Goal: Task Accomplishment & Management: Complete application form

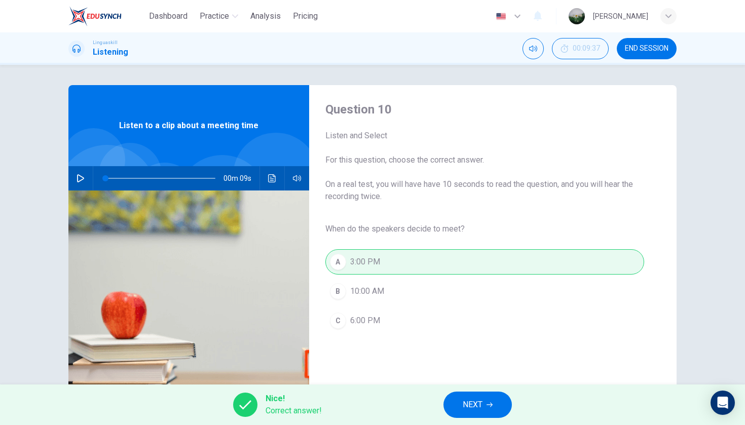
scroll to position [73, 0]
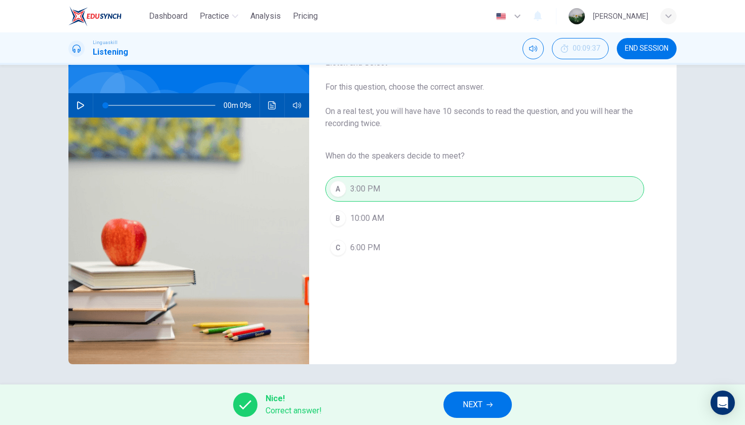
click at [478, 397] on button "NEXT" at bounding box center [477, 405] width 68 height 26
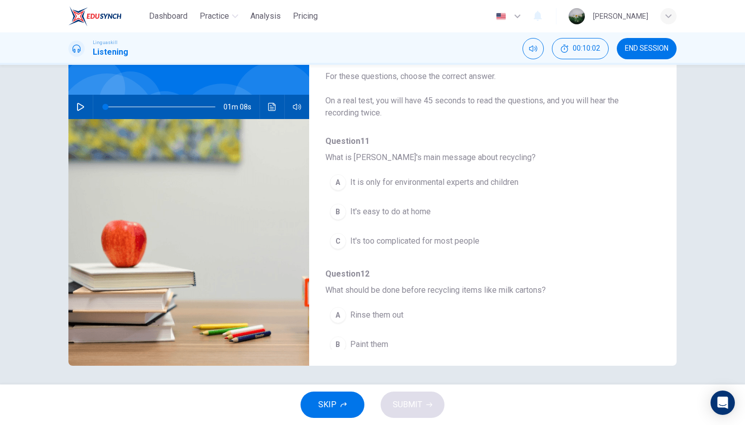
scroll to position [0, 0]
click at [83, 111] on button "button" at bounding box center [80, 107] width 16 height 24
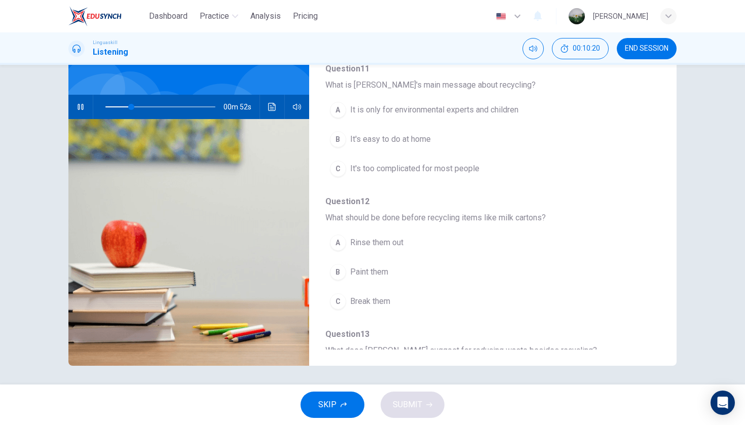
scroll to position [71, 0]
click at [478, 116] on span "It is only for environmental experts and children" at bounding box center [434, 111] width 168 height 12
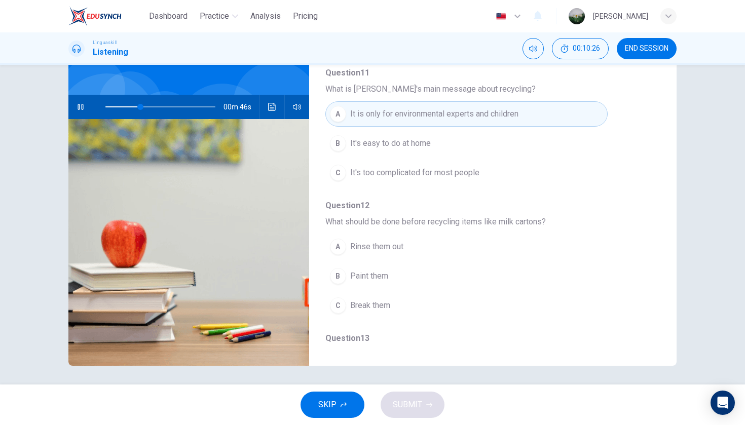
scroll to position [67, 0]
click at [453, 142] on button "B It's easy to do at home" at bounding box center [466, 144] width 282 height 25
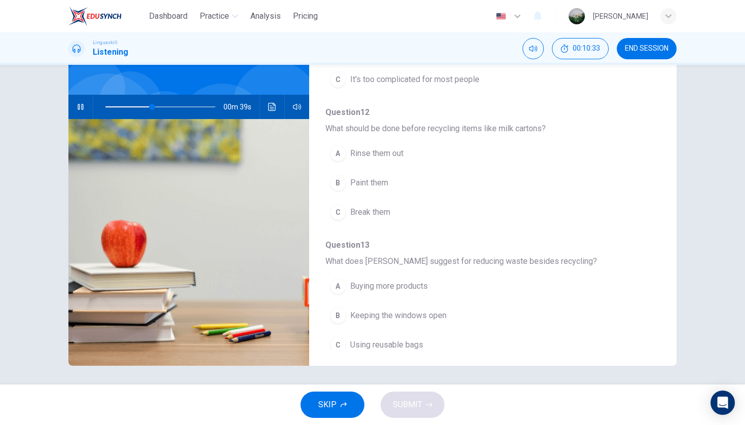
scroll to position [163, 0]
click at [408, 153] on button "A Rinse them out" at bounding box center [466, 151] width 282 height 25
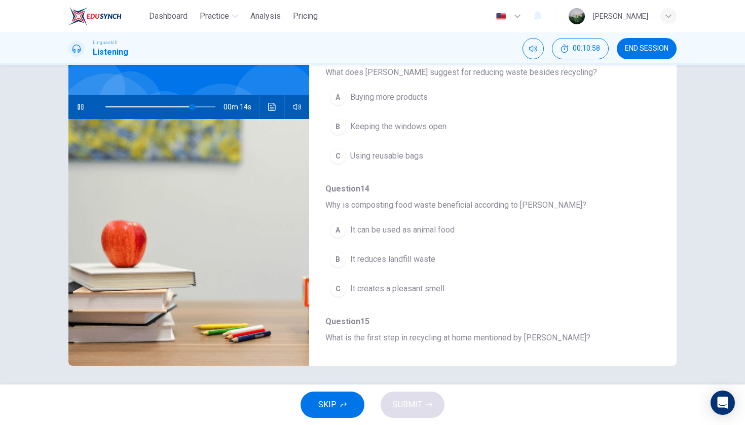
scroll to position [356, 0]
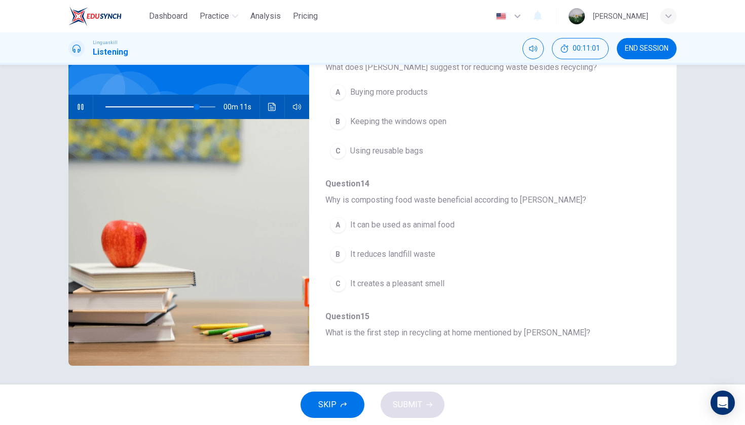
click at [415, 145] on span "Using reusable bags" at bounding box center [386, 151] width 73 height 12
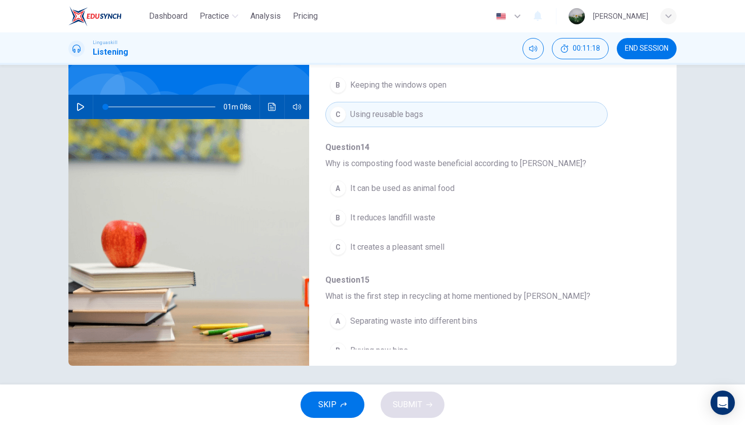
scroll to position [414, 0]
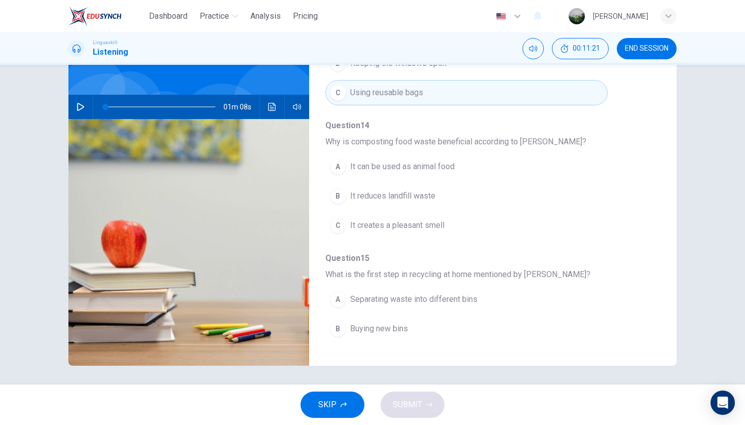
click at [79, 103] on icon "button" at bounding box center [81, 107] width 8 height 8
type input "0"
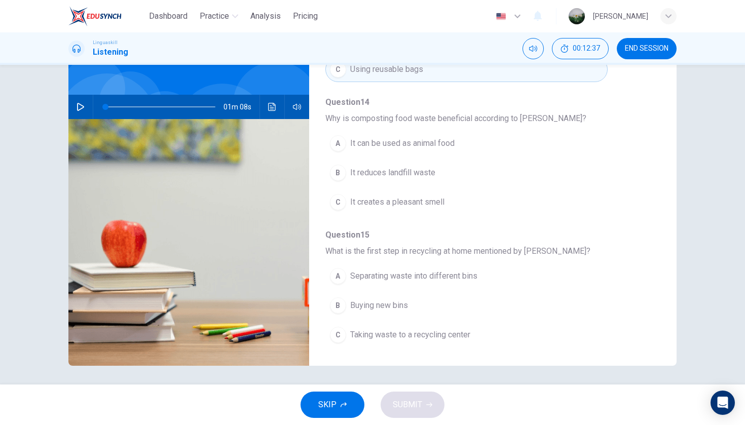
scroll to position [437, 0]
click at [383, 275] on span "Separating waste into different bins" at bounding box center [413, 276] width 127 height 12
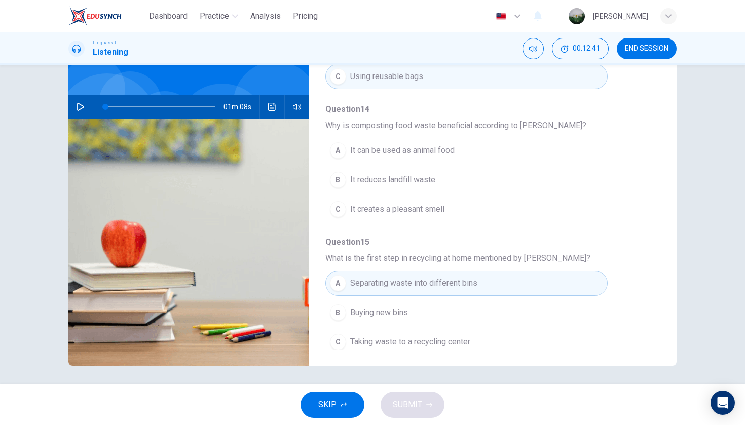
scroll to position [425, 0]
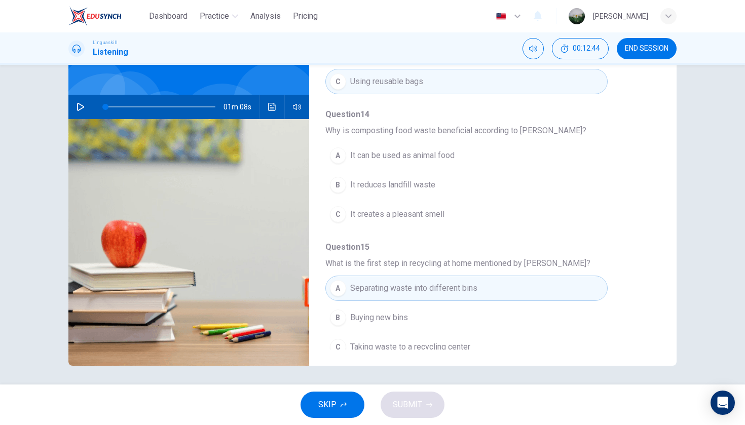
click at [347, 155] on button "A It can be used as animal food" at bounding box center [466, 155] width 282 height 25
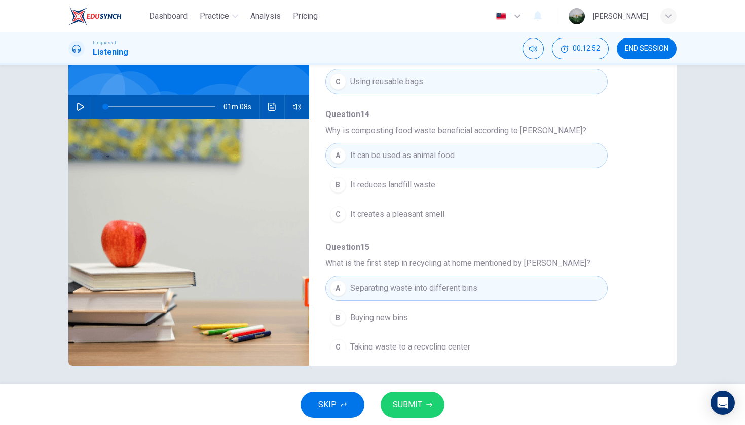
click at [401, 408] on span "SUBMIT" at bounding box center [407, 405] width 29 height 14
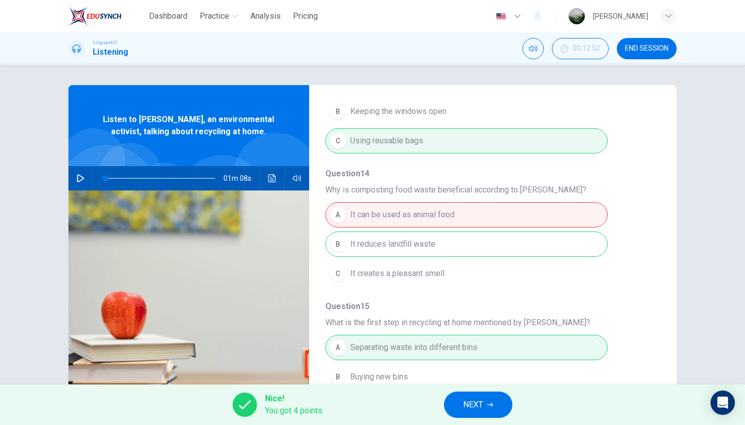
scroll to position [437, 0]
click at [491, 410] on button "NEXT" at bounding box center [478, 405] width 68 height 26
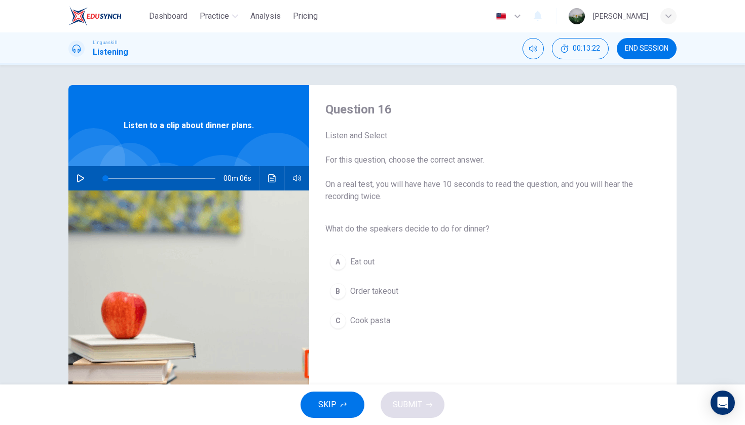
click at [86, 181] on button "button" at bounding box center [80, 178] width 16 height 24
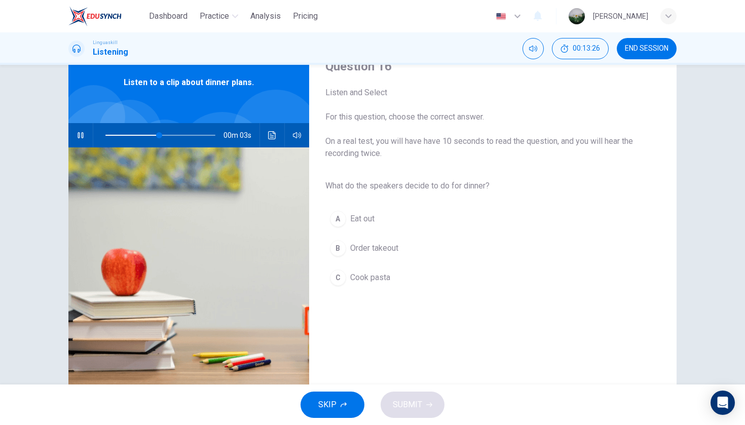
scroll to position [44, 0]
click at [357, 280] on span "Cook pasta" at bounding box center [370, 277] width 40 height 12
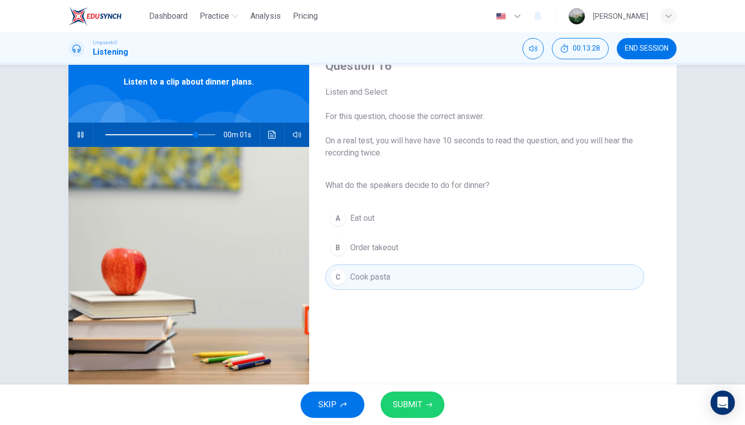
type input "0"
click at [418, 405] on span "SUBMIT" at bounding box center [407, 405] width 29 height 14
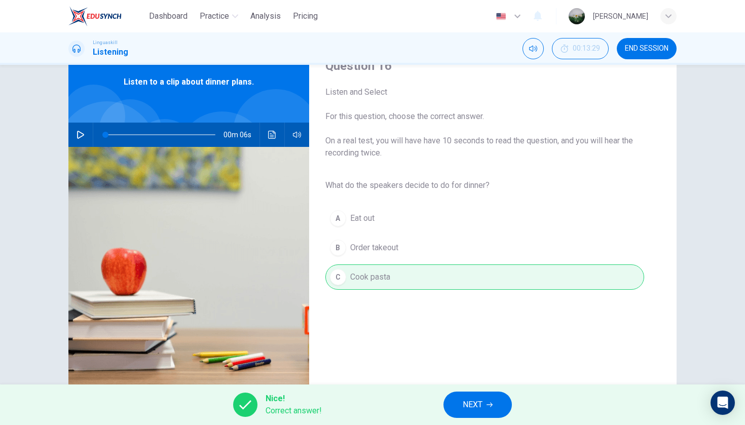
click at [476, 402] on span "NEXT" at bounding box center [473, 405] width 20 height 14
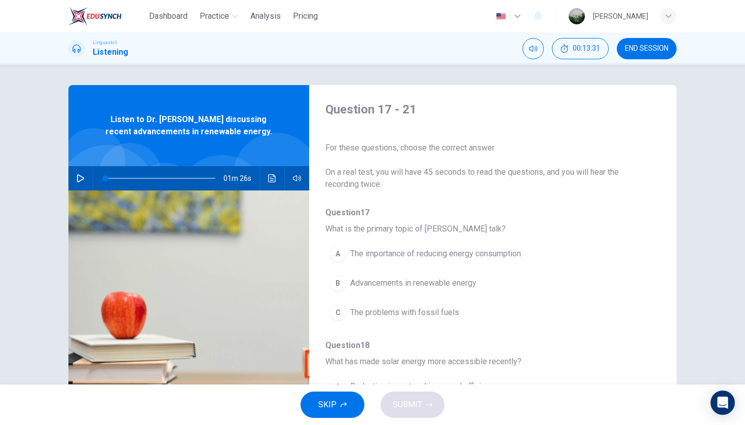
click at [81, 180] on icon "button" at bounding box center [80, 178] width 7 height 8
click at [80, 180] on icon "button" at bounding box center [81, 178] width 8 height 8
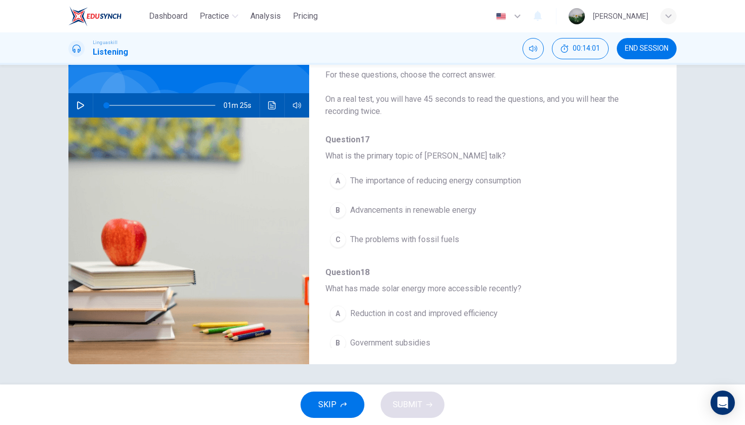
click at [72, 105] on button "button" at bounding box center [80, 105] width 16 height 24
click at [348, 218] on button "B Advancements in renewable energy" at bounding box center [466, 210] width 282 height 25
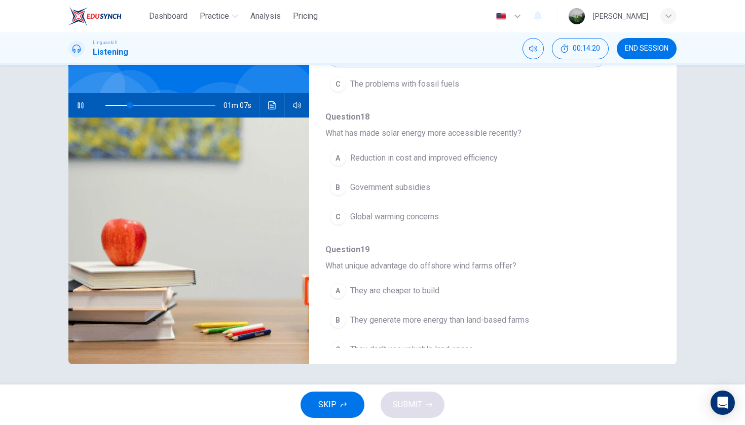
scroll to position [157, 0]
click at [344, 161] on div "A" at bounding box center [338, 157] width 16 height 16
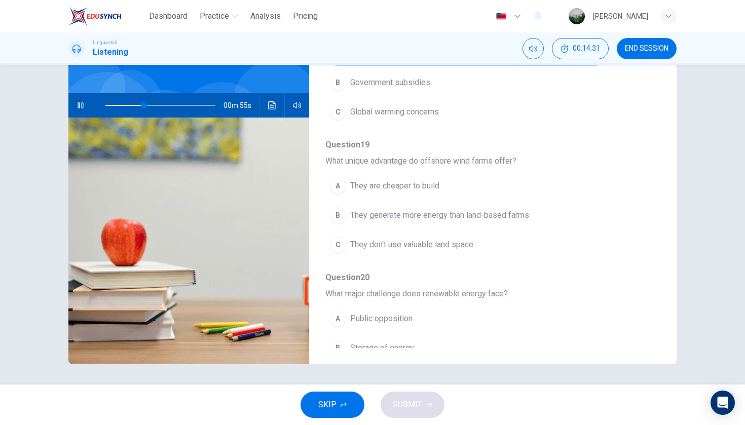
scroll to position [266, 0]
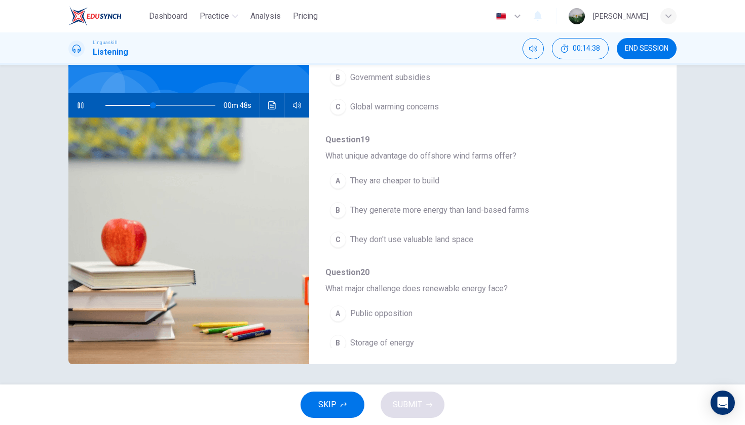
click at [452, 215] on span "They generate more energy than land-based farms" at bounding box center [439, 210] width 179 height 12
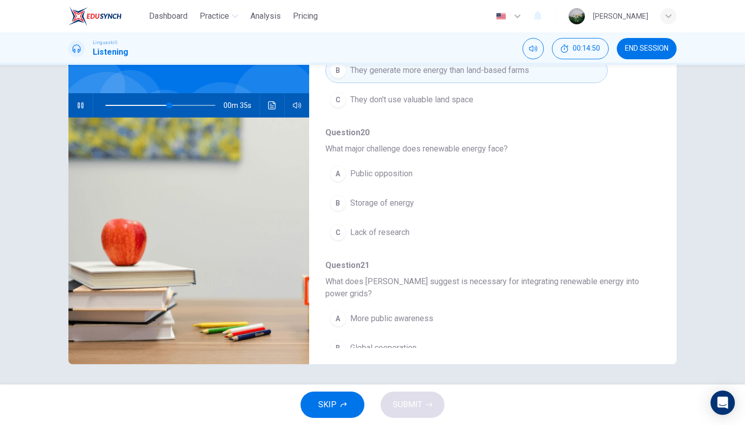
scroll to position [406, 0]
click at [392, 207] on span "Storage of energy" at bounding box center [382, 203] width 64 height 12
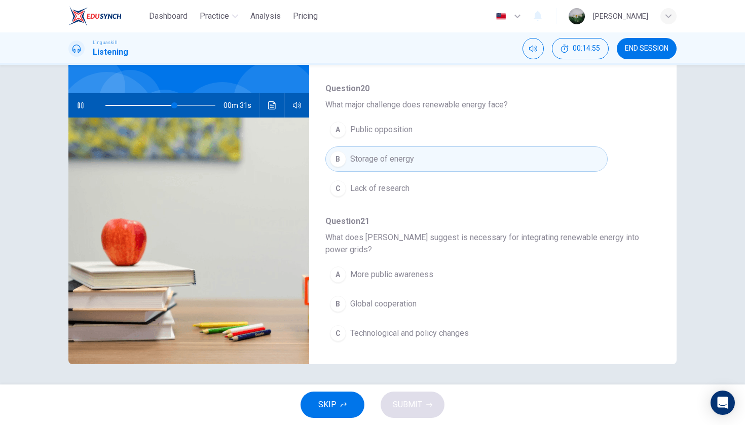
scroll to position [449, 0]
click at [435, 334] on span "Technological and policy changes" at bounding box center [409, 333] width 119 height 12
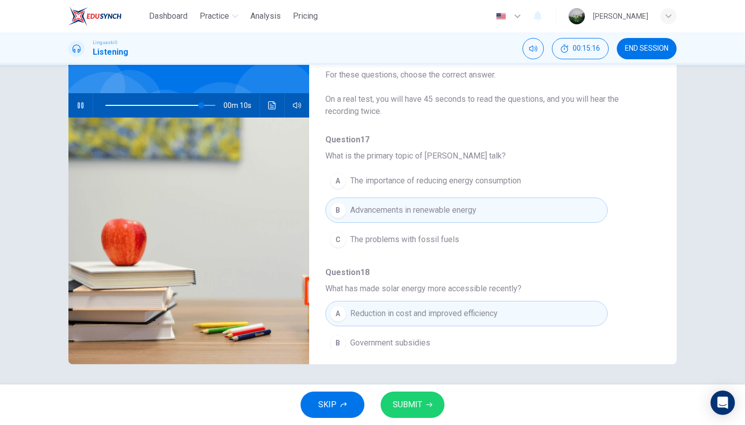
scroll to position [0, 0]
click at [77, 102] on icon "button" at bounding box center [81, 105] width 8 height 8
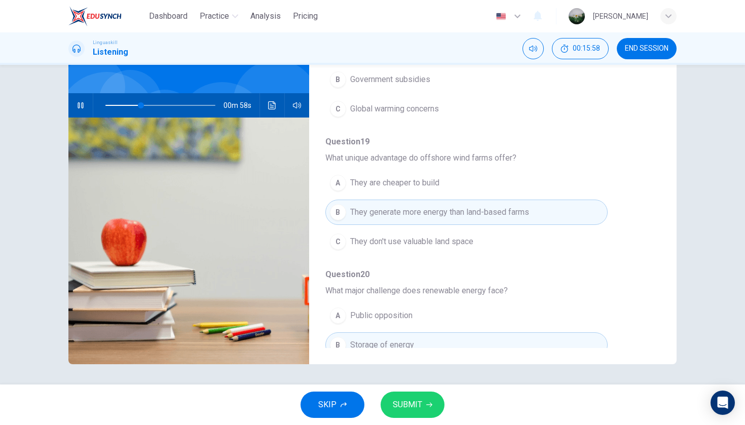
scroll to position [270, 0]
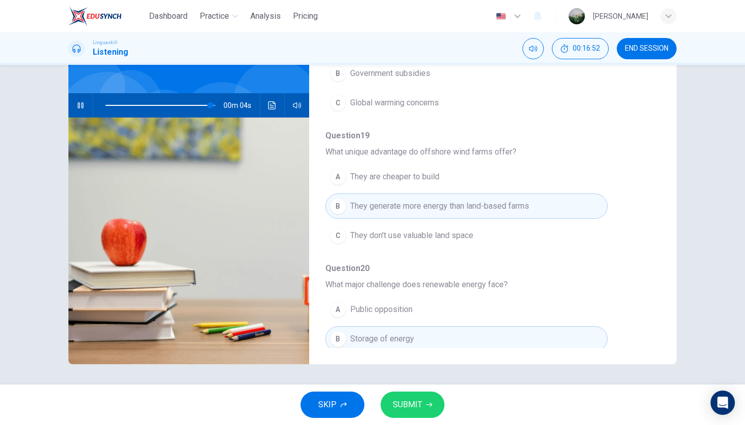
click at [426, 414] on button "SUBMIT" at bounding box center [413, 405] width 64 height 26
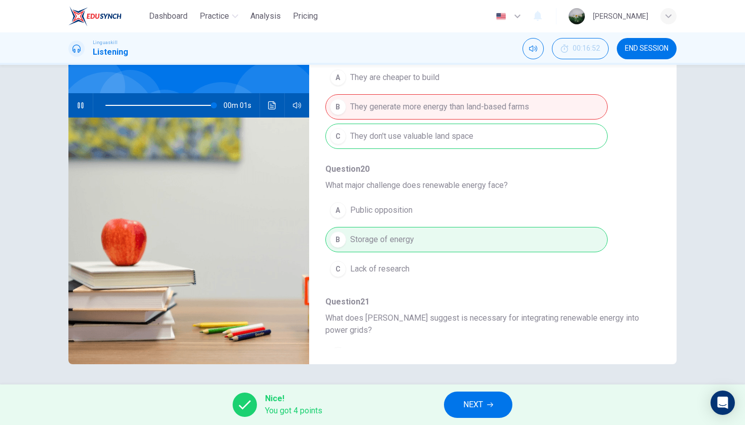
scroll to position [368, 0]
type input "0"
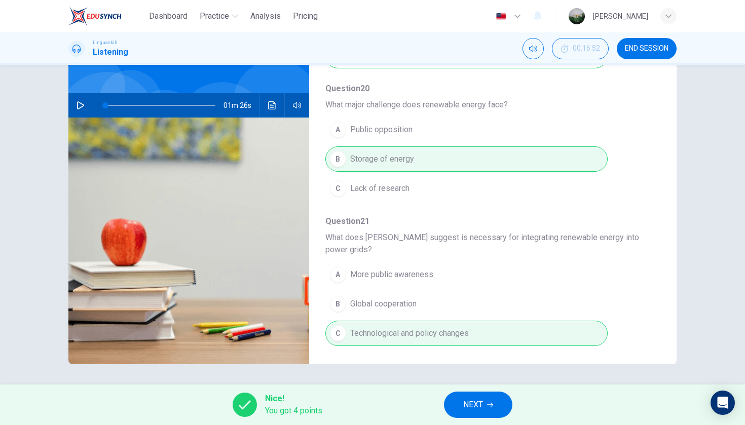
scroll to position [449, 0]
click at [489, 406] on icon "button" at bounding box center [490, 405] width 6 height 6
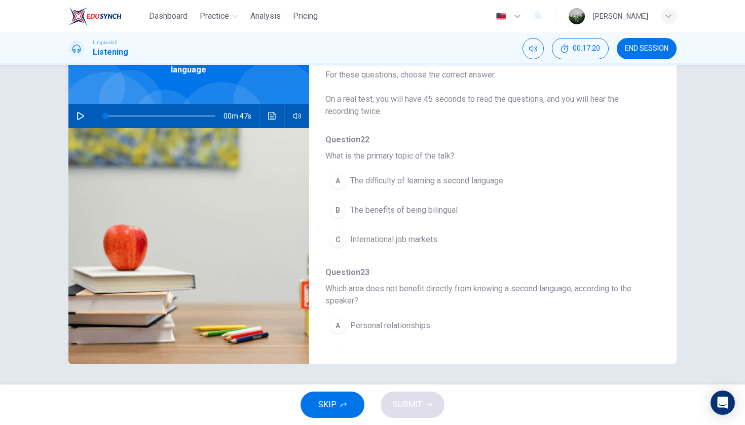
scroll to position [0, 0]
click at [75, 107] on button "button" at bounding box center [80, 116] width 16 height 24
click at [424, 211] on span "The benefits of being bilingual" at bounding box center [403, 210] width 107 height 12
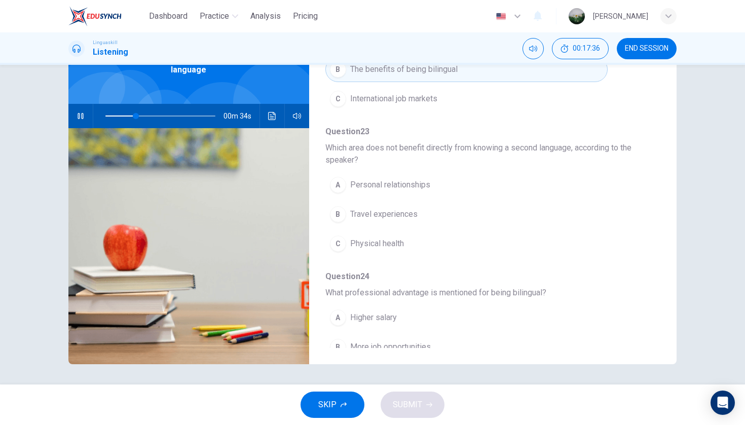
scroll to position [143, 0]
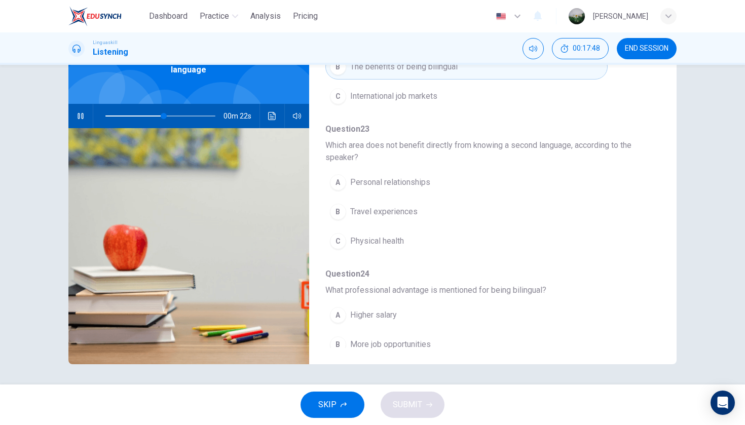
click at [417, 185] on span "Personal relationships" at bounding box center [390, 182] width 80 height 12
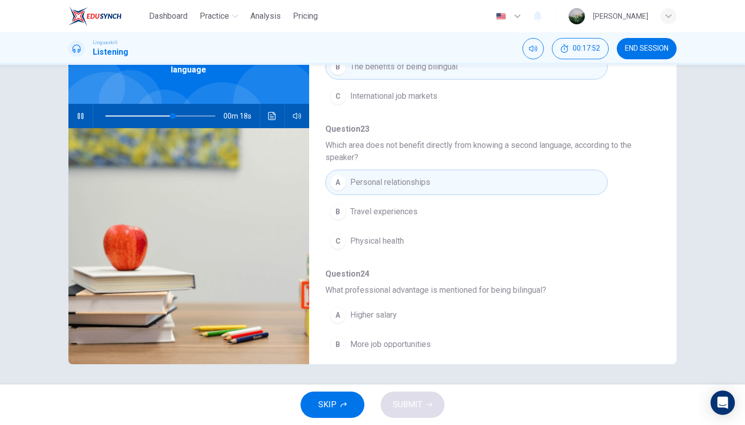
click at [145, 109] on span at bounding box center [160, 116] width 110 height 14
click at [137, 109] on span at bounding box center [160, 116] width 110 height 14
click at [122, 109] on span at bounding box center [160, 116] width 110 height 14
click at [374, 247] on span "Physical health" at bounding box center [377, 241] width 54 height 12
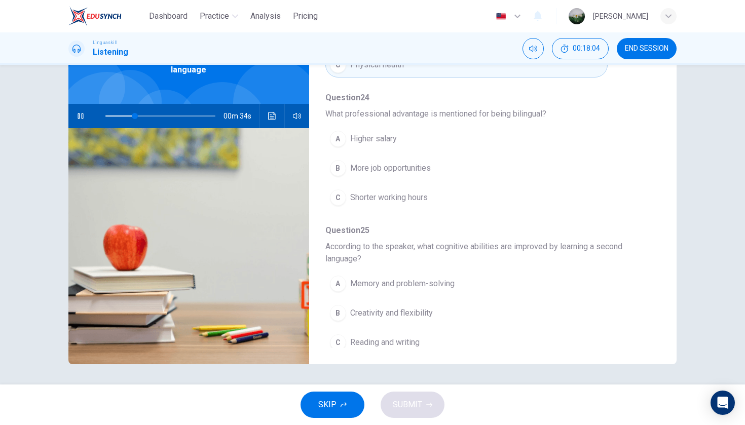
scroll to position [320, 0]
click at [355, 167] on span "More job opportunities" at bounding box center [390, 168] width 81 height 12
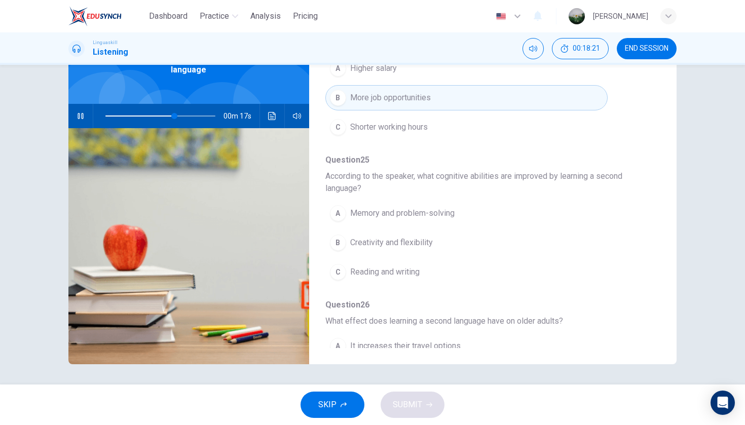
scroll to position [396, 0]
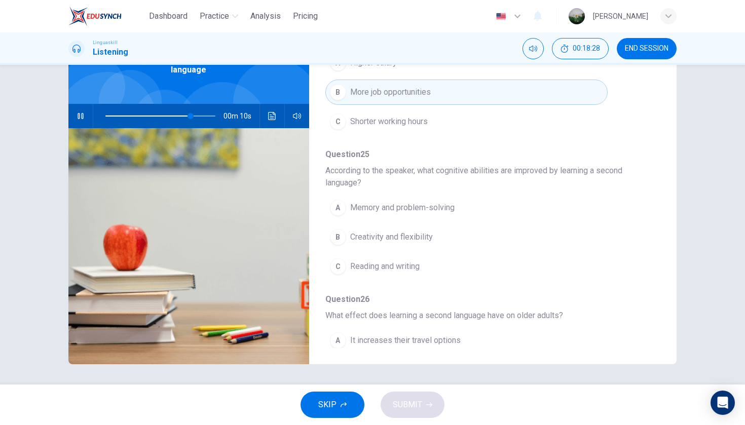
click at [449, 214] on button "A Memory and problem-solving" at bounding box center [466, 207] width 282 height 25
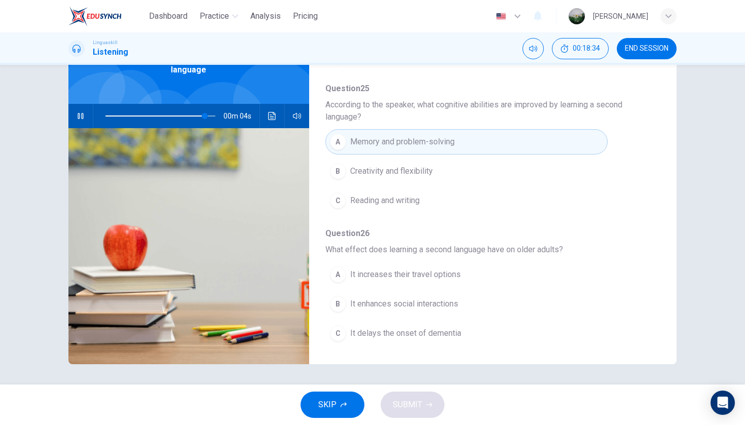
scroll to position [0, 0]
type input "0"
click at [463, 331] on button "C It delays the onset of dementia" at bounding box center [466, 333] width 282 height 25
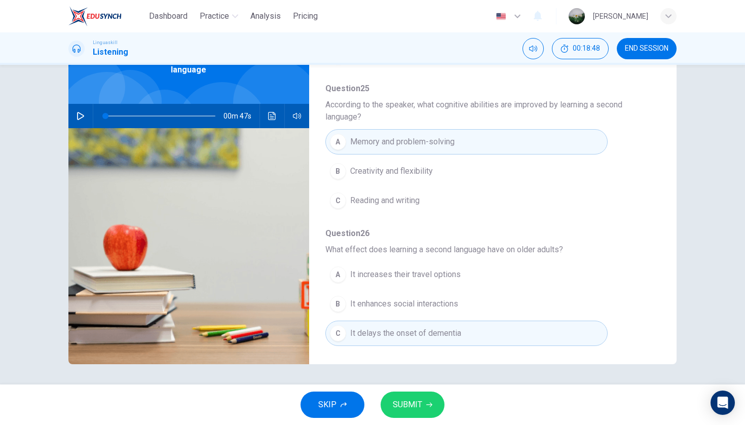
click at [423, 408] on button "SUBMIT" at bounding box center [413, 405] width 64 height 26
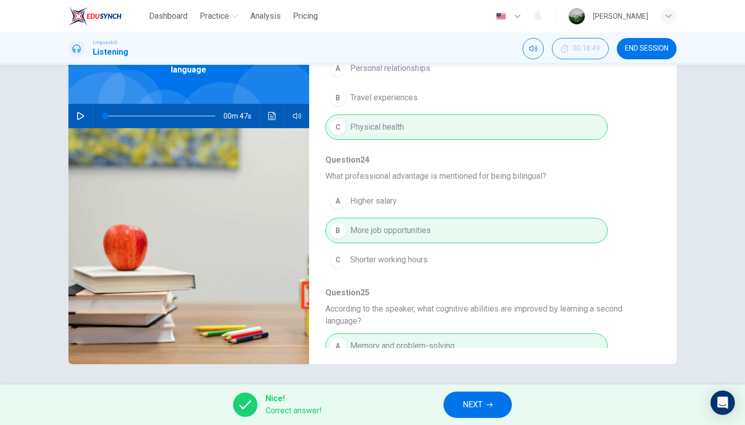
scroll to position [283, 0]
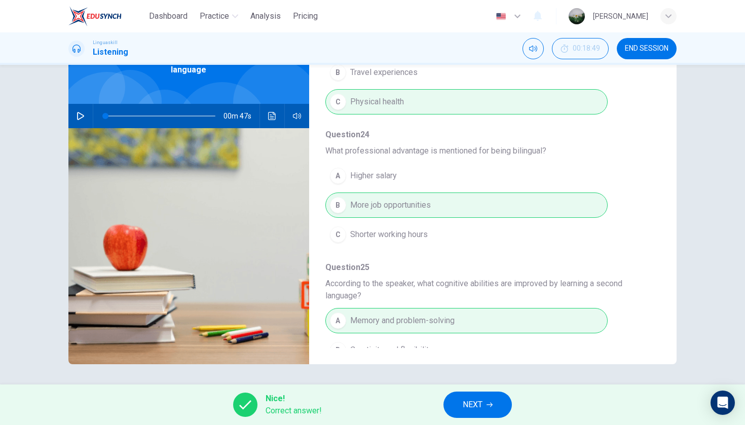
click at [488, 413] on button "NEXT" at bounding box center [477, 405] width 68 height 26
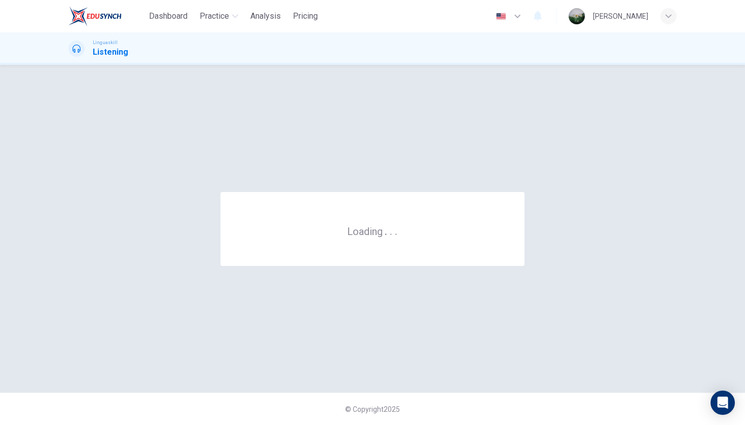
scroll to position [0, 0]
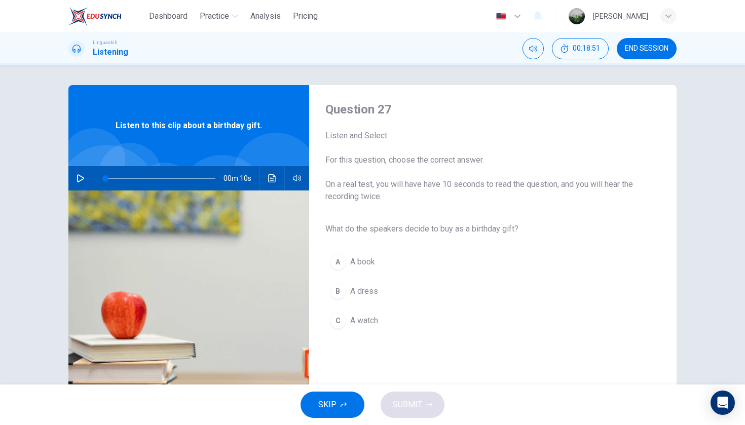
click at [82, 184] on button "button" at bounding box center [80, 178] width 16 height 24
click at [377, 264] on button "A A book" at bounding box center [484, 261] width 319 height 25
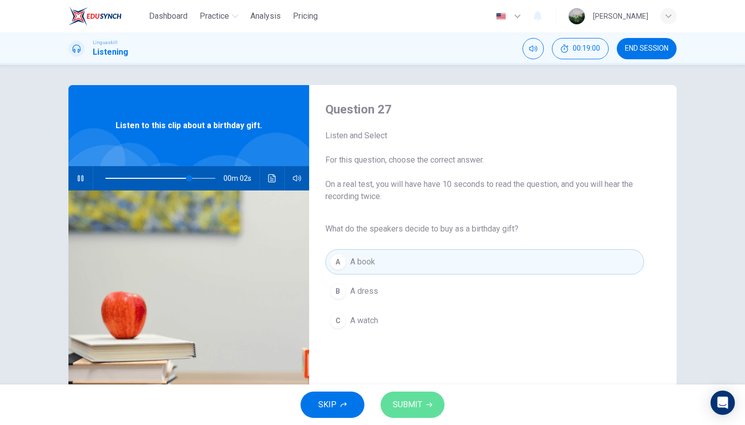
click at [413, 409] on span "SUBMIT" at bounding box center [407, 405] width 29 height 14
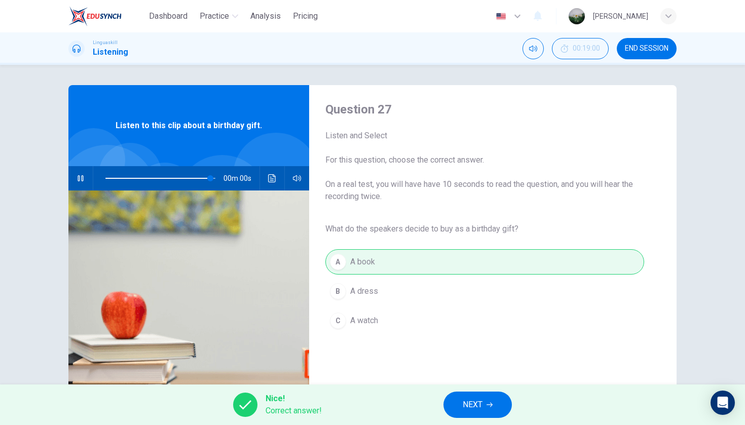
type input "0"
click at [462, 414] on button "NEXT" at bounding box center [477, 405] width 68 height 26
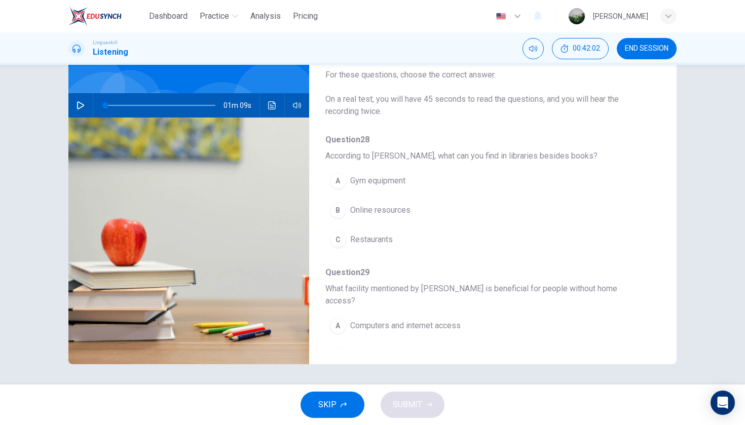
click at [81, 102] on icon "button" at bounding box center [81, 105] width 8 height 8
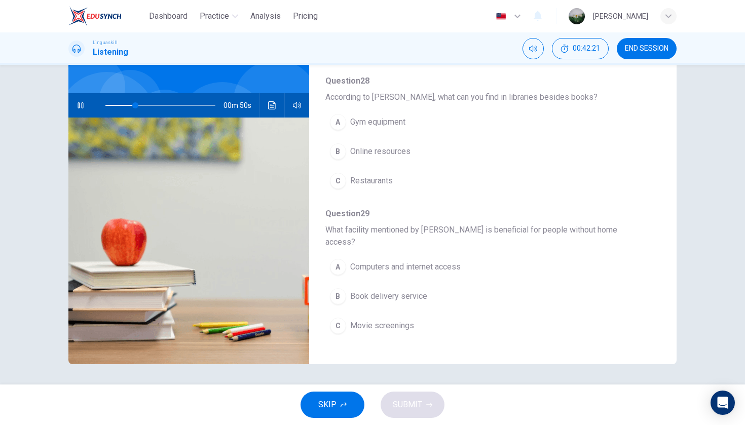
scroll to position [59, 0]
click at [427, 147] on button "B Online resources" at bounding box center [466, 150] width 282 height 25
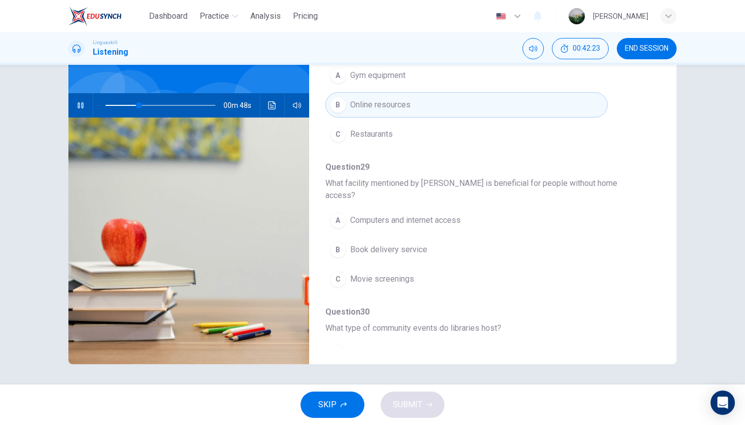
scroll to position [107, 0]
click at [468, 209] on button "A Computers and internet access" at bounding box center [466, 218] width 282 height 25
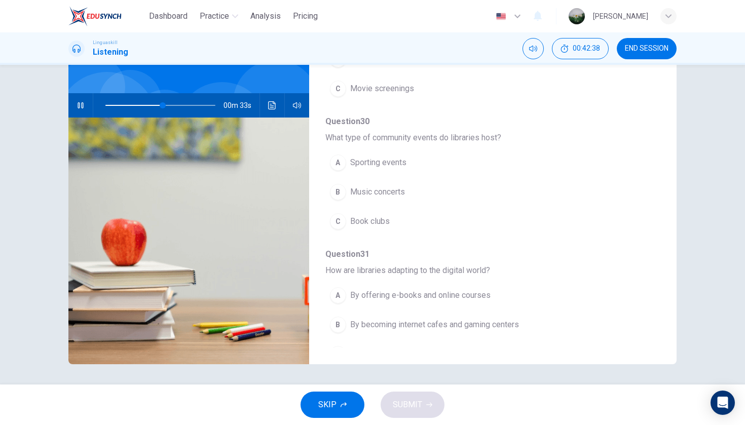
scroll to position [296, 0]
click at [408, 208] on button "C Book clubs" at bounding box center [466, 220] width 282 height 25
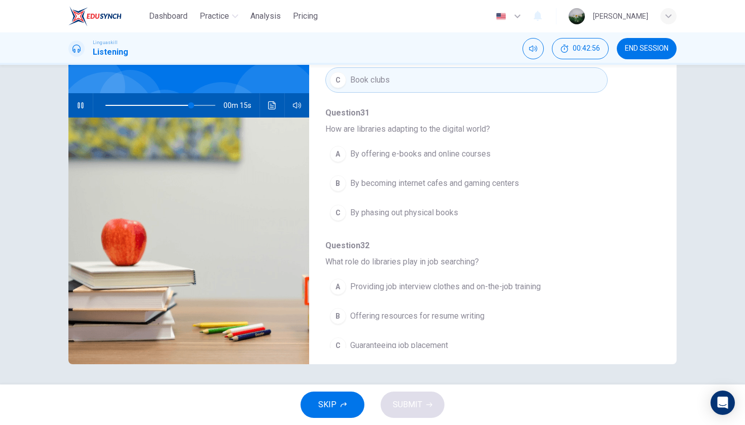
scroll to position [0, 0]
click at [500, 281] on span "Providing job interview clothes and on-the-job training" at bounding box center [445, 287] width 191 height 12
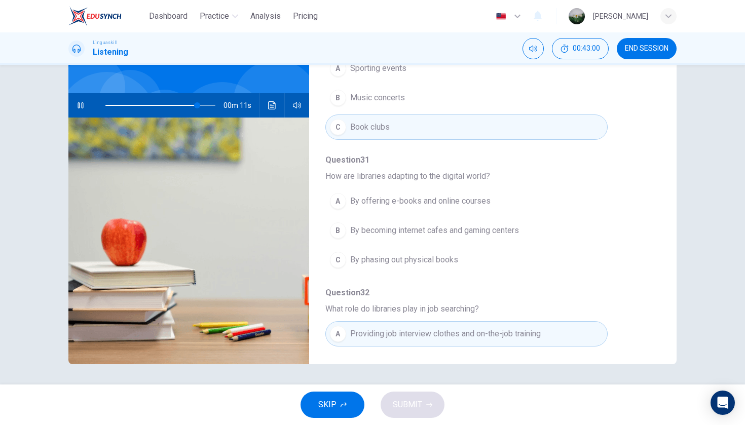
scroll to position [388, 0]
click at [497, 193] on button "A By offering e-books and online courses" at bounding box center [466, 203] width 282 height 25
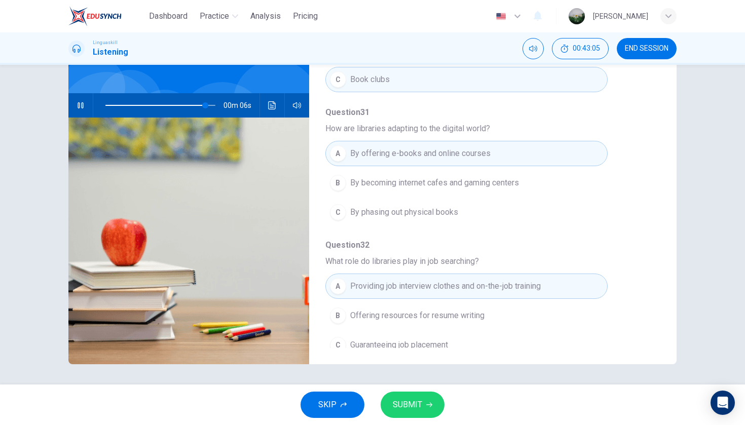
scroll to position [437, 0]
click at [161, 105] on span at bounding box center [160, 105] width 110 height 1
click at [78, 107] on icon "button" at bounding box center [81, 105] width 8 height 8
click at [496, 309] on button "B Offering resources for resume writing" at bounding box center [466, 316] width 282 height 25
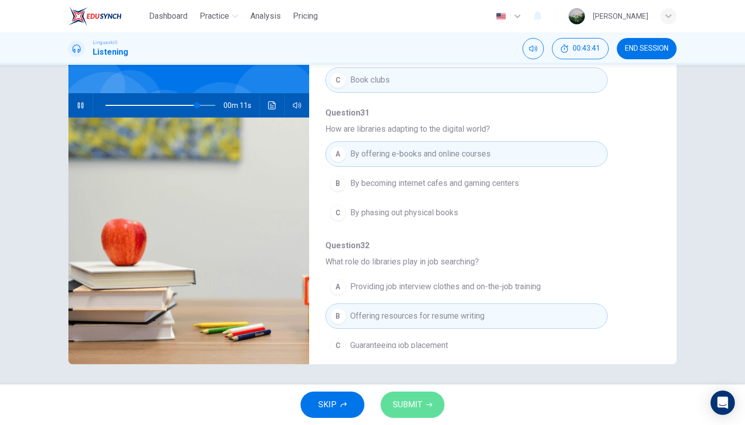
click at [410, 407] on span "SUBMIT" at bounding box center [407, 405] width 29 height 14
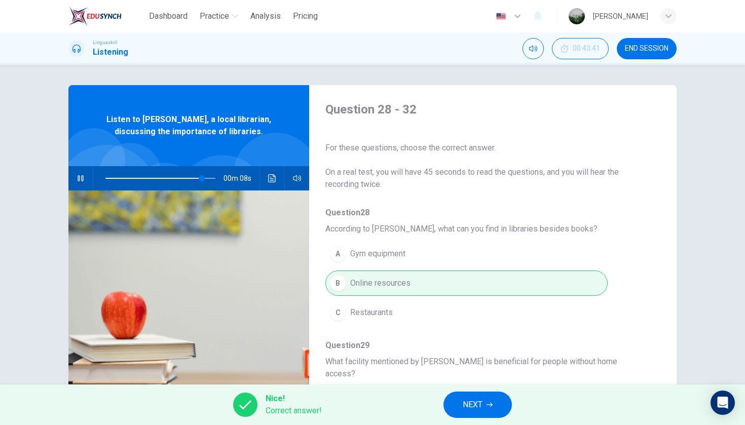
scroll to position [0, 0]
type input "89"
click at [477, 405] on span "NEXT" at bounding box center [473, 405] width 20 height 14
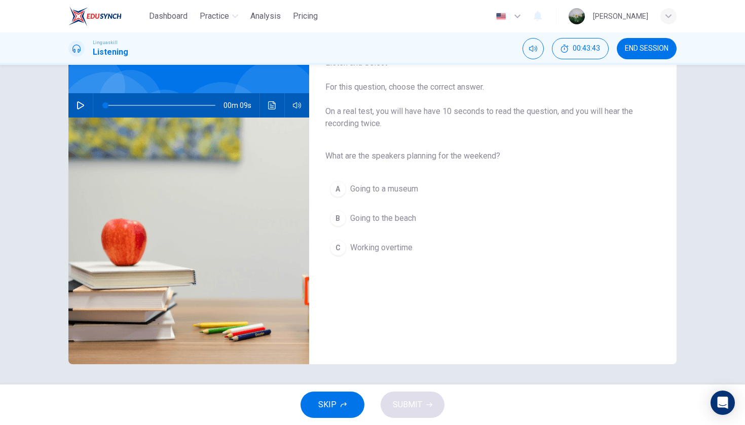
scroll to position [73, 0]
click at [76, 102] on button "button" at bounding box center [80, 105] width 16 height 24
click at [402, 219] on span "Going to the beach" at bounding box center [383, 218] width 66 height 12
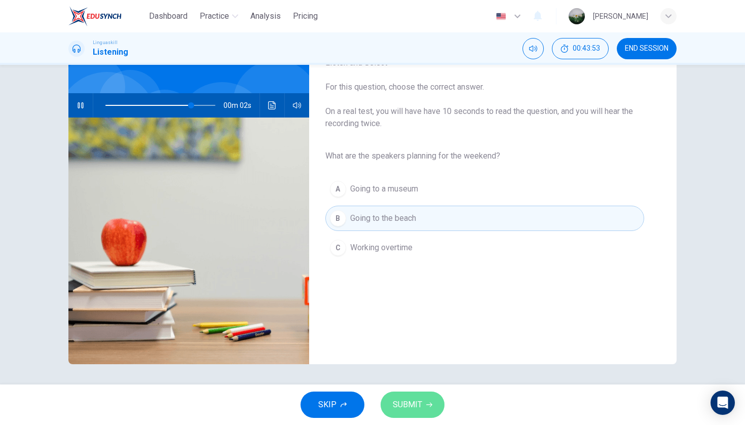
click at [425, 405] on button "SUBMIT" at bounding box center [413, 405] width 64 height 26
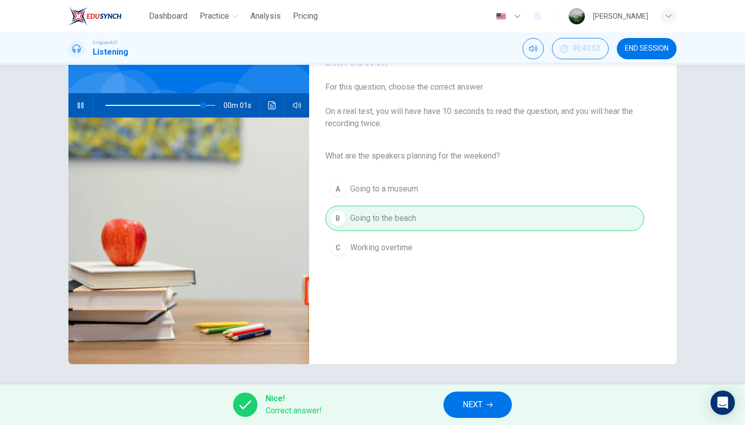
type input "0"
click at [474, 409] on span "NEXT" at bounding box center [473, 405] width 20 height 14
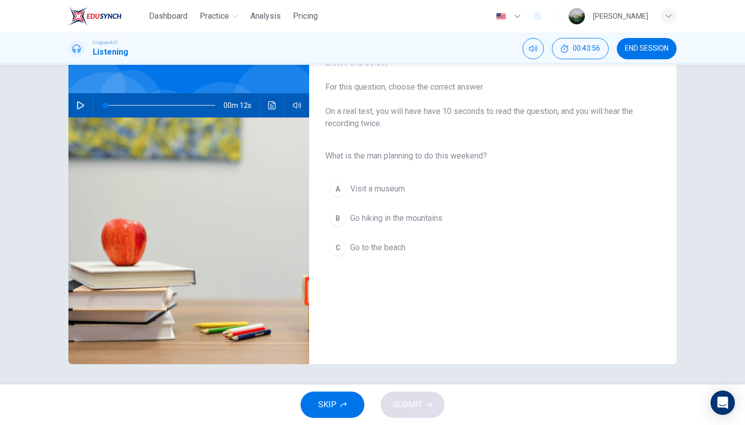
click at [76, 105] on button "button" at bounding box center [80, 105] width 16 height 24
click at [438, 213] on span "Go hiking in the mountains" at bounding box center [396, 218] width 92 height 12
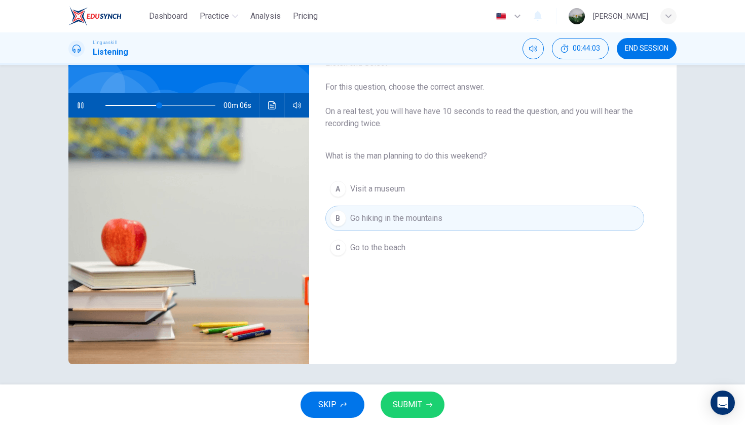
click at [415, 400] on span "SUBMIT" at bounding box center [407, 405] width 29 height 14
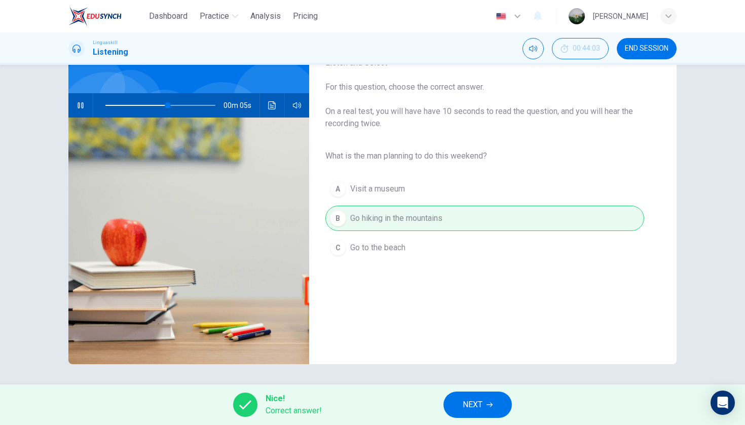
type input "65"
click at [491, 401] on button "NEXT" at bounding box center [477, 405] width 68 height 26
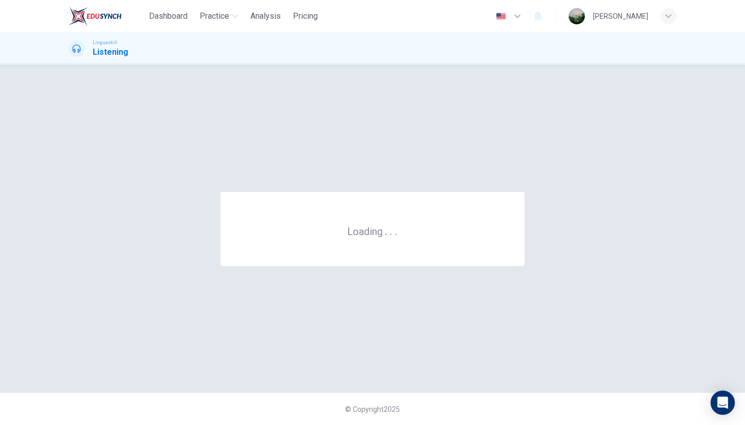
scroll to position [0, 0]
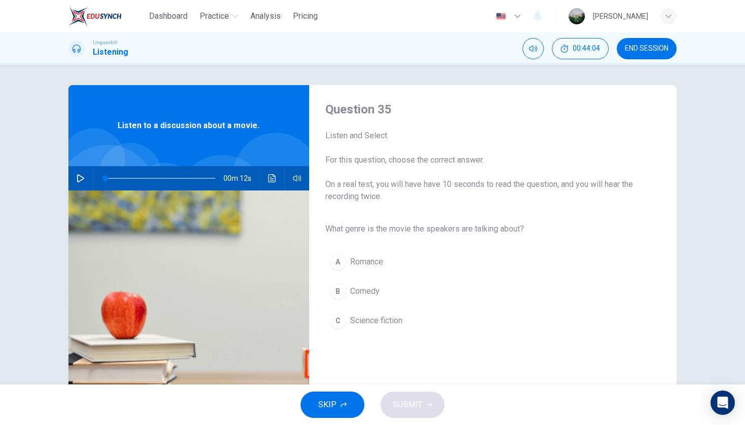
click at [79, 176] on icon "button" at bounding box center [81, 178] width 8 height 8
click at [394, 324] on span "Science fiction" at bounding box center [376, 321] width 52 height 12
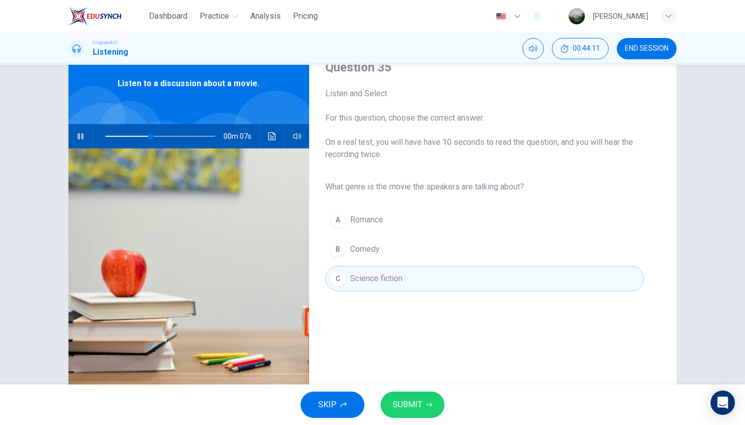
scroll to position [46, 0]
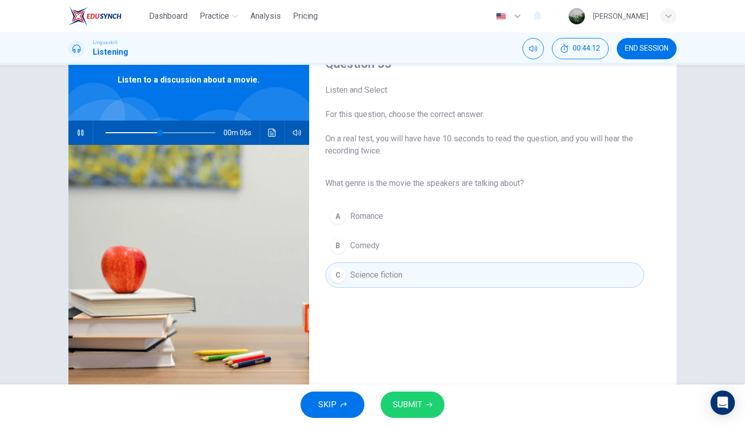
click at [422, 402] on button "SUBMIT" at bounding box center [413, 405] width 64 height 26
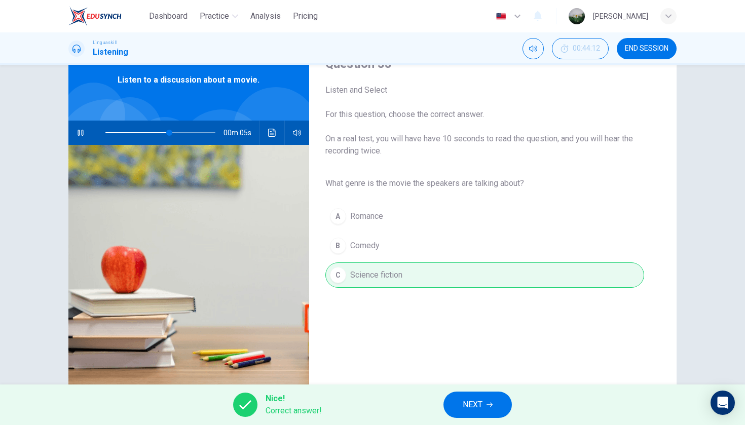
type input "67"
click at [480, 396] on button "NEXT" at bounding box center [477, 405] width 68 height 26
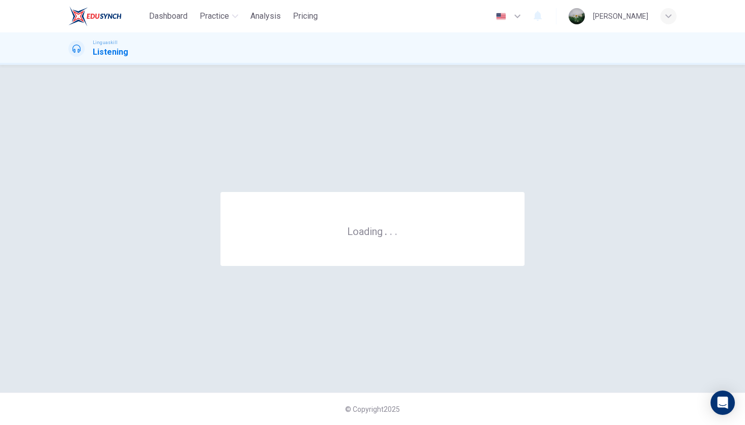
scroll to position [0, 0]
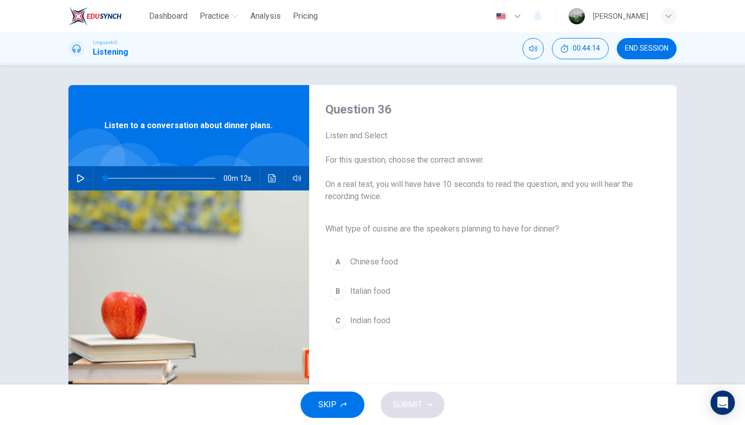
click at [80, 179] on icon "button" at bounding box center [81, 178] width 8 height 8
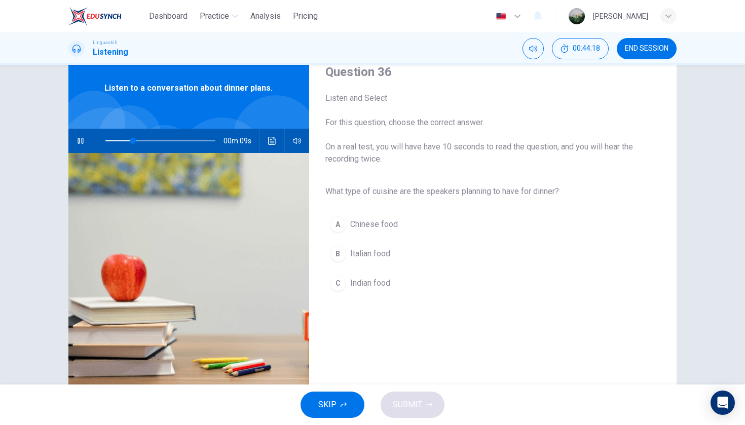
scroll to position [36, 0]
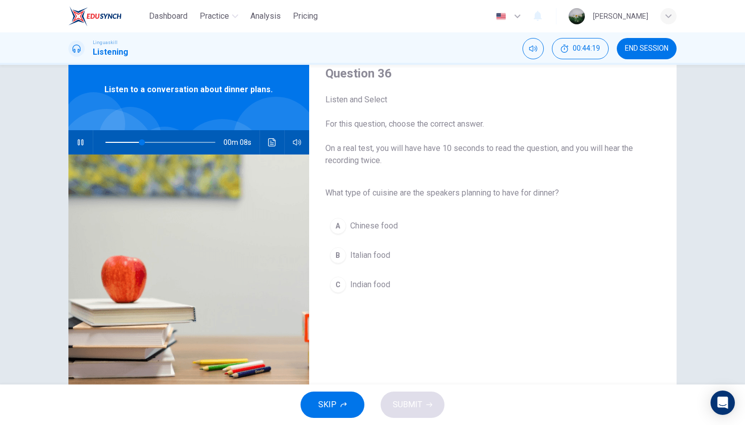
click at [439, 254] on div "A Chinese food B Italian food C Indian food" at bounding box center [484, 255] width 319 height 88
click at [389, 253] on span "Italian food" at bounding box center [370, 255] width 40 height 12
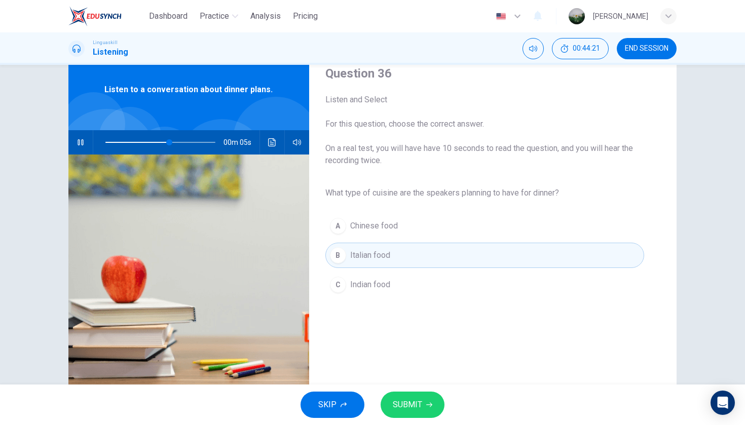
click at [413, 403] on span "SUBMIT" at bounding box center [407, 405] width 29 height 14
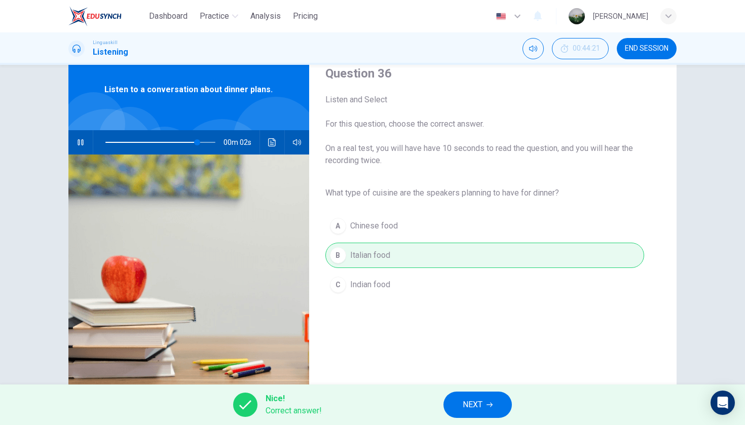
type input "92"
click at [473, 403] on span "NEXT" at bounding box center [473, 405] width 20 height 14
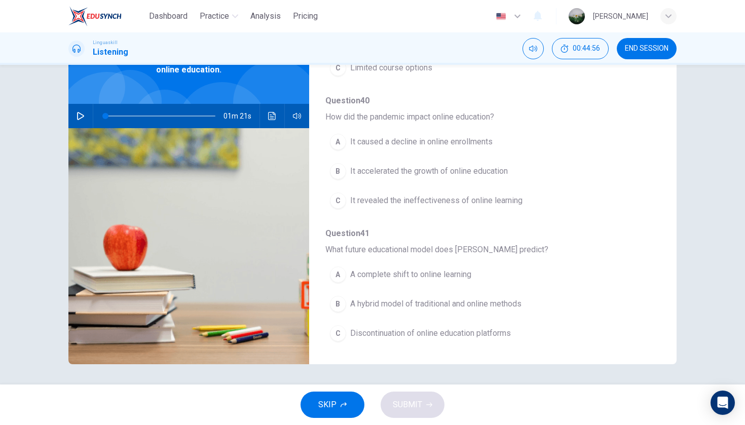
scroll to position [0, 0]
click at [78, 115] on icon "button" at bounding box center [81, 116] width 8 height 8
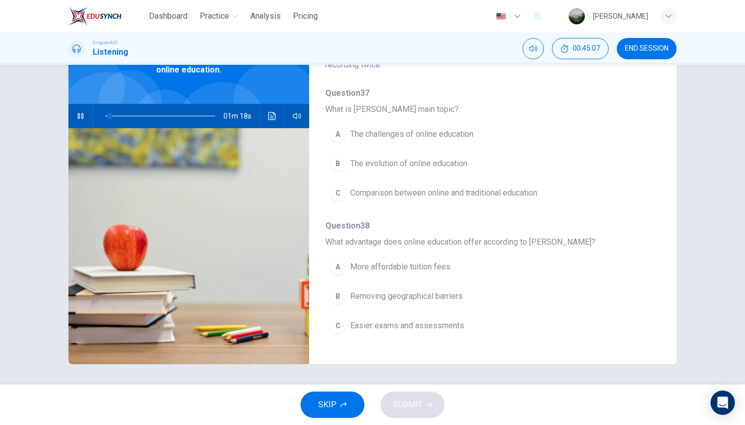
scroll to position [38, 0]
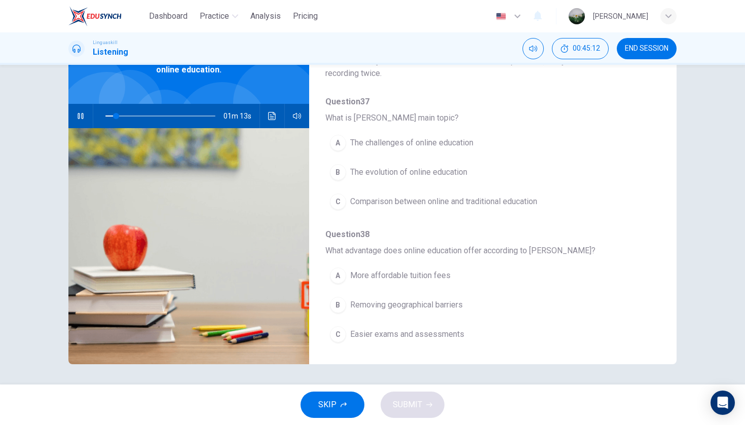
click at [444, 170] on span "The evolution of online education" at bounding box center [408, 172] width 117 height 12
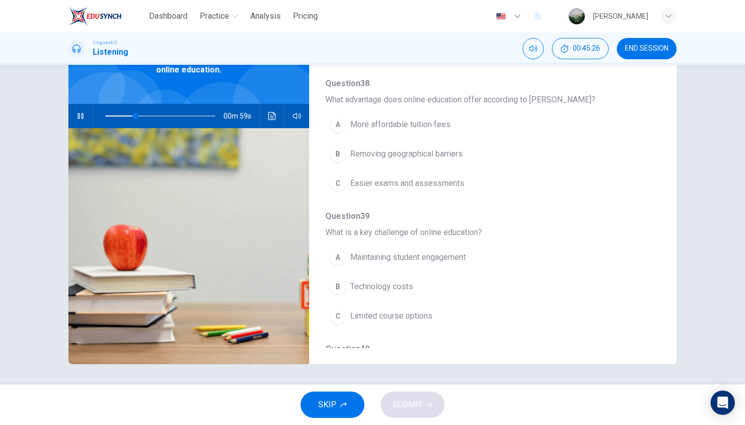
scroll to position [186, 0]
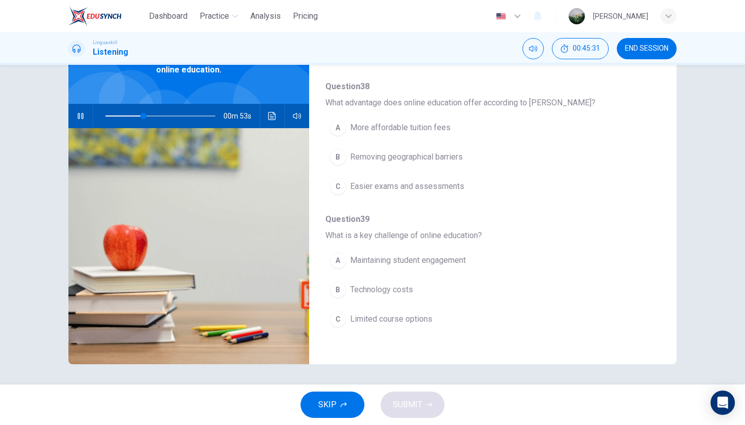
click at [451, 157] on span "Removing geographical barriers" at bounding box center [406, 157] width 113 height 12
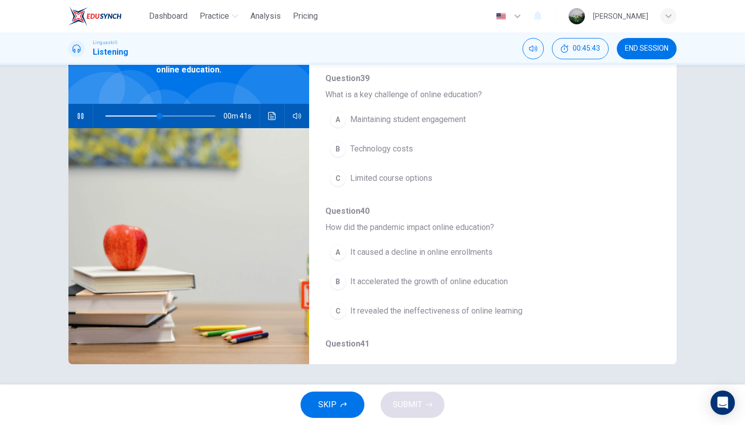
scroll to position [326, 0]
click at [417, 152] on button "B Technology costs" at bounding box center [466, 149] width 282 height 25
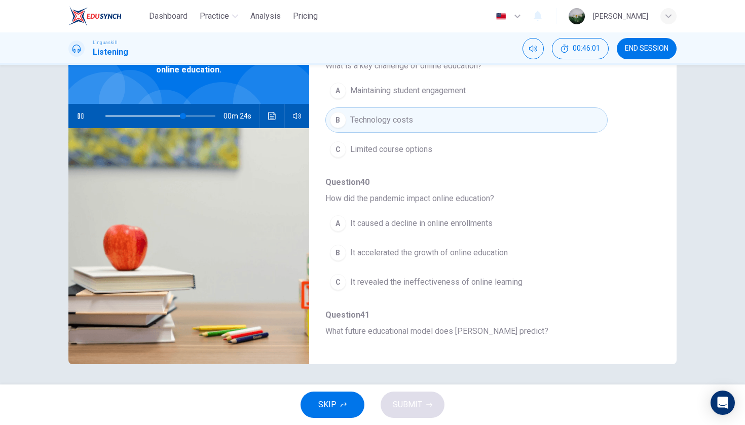
scroll to position [348, 0]
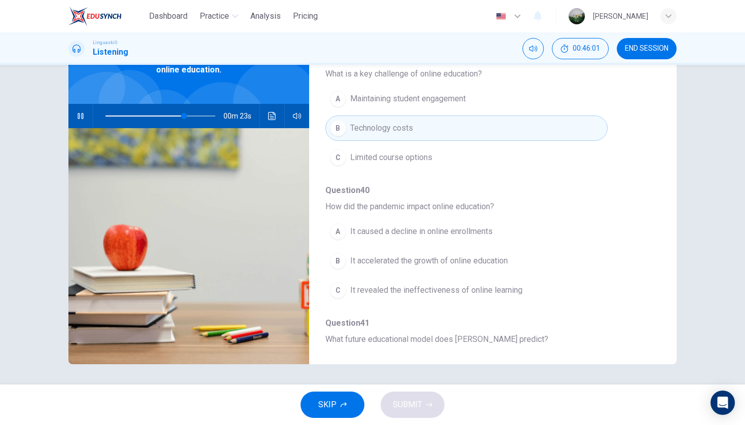
click at [471, 97] on button "A Maintaining student engagement" at bounding box center [466, 98] width 282 height 25
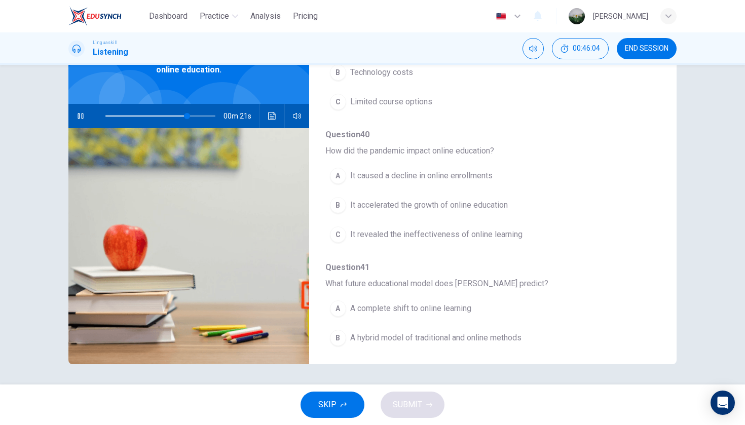
scroll to position [410, 0]
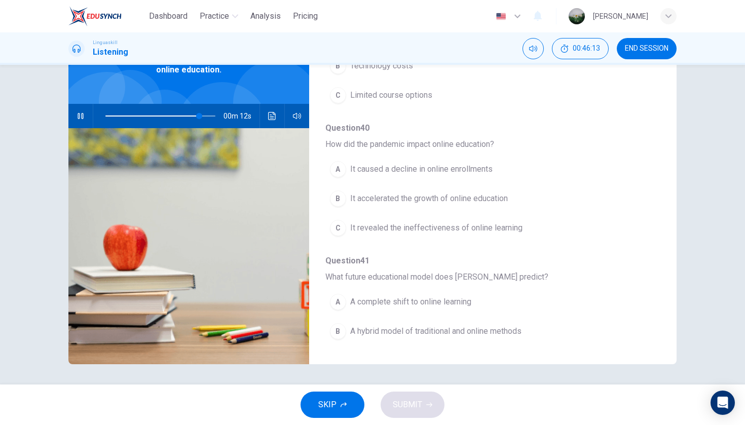
click at [499, 201] on span "It accelerated the growth of online education" at bounding box center [429, 199] width 158 height 12
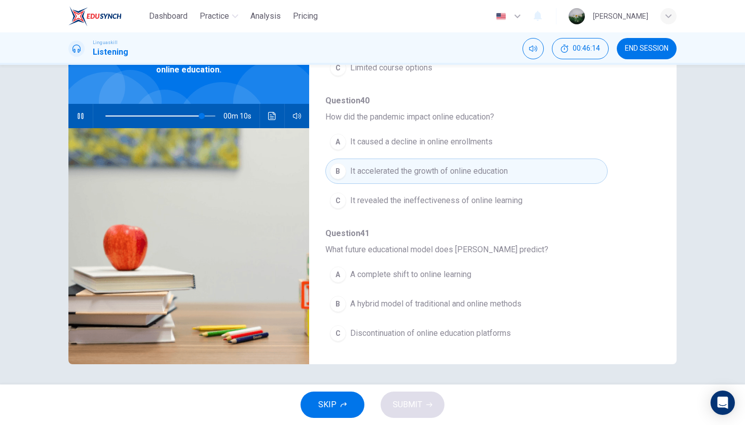
scroll to position [437, 0]
click at [545, 306] on button "B A hybrid model of traditional and online methods" at bounding box center [466, 303] width 282 height 25
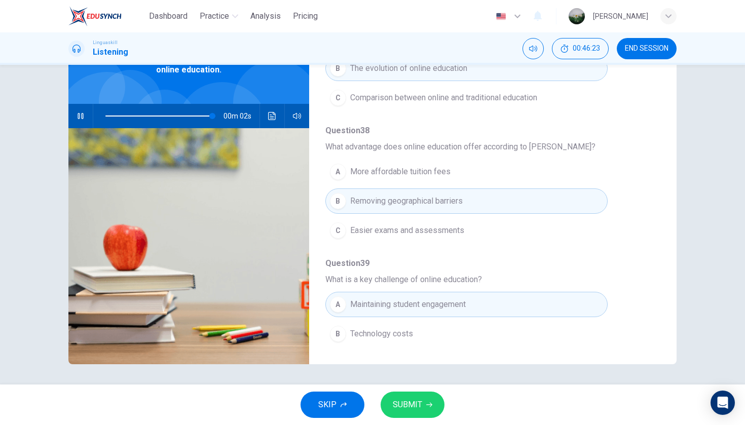
scroll to position [137, 0]
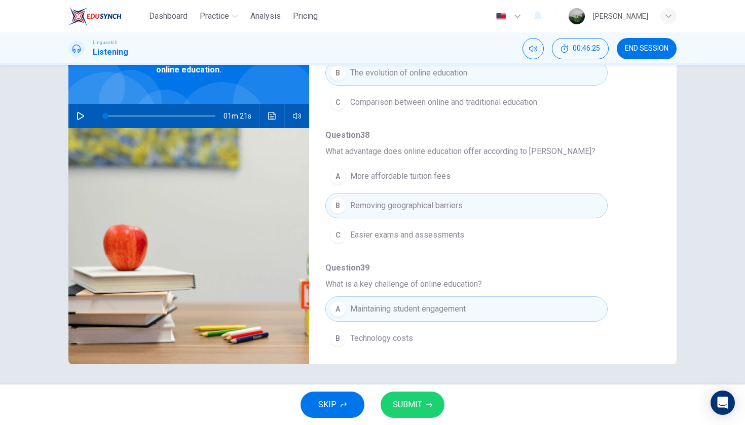
click at [81, 119] on icon "button" at bounding box center [81, 116] width 8 height 8
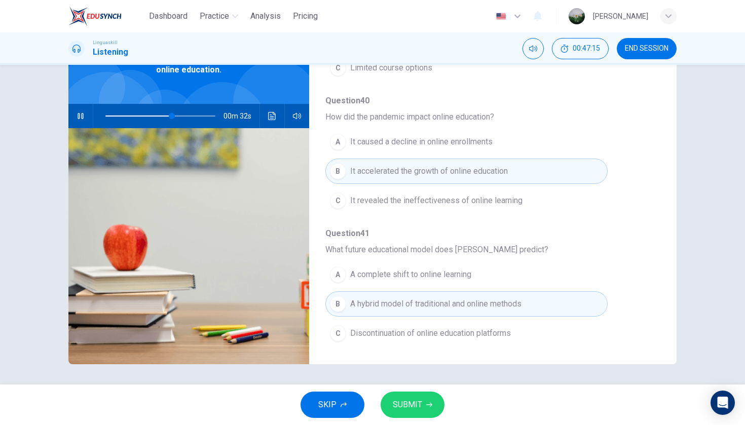
scroll to position [437, 0]
click at [399, 403] on span "SUBMIT" at bounding box center [407, 405] width 29 height 14
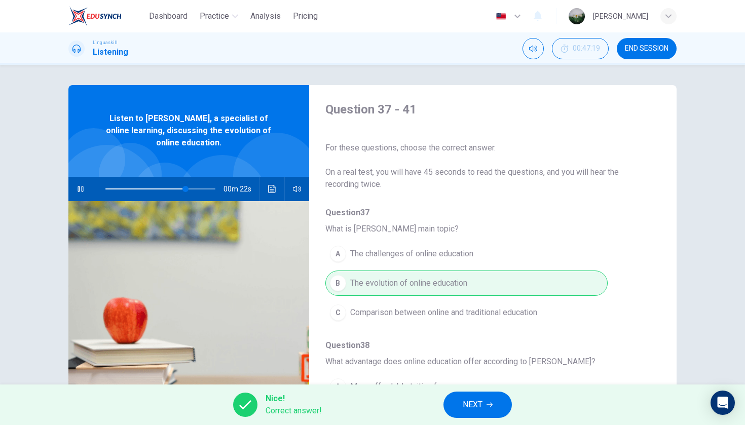
scroll to position [0, 0]
type input "74"
click at [465, 403] on span "NEXT" at bounding box center [473, 405] width 20 height 14
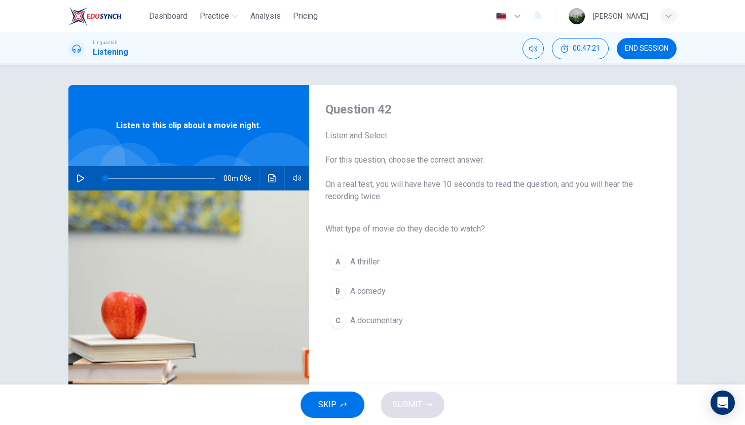
click at [80, 178] on icon "button" at bounding box center [81, 178] width 8 height 8
click at [387, 291] on button "B A comedy" at bounding box center [484, 291] width 319 height 25
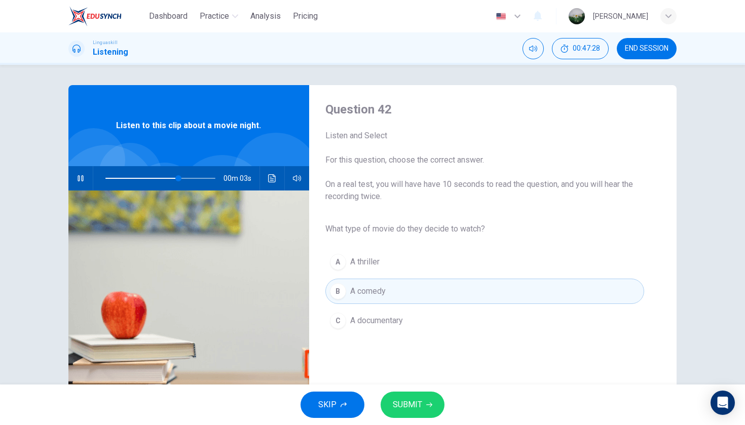
click at [415, 401] on span "SUBMIT" at bounding box center [407, 405] width 29 height 14
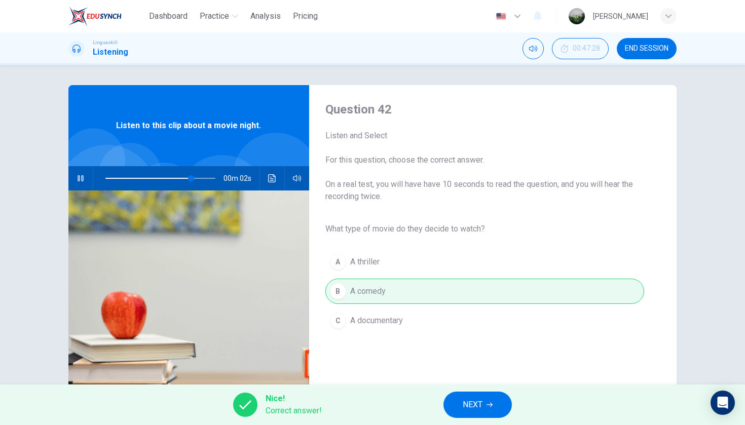
type input "89"
click at [464, 406] on span "NEXT" at bounding box center [473, 405] width 20 height 14
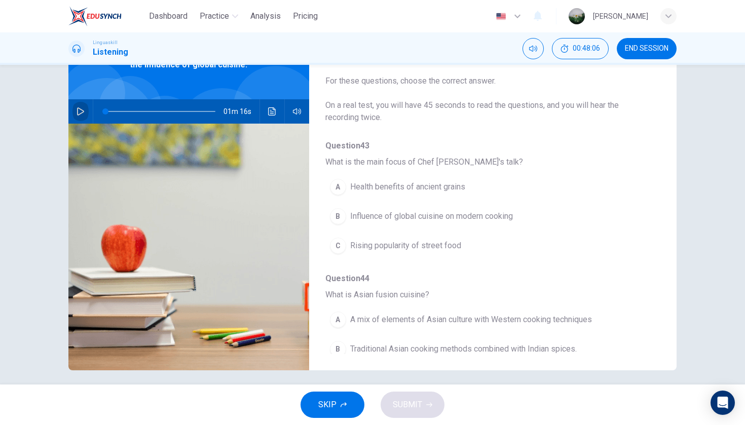
click at [82, 115] on icon "button" at bounding box center [81, 111] width 8 height 8
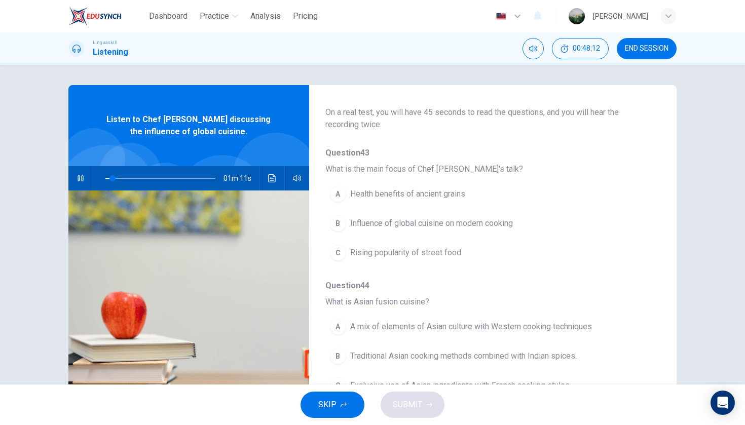
scroll to position [61, 0]
click at [500, 219] on span "Influence of global cuisine on modern cooking" at bounding box center [431, 222] width 163 height 12
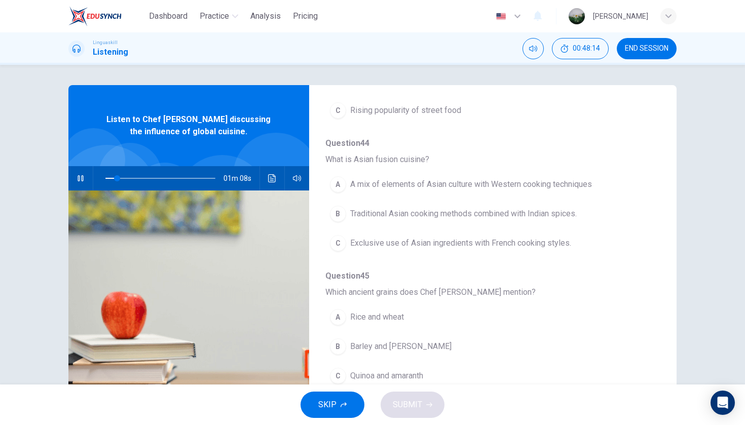
scroll to position [203, 0]
click at [512, 187] on span "A mix of elements of Asian culture with Western cooking techniques" at bounding box center [471, 184] width 242 height 12
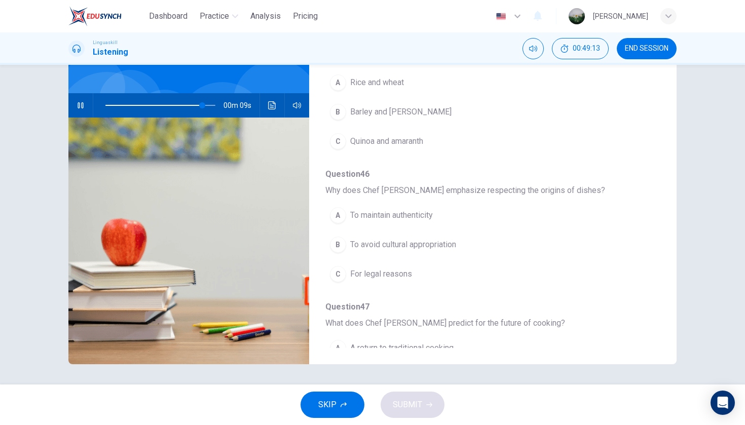
scroll to position [342, 0]
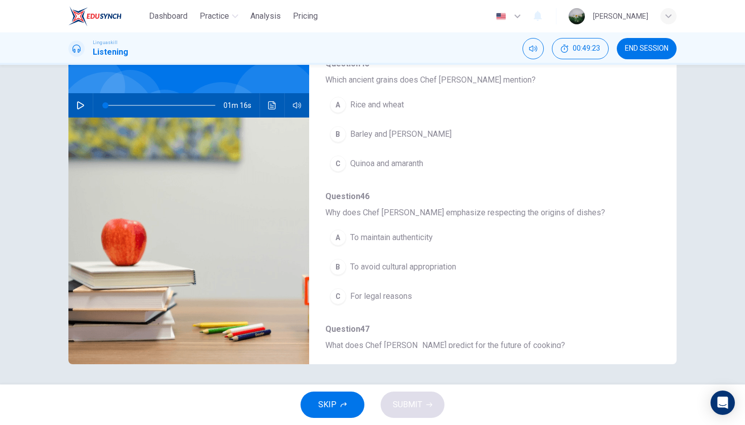
click at [82, 108] on icon "button" at bounding box center [81, 105] width 8 height 8
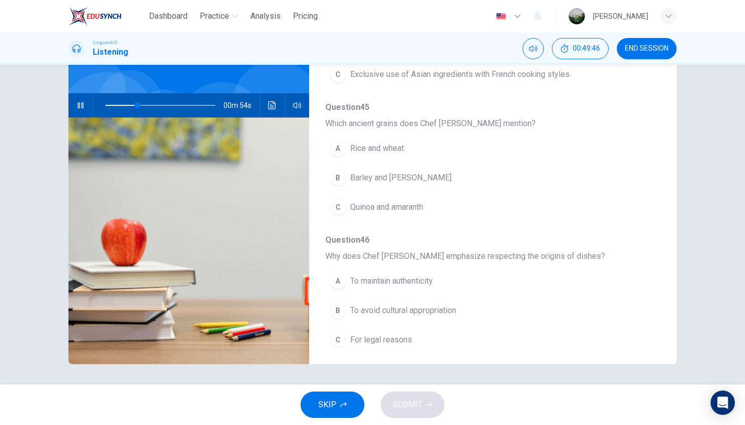
scroll to position [310, 0]
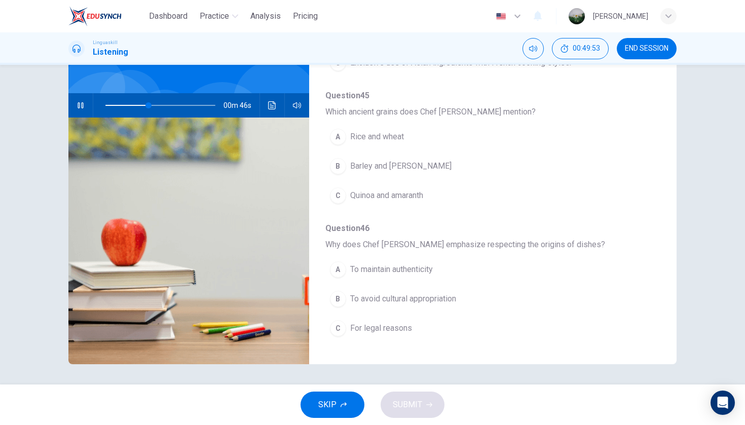
click at [459, 192] on button "C Quinoa and amaranth" at bounding box center [466, 195] width 282 height 25
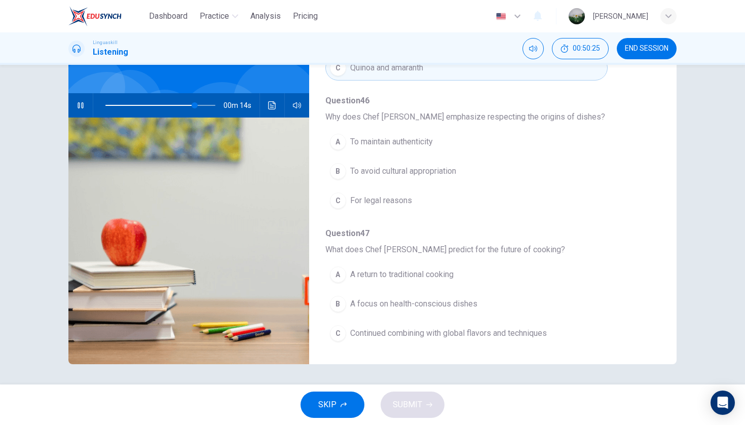
scroll to position [437, 0]
click at [443, 172] on span "To avoid cultural appropriation" at bounding box center [403, 171] width 106 height 12
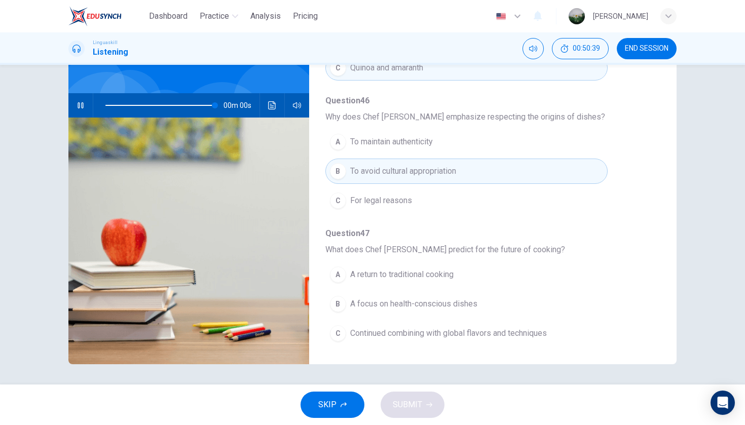
type input "0"
click at [515, 334] on span "Continued combining with global flavors and techniques" at bounding box center [448, 333] width 197 height 12
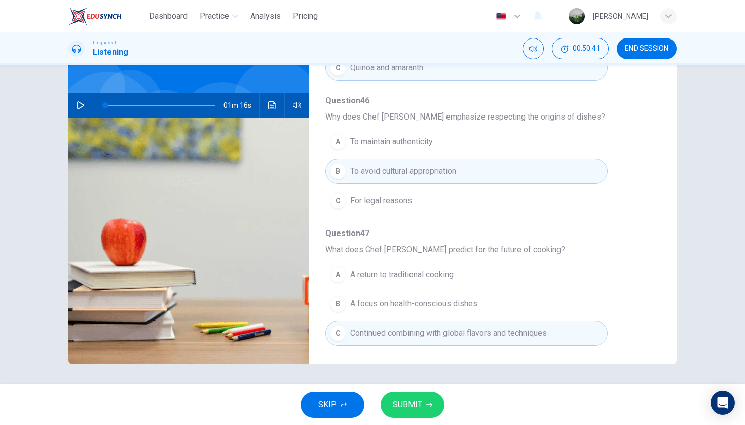
click at [415, 401] on span "SUBMIT" at bounding box center [407, 405] width 29 height 14
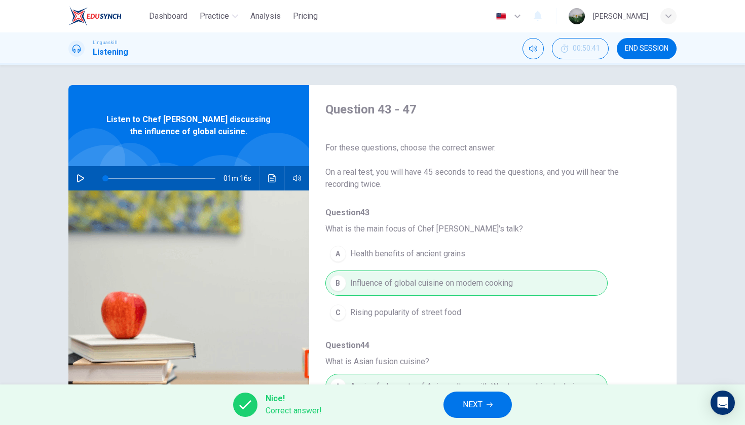
scroll to position [0, 0]
click at [482, 408] on span "NEXT" at bounding box center [473, 405] width 20 height 14
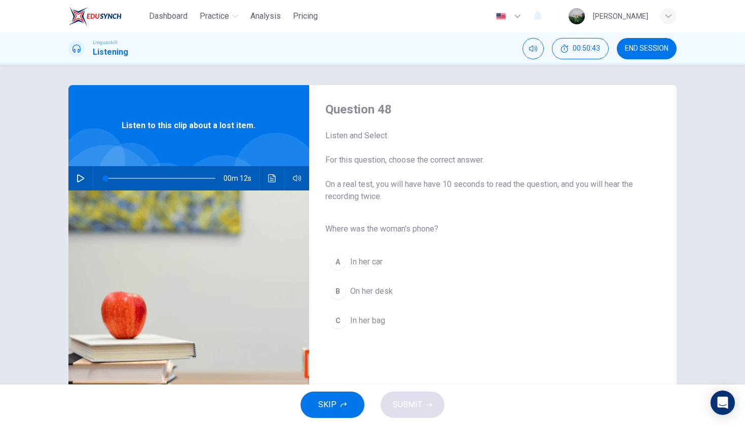
click at [80, 177] on icon "button" at bounding box center [81, 178] width 8 height 8
click at [378, 319] on span "In her bag" at bounding box center [367, 321] width 35 height 12
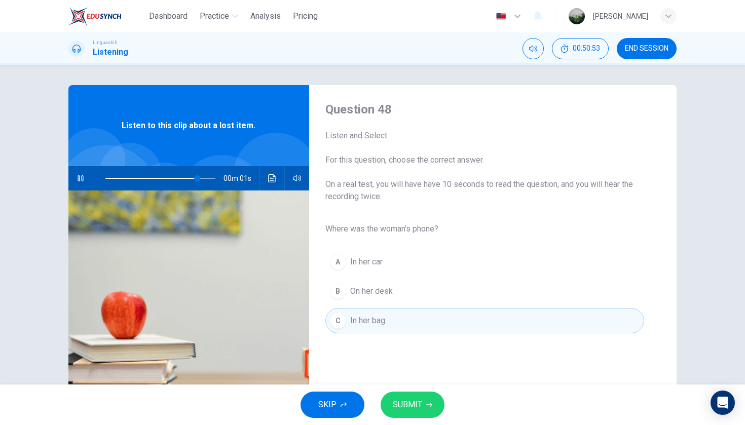
click at [410, 400] on span "SUBMIT" at bounding box center [407, 405] width 29 height 14
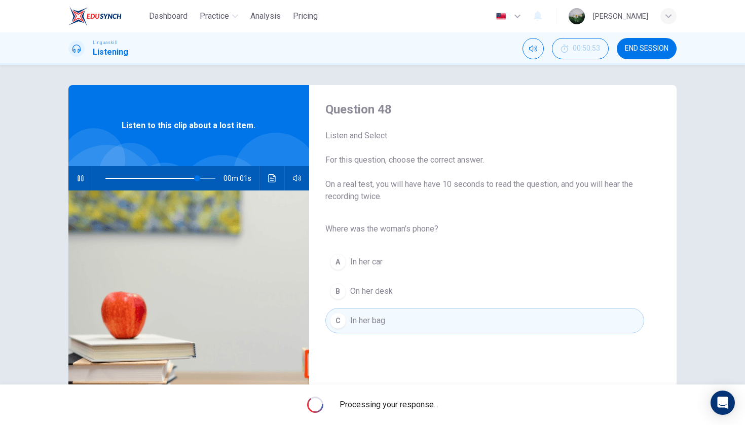
type input "92"
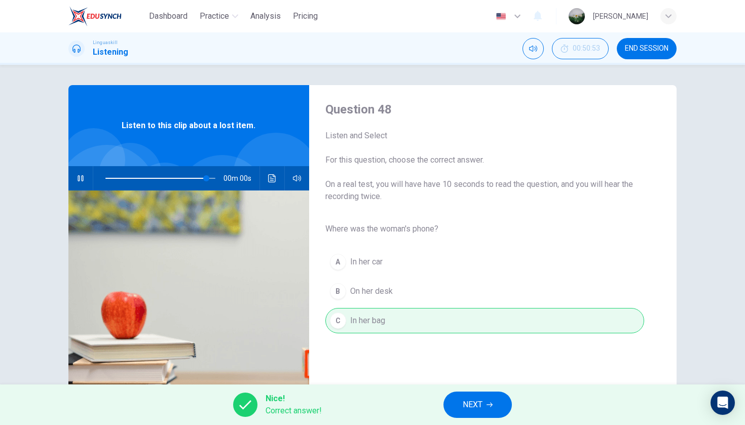
click at [502, 402] on button "NEXT" at bounding box center [477, 405] width 68 height 26
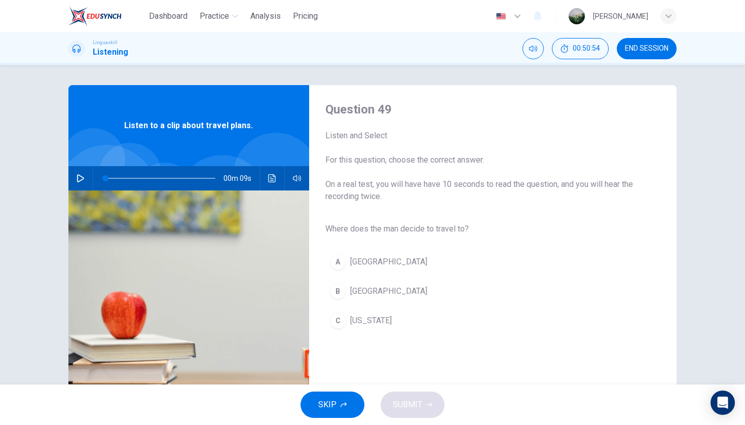
click at [82, 179] on icon "button" at bounding box center [80, 178] width 7 height 8
click at [370, 287] on span "Rome" at bounding box center [388, 291] width 77 height 12
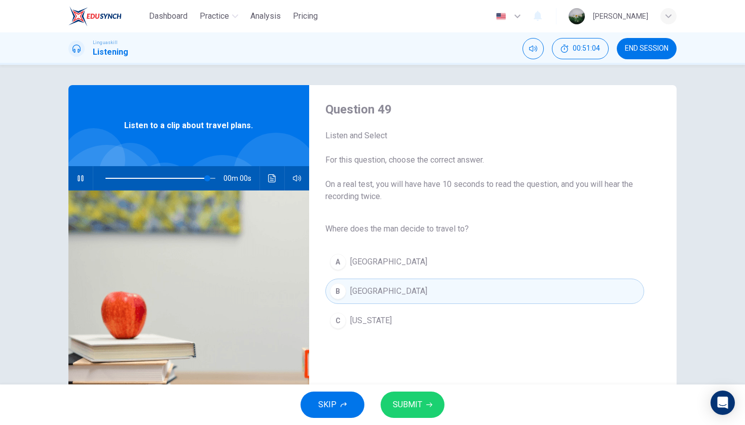
type input "0"
click at [407, 400] on span "SUBMIT" at bounding box center [407, 405] width 29 height 14
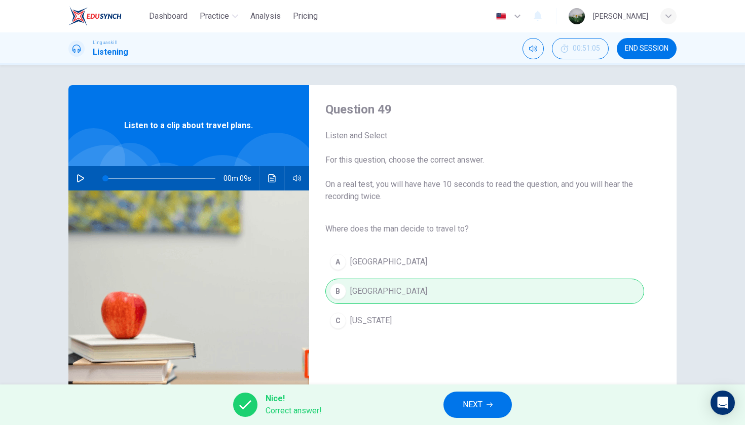
click at [472, 402] on span "NEXT" at bounding box center [473, 405] width 20 height 14
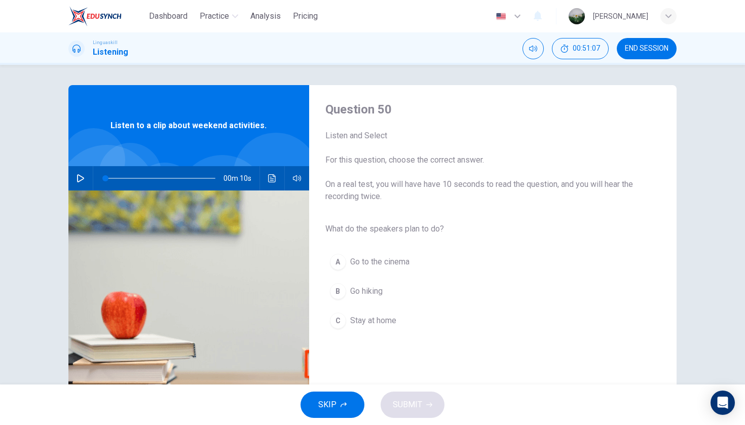
click at [78, 176] on icon "button" at bounding box center [80, 178] width 7 height 8
click at [382, 284] on button "B Go hiking" at bounding box center [484, 291] width 319 height 25
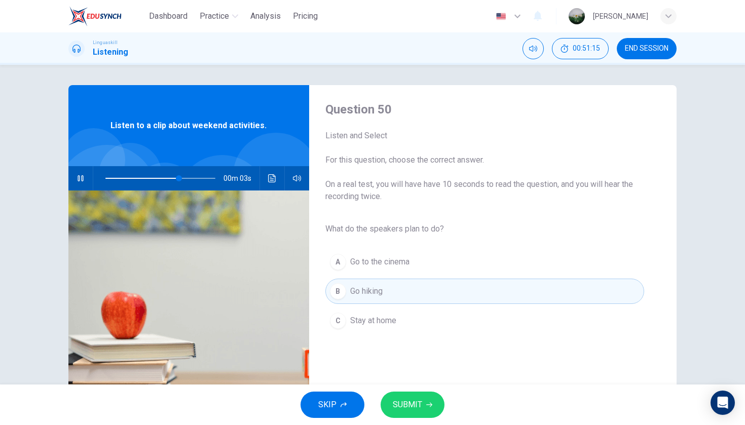
click at [401, 395] on button "SUBMIT" at bounding box center [413, 405] width 64 height 26
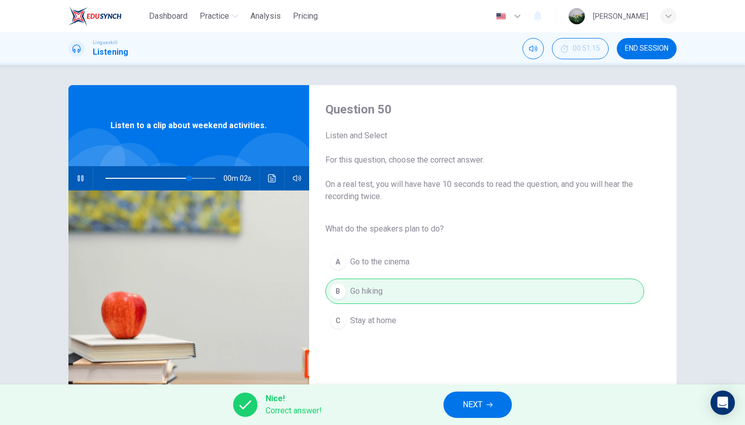
type input "86"
click at [482, 407] on span "NEXT" at bounding box center [473, 405] width 20 height 14
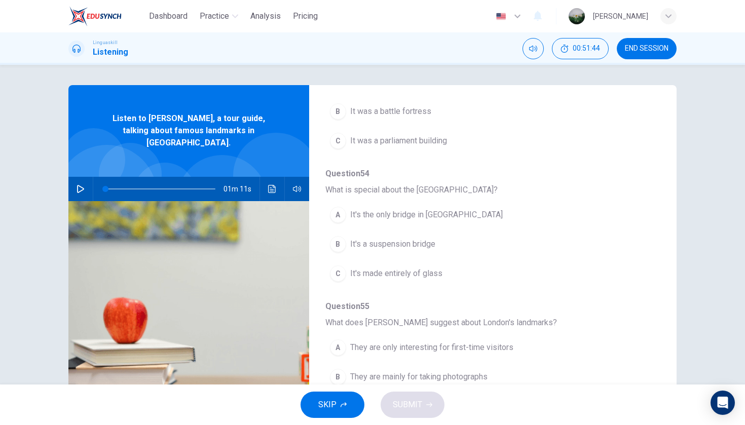
click at [80, 185] on icon "button" at bounding box center [80, 189] width 7 height 8
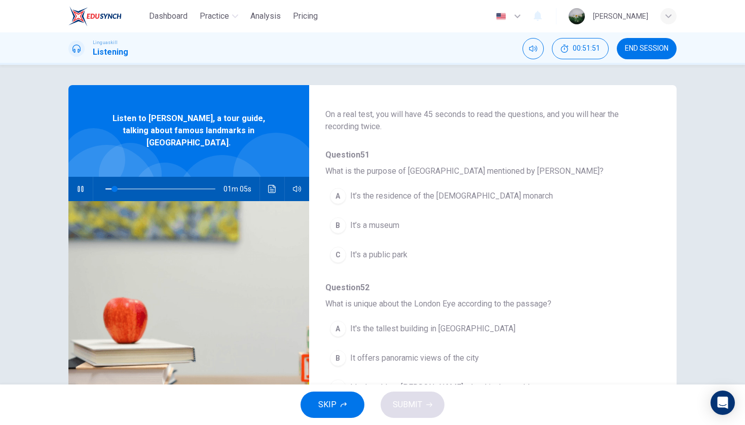
scroll to position [59, 0]
click at [473, 188] on button "A It’s the residence of the British monarch" at bounding box center [466, 194] width 282 height 25
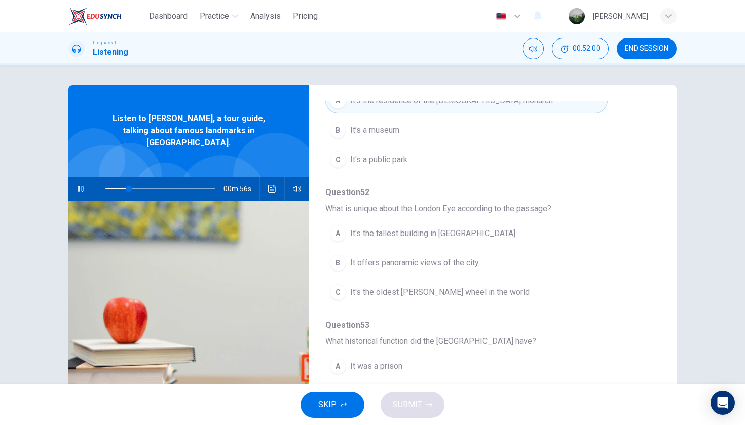
scroll to position [151, 0]
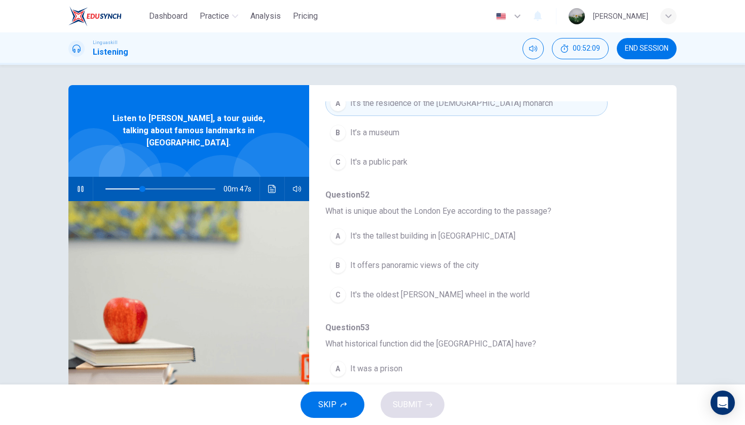
click at [457, 238] on span "It's the tallest building in London" at bounding box center [432, 236] width 165 height 12
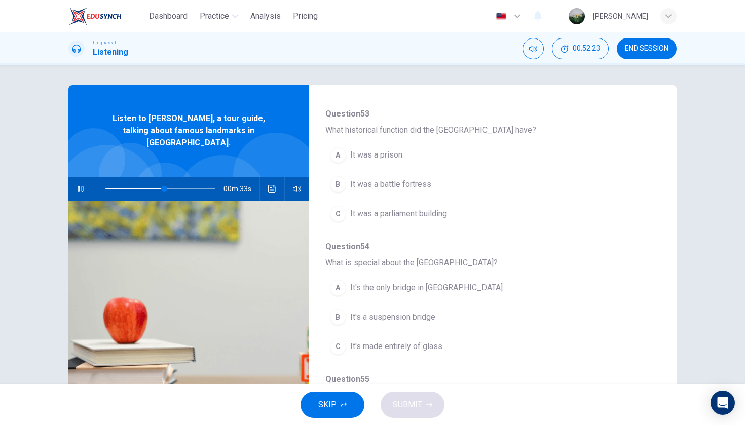
scroll to position [355, 0]
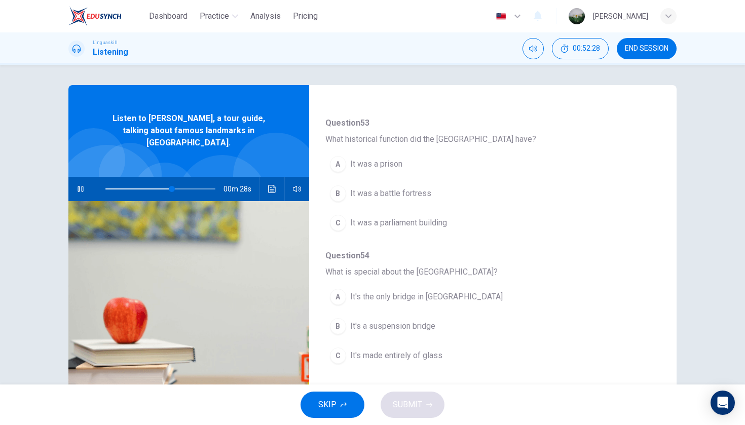
click at [389, 165] on span "It was a prison" at bounding box center [376, 164] width 52 height 12
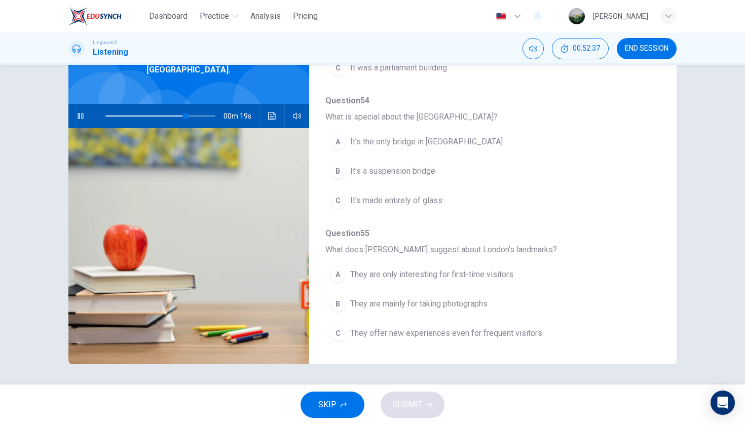
scroll to position [73, 0]
click at [432, 173] on span "It's a suspension bridge" at bounding box center [392, 171] width 85 height 12
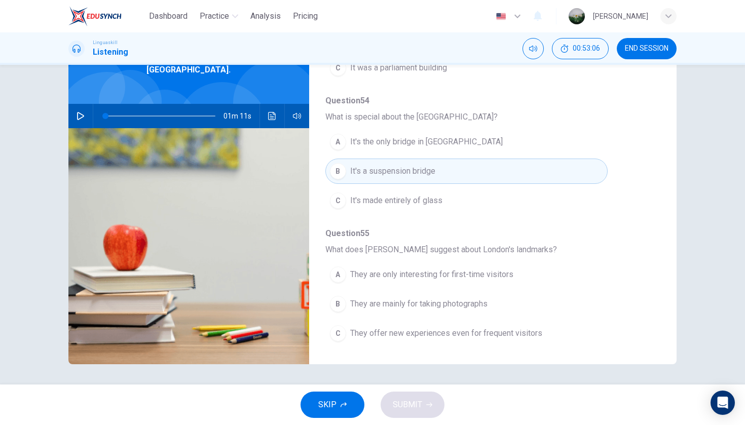
click at [528, 330] on span "They offer new experiences even for frequent visitors" at bounding box center [446, 333] width 192 height 12
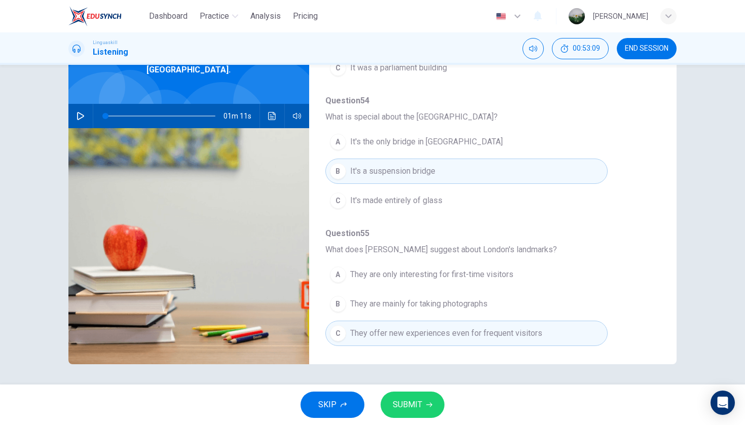
click at [84, 112] on icon "button" at bounding box center [81, 116] width 8 height 8
click at [431, 411] on button "SUBMIT" at bounding box center [413, 405] width 64 height 26
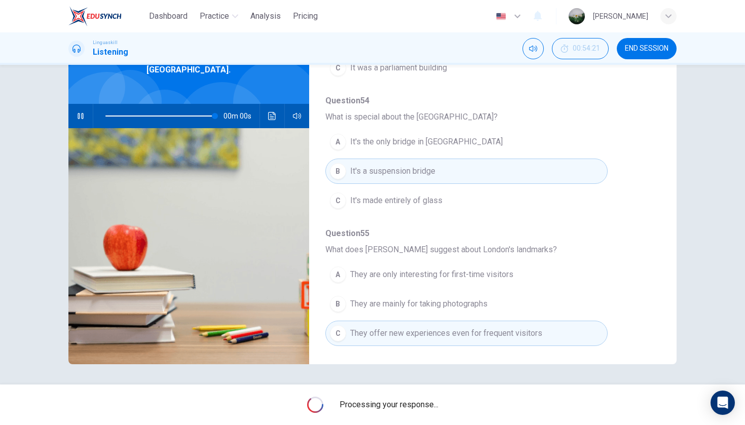
type input "0"
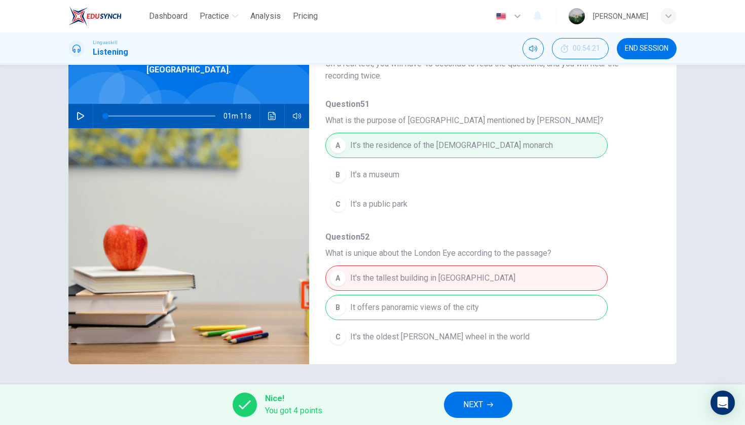
scroll to position [36, 0]
click at [493, 406] on icon "button" at bounding box center [490, 405] width 6 height 6
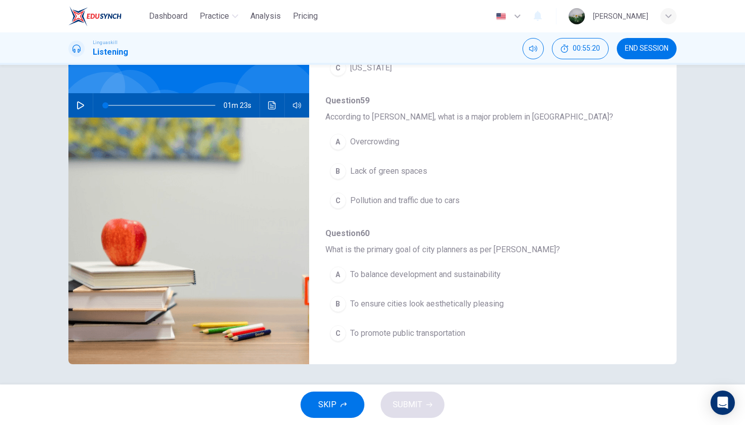
scroll to position [437, 0]
click at [77, 106] on icon "button" at bounding box center [81, 105] width 8 height 8
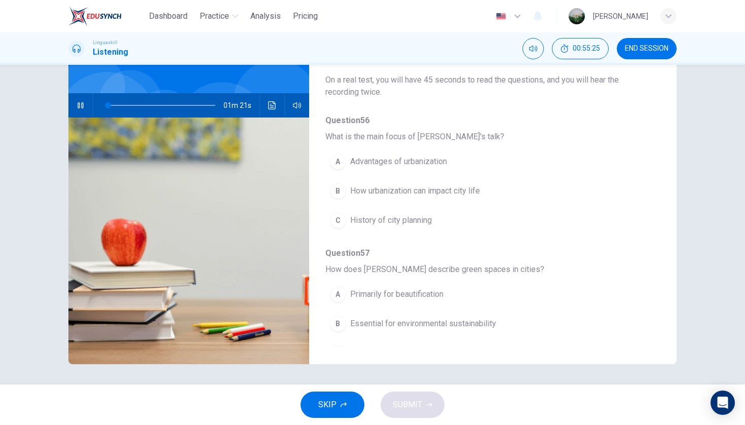
scroll to position [19, 0]
click at [444, 192] on span "How urbanization can impact city life" at bounding box center [415, 191] width 130 height 12
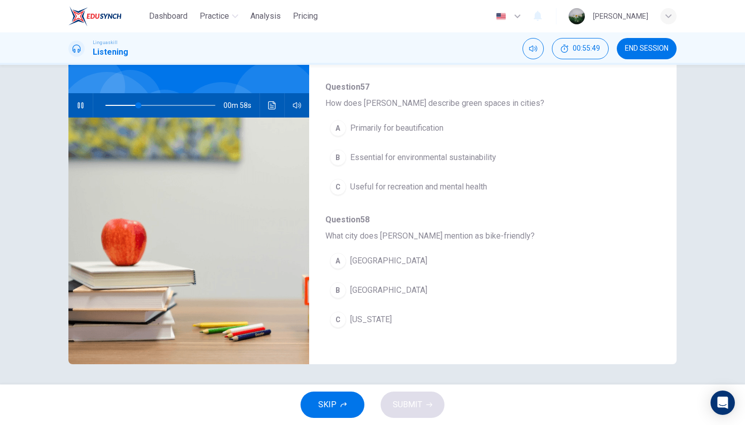
scroll to position [189, 0]
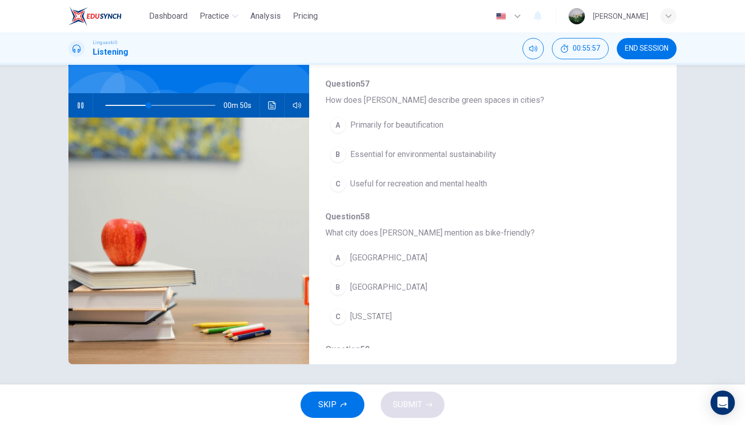
click at [479, 186] on span "Useful for recreation and mental health" at bounding box center [418, 184] width 137 height 12
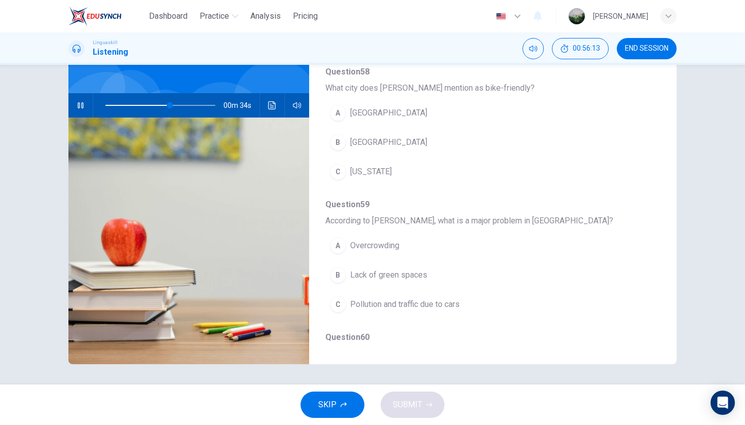
scroll to position [334, 0]
click at [387, 242] on span "Overcrowding" at bounding box center [374, 245] width 49 height 12
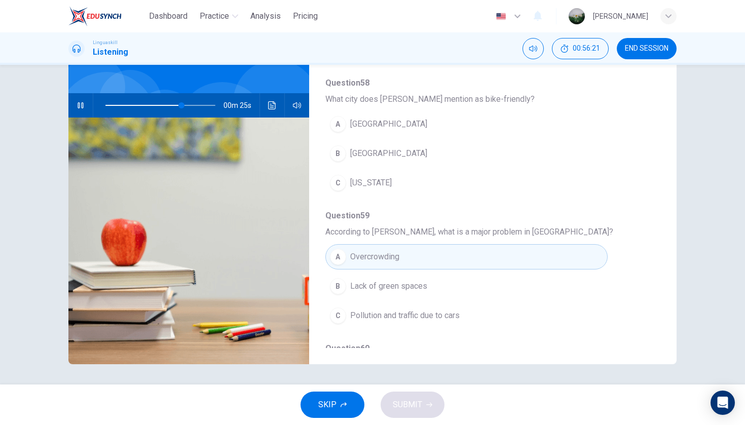
scroll to position [320, 0]
click at [451, 159] on button "B Copenhagen" at bounding box center [466, 155] width 282 height 25
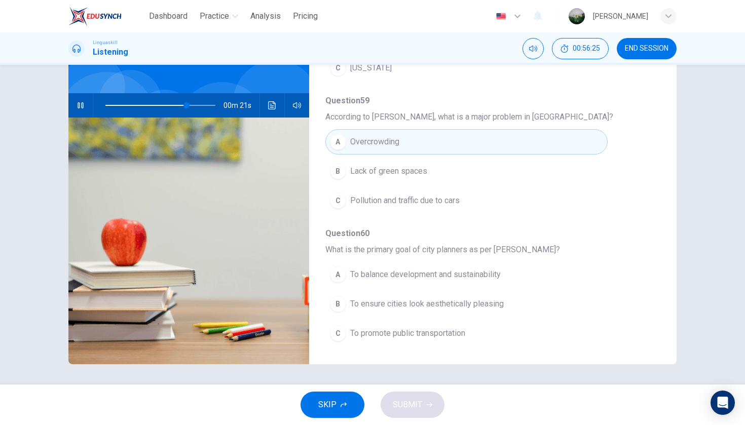
scroll to position [0, 0]
click at [499, 273] on span "To balance development and sustainability" at bounding box center [425, 275] width 151 height 12
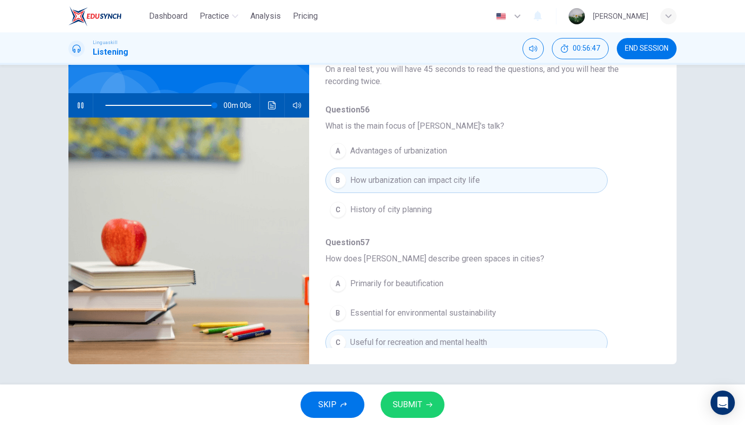
scroll to position [44, 0]
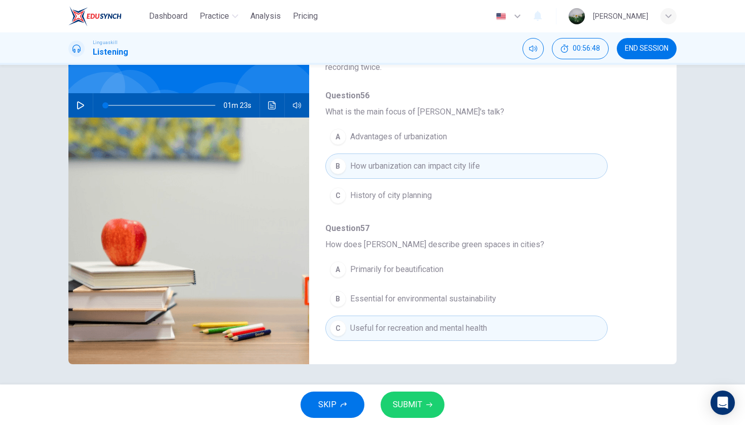
click at [78, 104] on icon "button" at bounding box center [81, 105] width 8 height 8
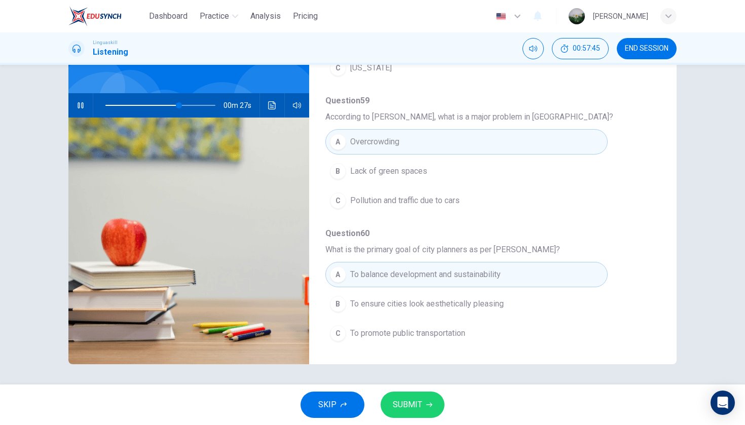
scroll to position [437, 0]
click at [435, 408] on button "SUBMIT" at bounding box center [413, 405] width 64 height 26
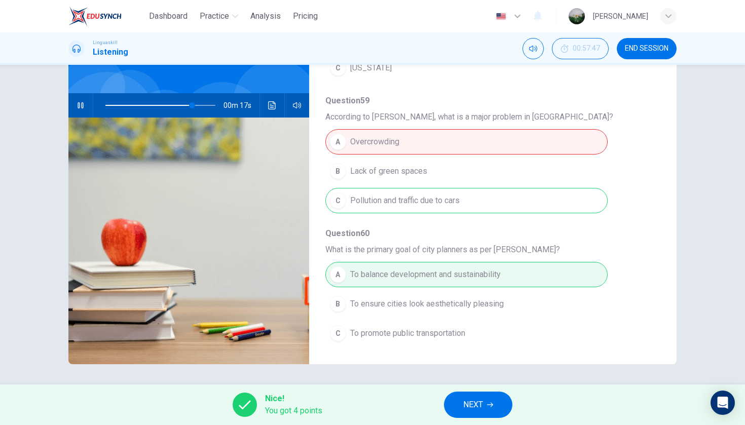
type input "80"
click at [491, 397] on button "NEXT" at bounding box center [478, 405] width 68 height 26
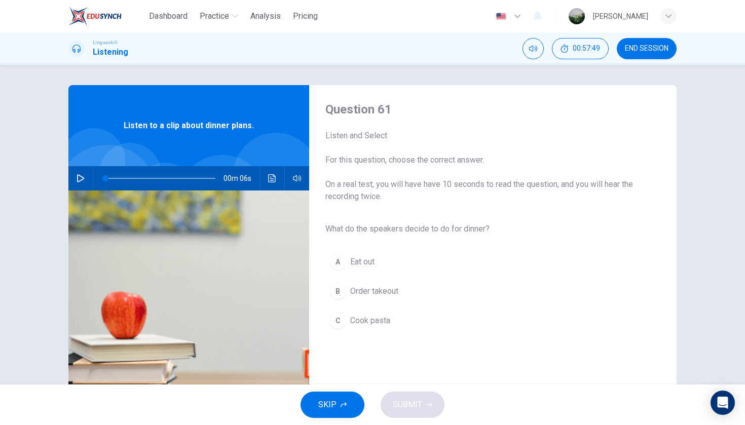
click at [87, 179] on button "button" at bounding box center [80, 178] width 16 height 24
click at [382, 321] on span "Cook pasta" at bounding box center [370, 321] width 40 height 12
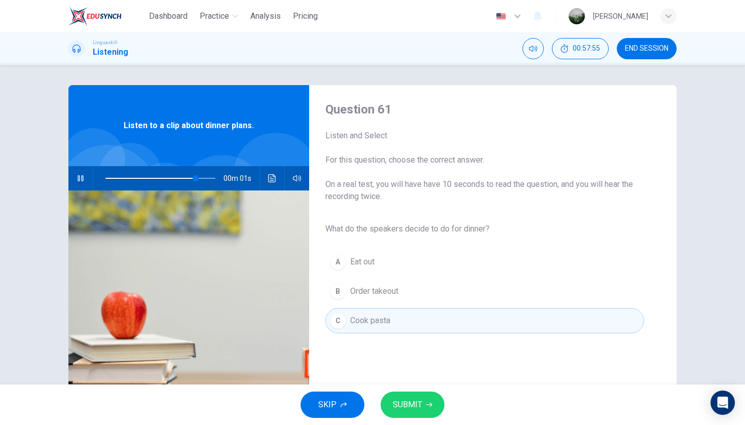
click at [430, 406] on icon "button" at bounding box center [429, 405] width 6 height 5
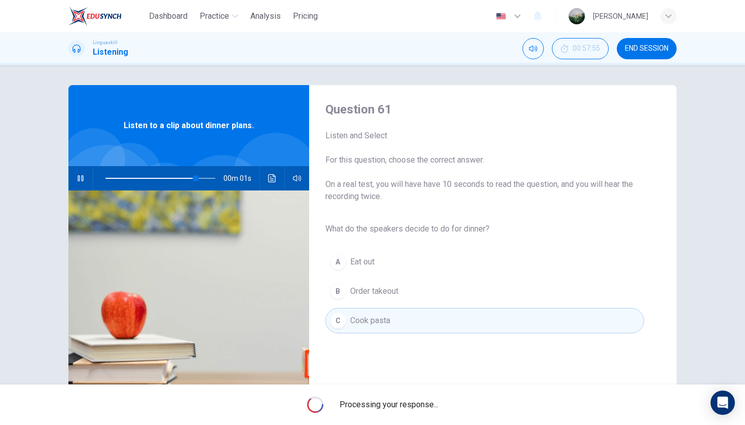
type input "0"
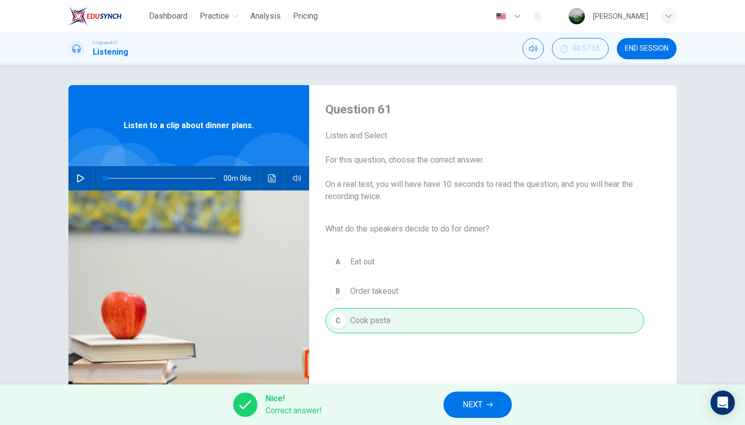
click at [472, 407] on span "NEXT" at bounding box center [473, 405] width 20 height 14
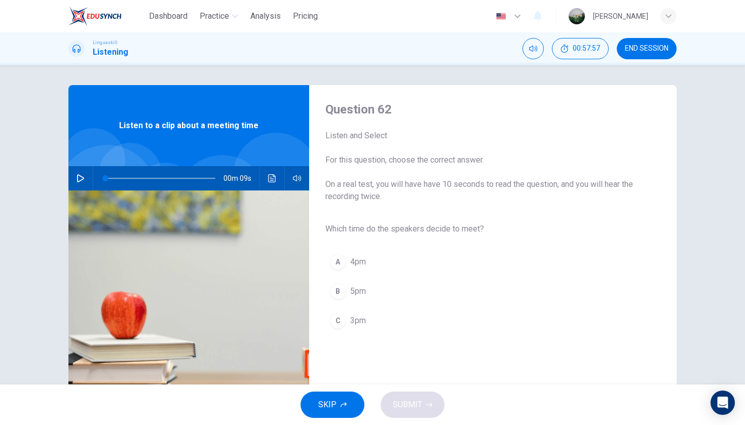
click at [78, 182] on icon "button" at bounding box center [80, 178] width 7 height 8
click at [362, 319] on span "3pm" at bounding box center [358, 321] width 16 height 12
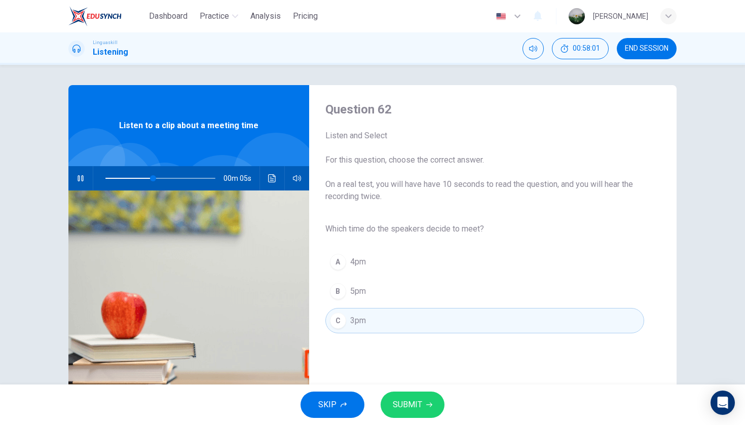
click at [431, 412] on button "SUBMIT" at bounding box center [413, 405] width 64 height 26
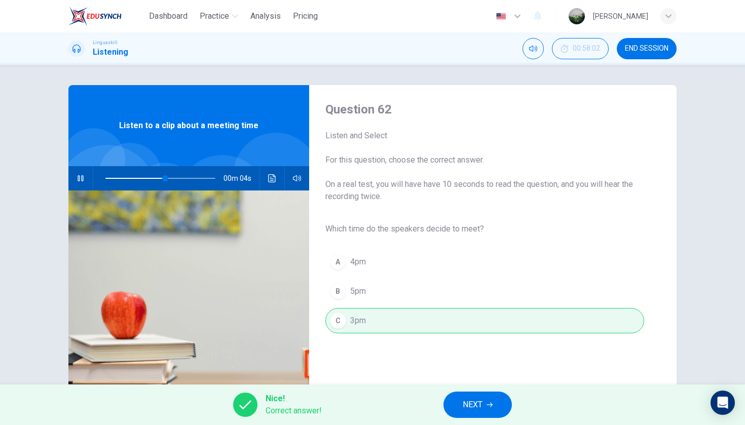
click at [482, 397] on button "NEXT" at bounding box center [477, 405] width 68 height 26
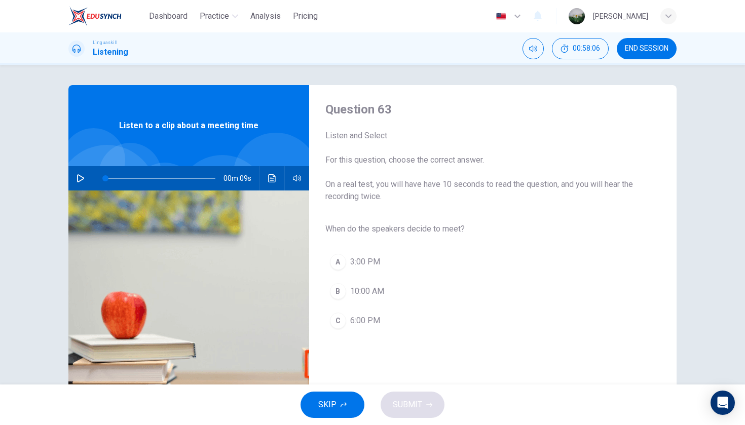
click at [86, 180] on button "button" at bounding box center [80, 178] width 16 height 24
click at [395, 261] on div "A 3:00 PM B 10:00 AM C 6:00 PM" at bounding box center [484, 291] width 319 height 88
click at [372, 264] on span "3:00 PM" at bounding box center [365, 262] width 30 height 12
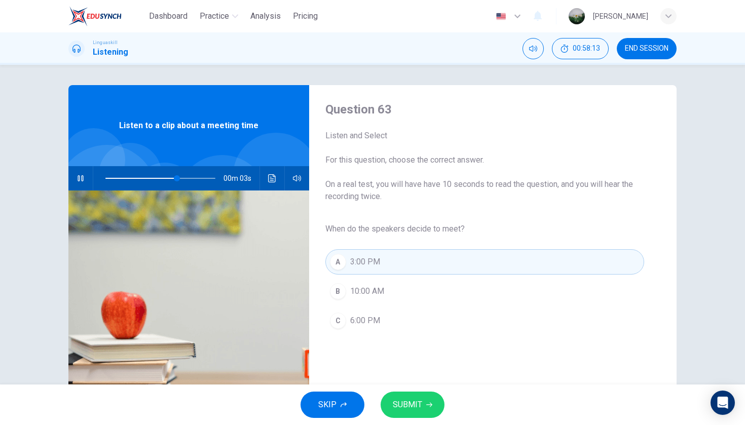
click at [416, 398] on span "SUBMIT" at bounding box center [407, 405] width 29 height 14
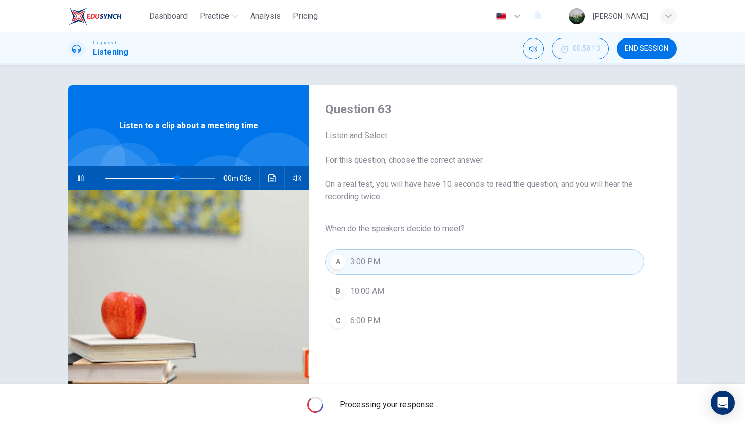
type input "76"
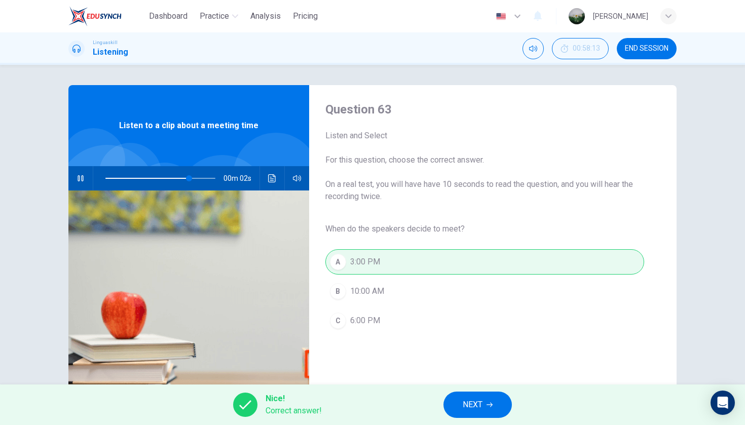
click at [466, 412] on button "NEXT" at bounding box center [477, 405] width 68 height 26
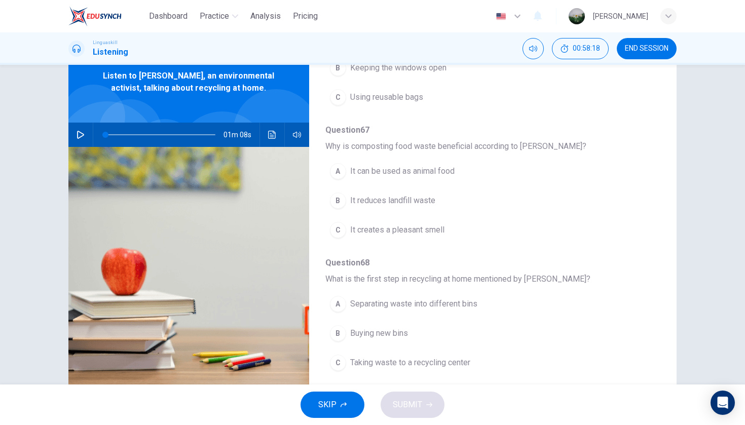
scroll to position [47, 0]
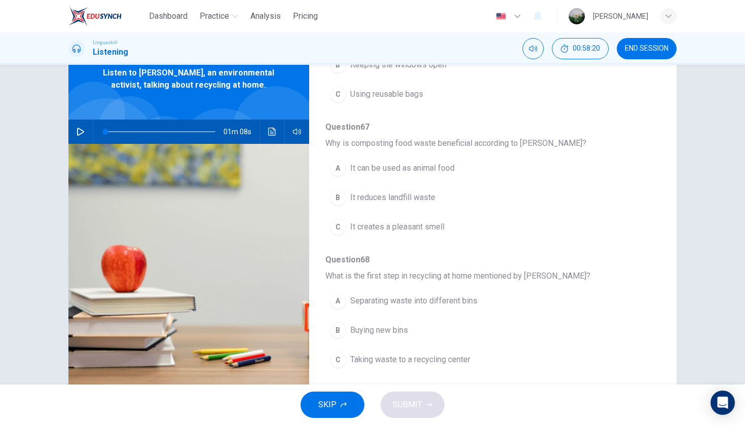
click at [658, 53] on button "END SESSION" at bounding box center [647, 48] width 60 height 21
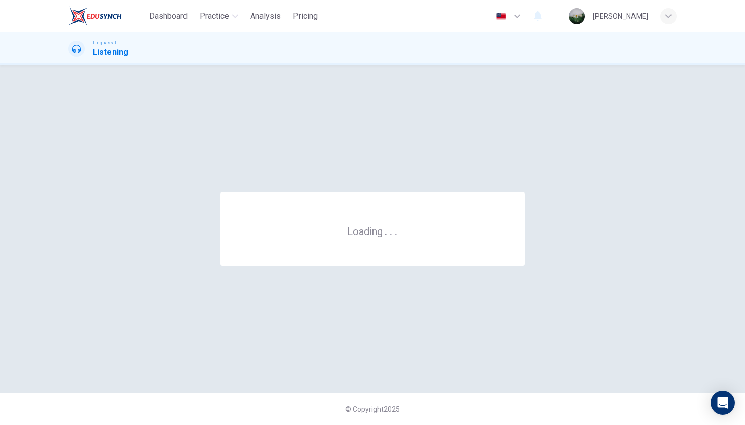
scroll to position [0, 0]
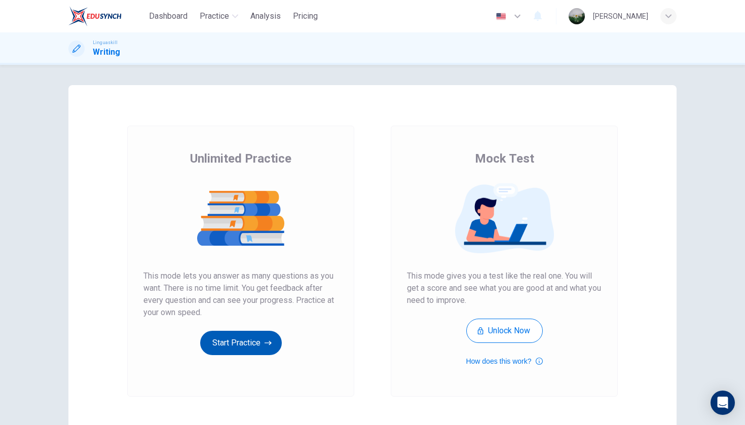
click at [249, 350] on button "Start Practice" at bounding box center [241, 343] width 82 height 24
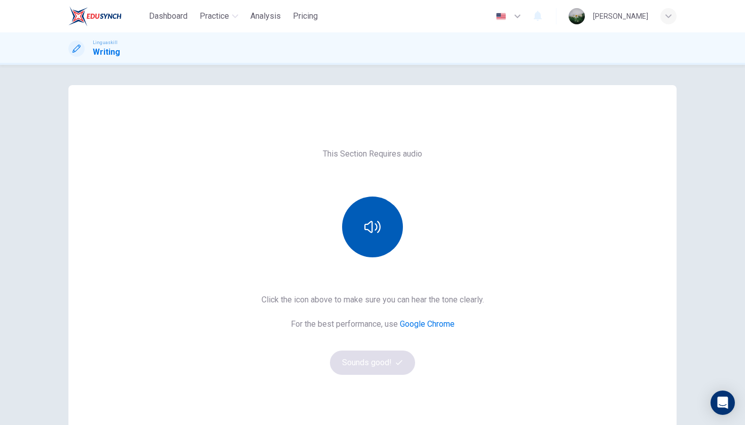
click at [368, 229] on icon "button" at bounding box center [372, 227] width 16 height 16
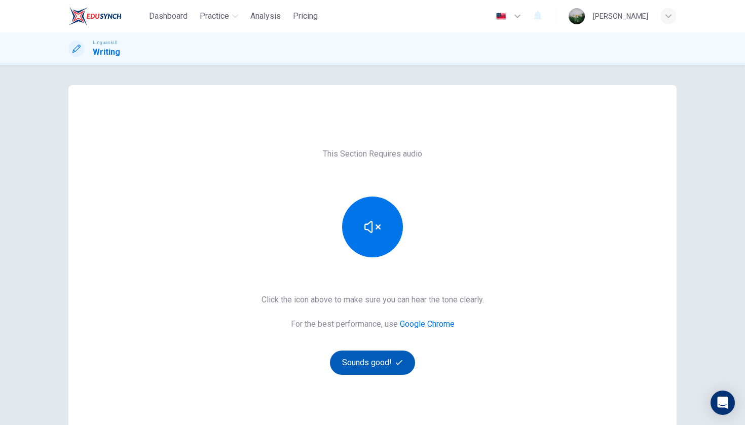
click at [371, 367] on button "Sounds good!" at bounding box center [372, 363] width 85 height 24
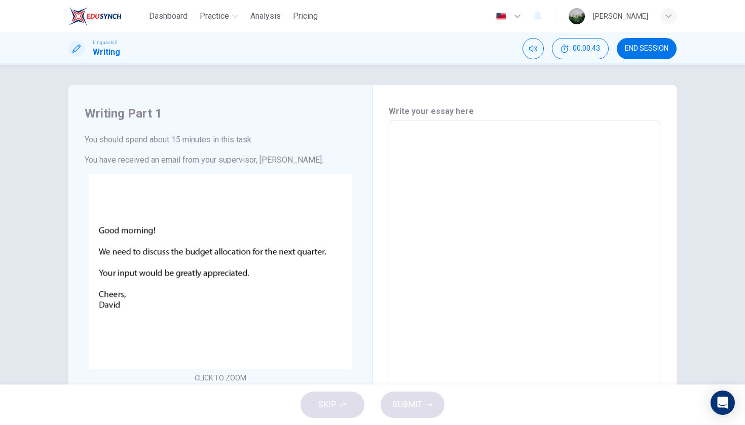
click at [545, 139] on textarea at bounding box center [524, 309] width 257 height 361
type textarea "H"
type textarea "x"
type textarea "He"
type textarea "x"
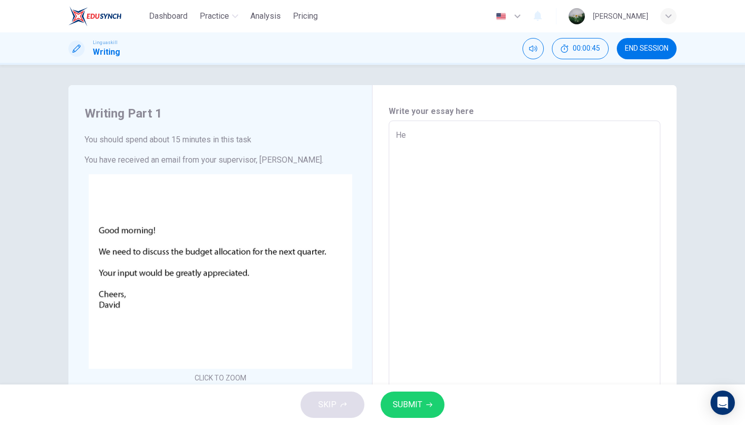
type textarea "Hel"
type textarea "x"
type textarea "Hell"
type textarea "x"
type textarea "Hello"
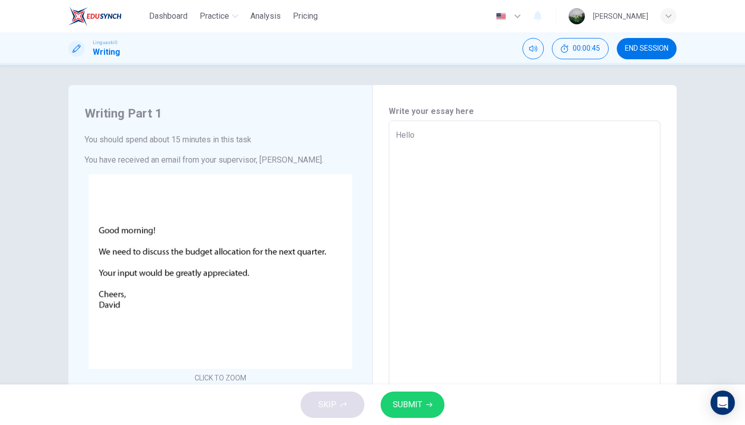
type textarea "x"
type textarea "Hell"
type textarea "x"
type textarea "Hel"
type textarea "x"
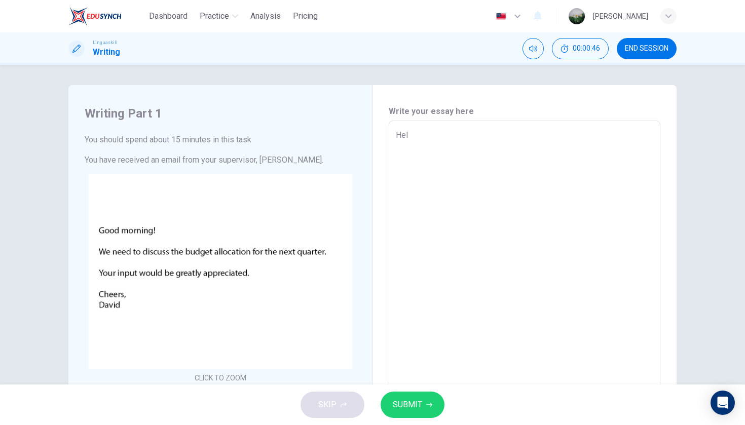
type textarea "He"
type textarea "x"
type textarea "H"
type textarea "x"
type textarea "G"
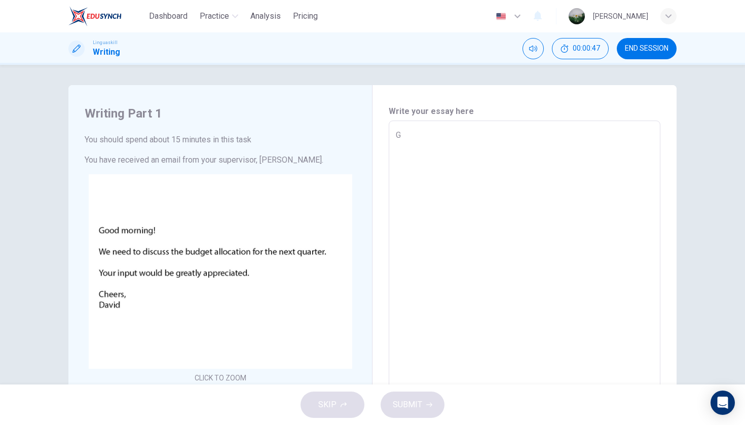
type textarea "x"
type textarea "Go"
type textarea "x"
type textarea "Goo"
type textarea "x"
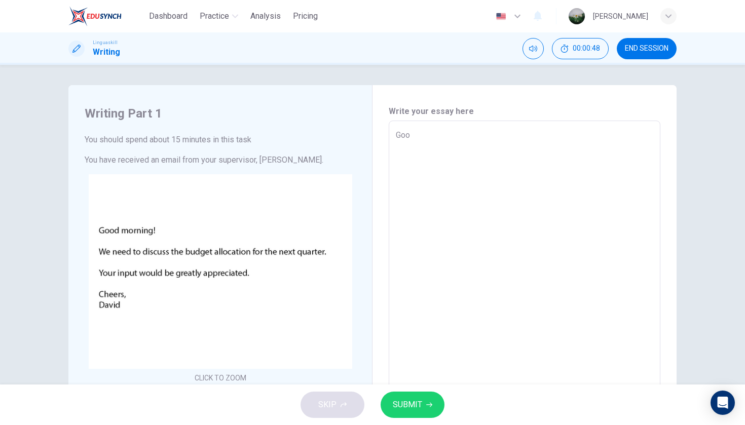
type textarea "Good"
type textarea "x"
type textarea "Good"
type textarea "x"
type textarea "Good m"
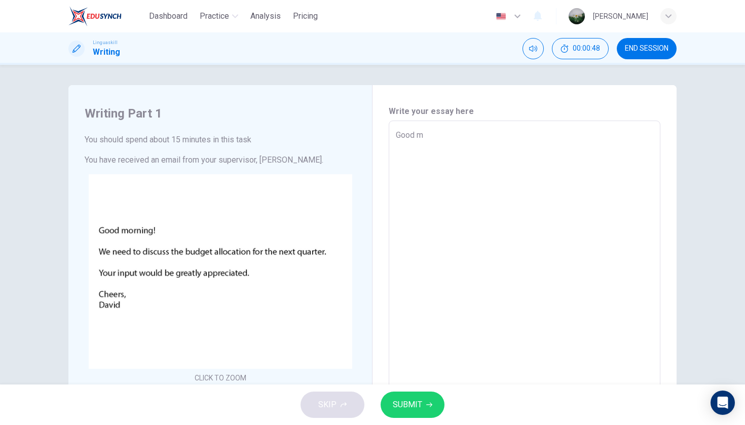
type textarea "x"
type textarea "Good mo"
type textarea "x"
type textarea "Good mor"
type textarea "x"
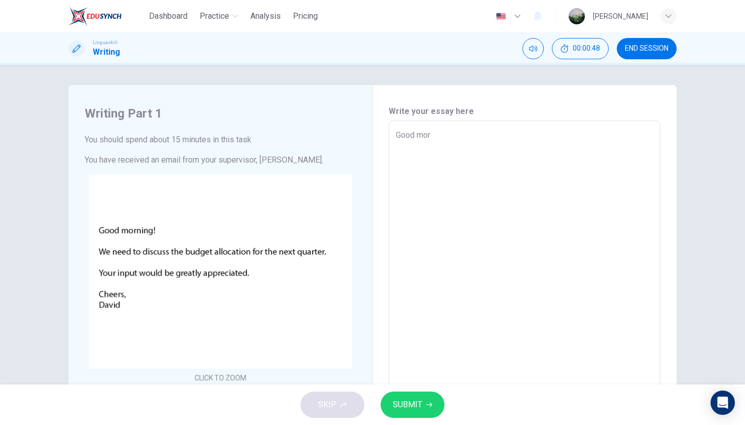
type textarea "Good mori"
type textarea "x"
type textarea "Good [PERSON_NAME]"
type textarea "x"
type textarea "Good mori"
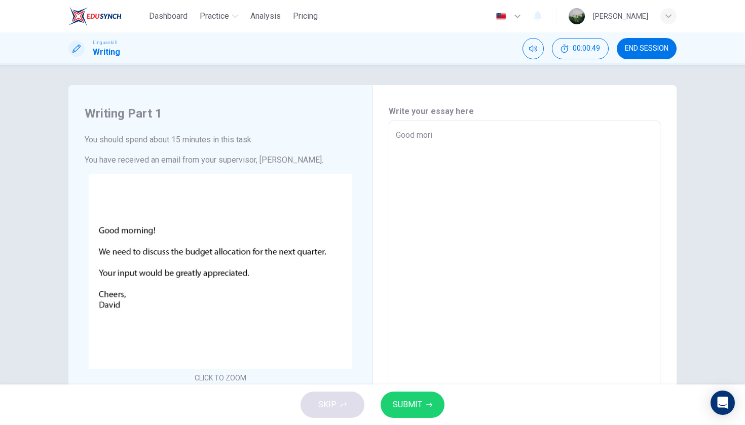
type textarea "x"
type textarea "Good mor"
type textarea "x"
type textarea "Good morn"
type textarea "x"
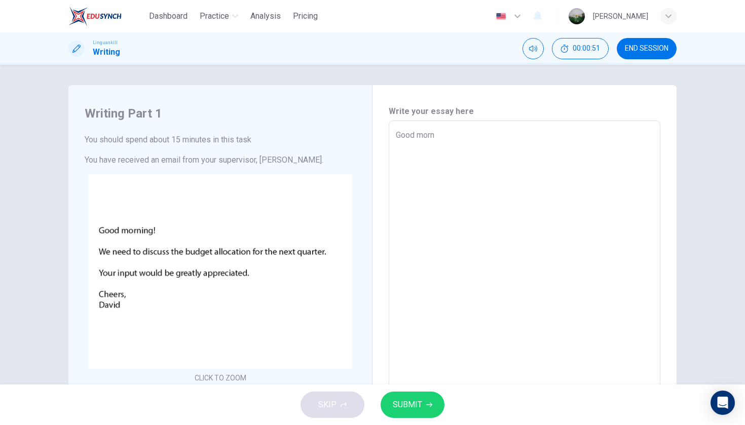
type textarea "Good morni"
type textarea "x"
type textarea "Good morn"
type textarea "x"
type textarea "Good morni"
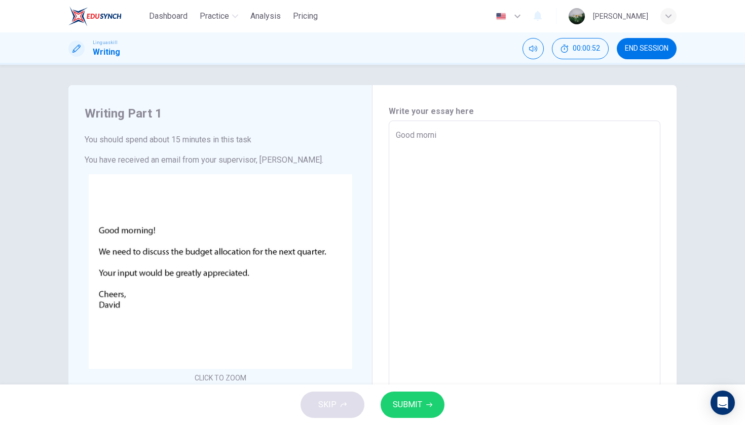
type textarea "x"
type textarea "Good mornin"
type textarea "x"
type textarea "Good morning"
type textarea "x"
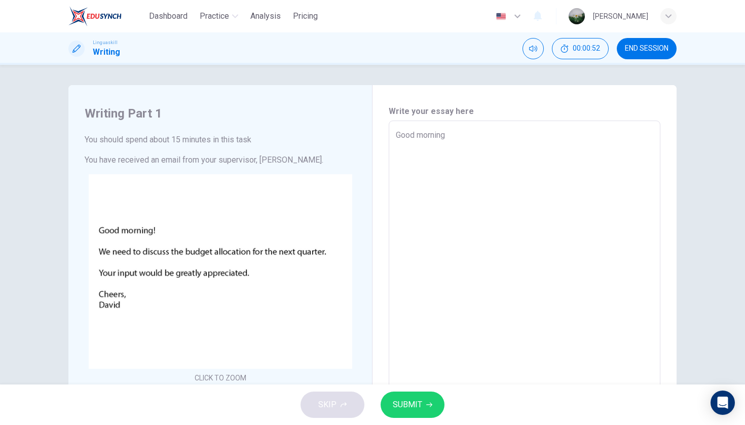
type textarea "Good morning"
type textarea "x"
type textarea "Good morning D"
type textarea "x"
type textarea "Good morning Da"
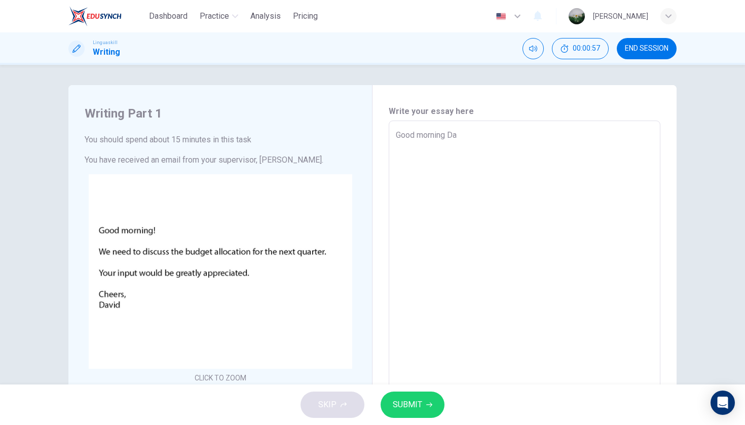
type textarea "x"
type textarea "Good morning Dav"
type textarea "x"
type textarea "Good morning [PERSON_NAME]"
type textarea "x"
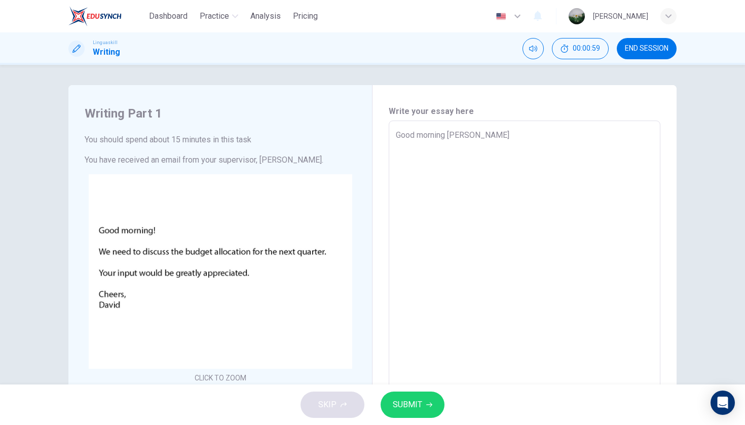
type textarea "Good morning [PERSON_NAME]"
type textarea "x"
type textarea "Good morning [PERSON_NAME],"
type textarea "x"
type textarea "Good morning [PERSON_NAME]"
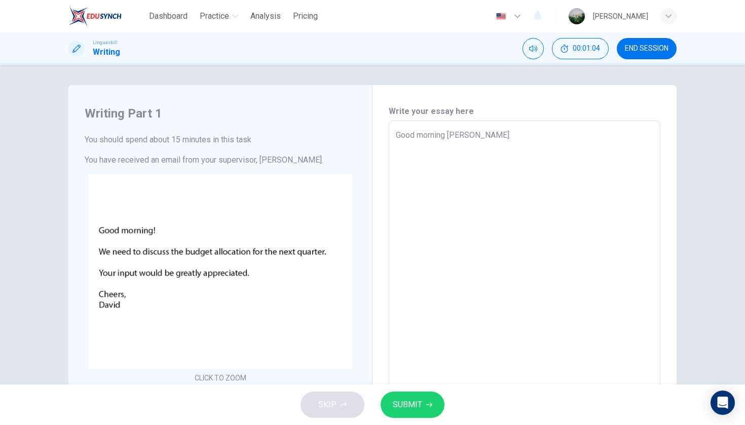
type textarea "x"
type textarea "Good morning [PERSON_NAME],"
type textarea "x"
type textarea "Good morning [PERSON_NAME],"
type textarea "x"
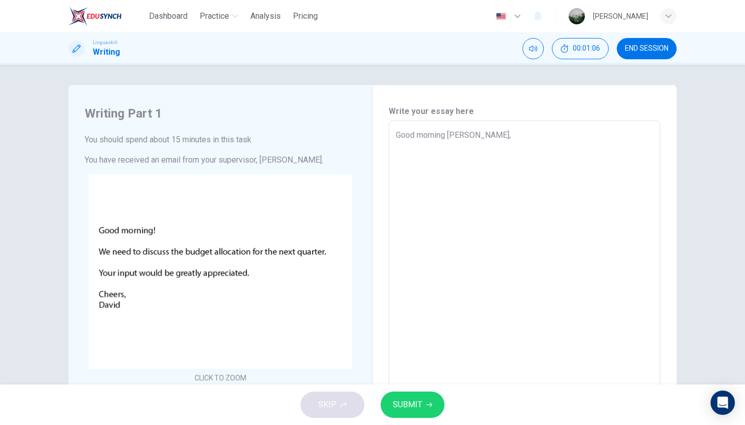
type textarea "Good morning [PERSON_NAME],"
type textarea "x"
type textarea "Good morning [PERSON_NAME], H"
type textarea "x"
type textarea "Good morning [PERSON_NAME], Ho"
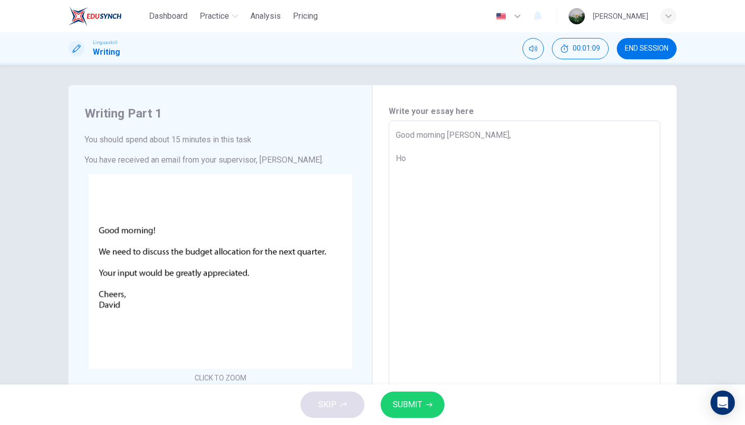
type textarea "x"
type textarea "Good morning [PERSON_NAME], How"
type textarea "x"
type textarea "Good morning [PERSON_NAME], How"
type textarea "x"
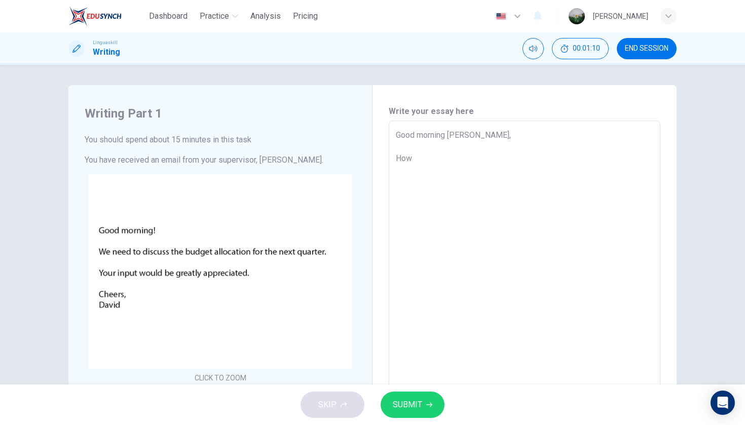
type textarea "Good morning [PERSON_NAME], How a"
type textarea "x"
type textarea "Good morning [PERSON_NAME], How ar"
type textarea "x"
type textarea "Good morning [PERSON_NAME], How are"
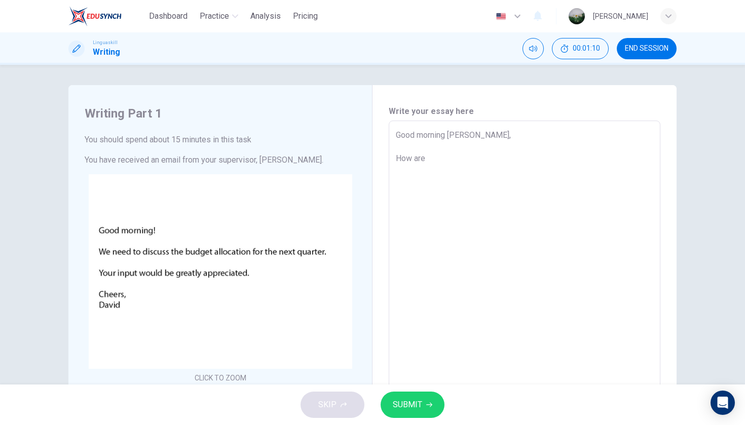
type textarea "x"
type textarea "Good morning [PERSON_NAME], How are"
type textarea "x"
type textarea "Good morning [PERSON_NAME], How are y"
type textarea "x"
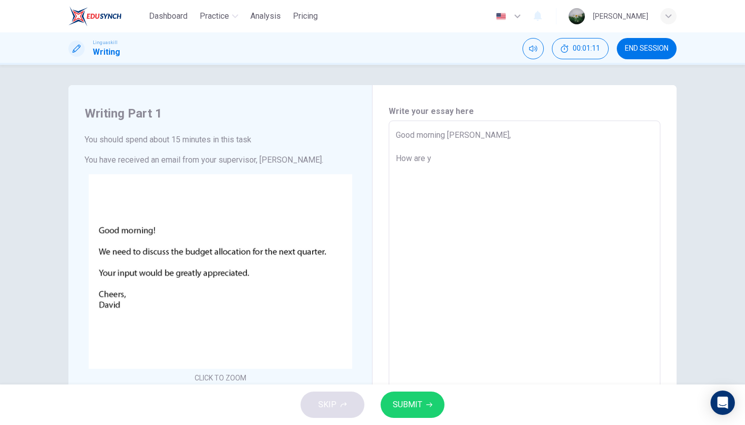
type textarea "Good morning [PERSON_NAME], How are yo"
type textarea "x"
type textarea "Good morning [PERSON_NAME], How are you"
type textarea "x"
type textarea "Good morning [PERSON_NAME], How are you?"
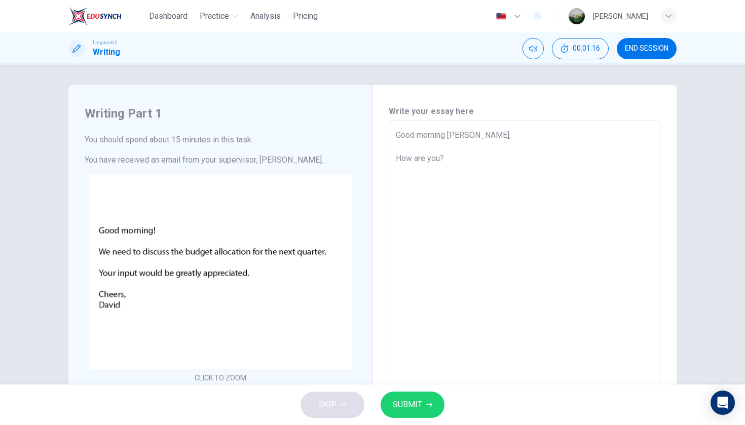
type textarea "x"
type textarea "Good morning [PERSON_NAME], How are you?"
type textarea "x"
type textarea "Good morning [PERSON_NAME], How are you? H"
type textarea "x"
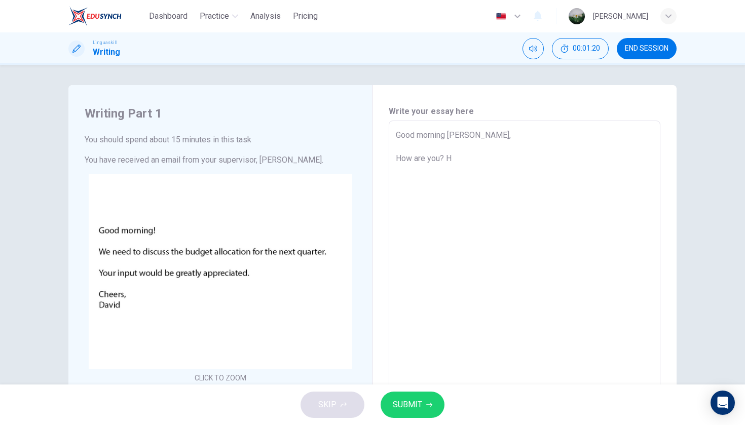
type textarea "Good morning [PERSON_NAME], How are you? Ho"
type textarea "x"
type textarea "Good morning [PERSON_NAME], How are you? Hop"
type textarea "x"
type textarea "Good morning [PERSON_NAME], How are you? Hope"
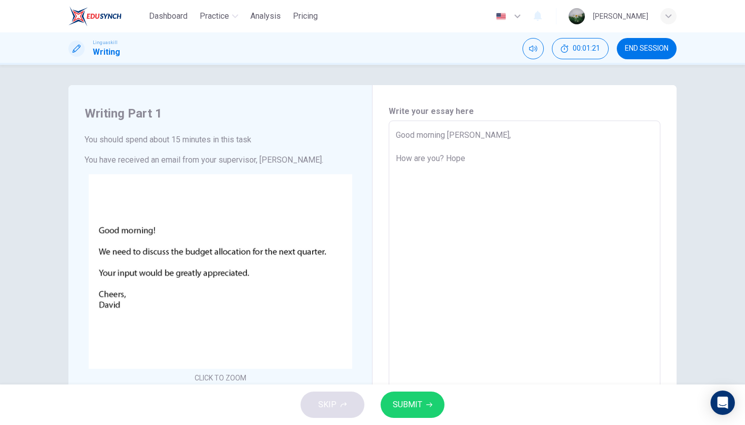
type textarea "x"
type textarea "Good morning [PERSON_NAME], How are you? Hope"
type textarea "x"
type textarea "Good morning [PERSON_NAME], How are you? Hope y"
type textarea "x"
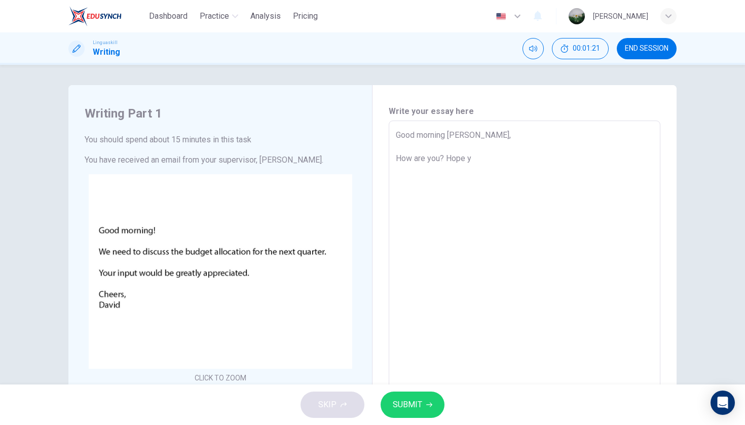
type textarea "Good morning [PERSON_NAME], How are you? Hope yo"
type textarea "x"
type textarea "Good morning [PERSON_NAME], How are you? Hope you"
type textarea "x"
type textarea "Good morning [PERSON_NAME], How are you? Hope you"
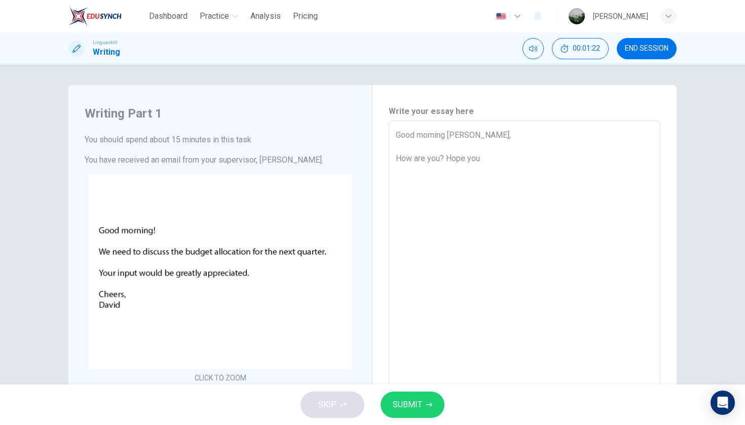
type textarea "x"
type textarea "Good morning [PERSON_NAME], How are you? Hope you a"
type textarea "x"
type textarea "Good morning [PERSON_NAME], How are you? Hope you ar"
type textarea "x"
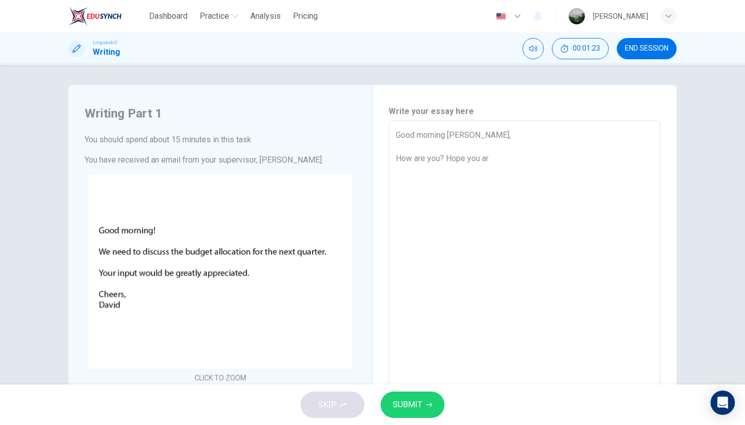
type textarea "Good morning [PERSON_NAME], How are you? Hope you are"
type textarea "x"
type textarea "Good morning [PERSON_NAME], How are you? Hope you are"
type textarea "x"
type textarea "Good morning [PERSON_NAME], How are you? Hope you are w"
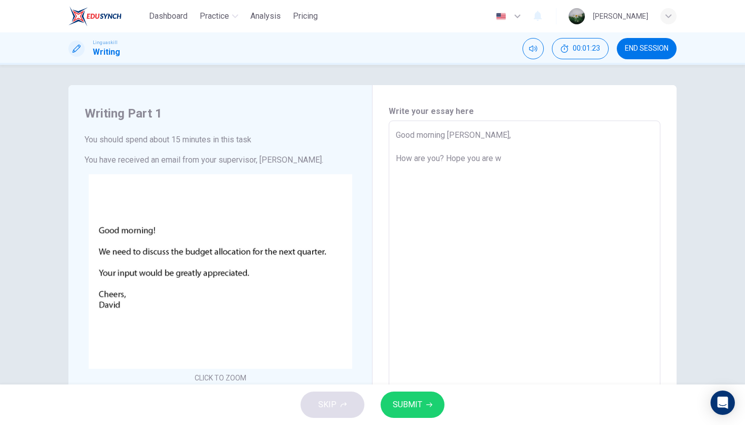
type textarea "x"
type textarea "Good morning [PERSON_NAME], How are you? Hope you are we"
type textarea "x"
type textarea "Good morning [PERSON_NAME], How are you? Hope you are wel"
type textarea "x"
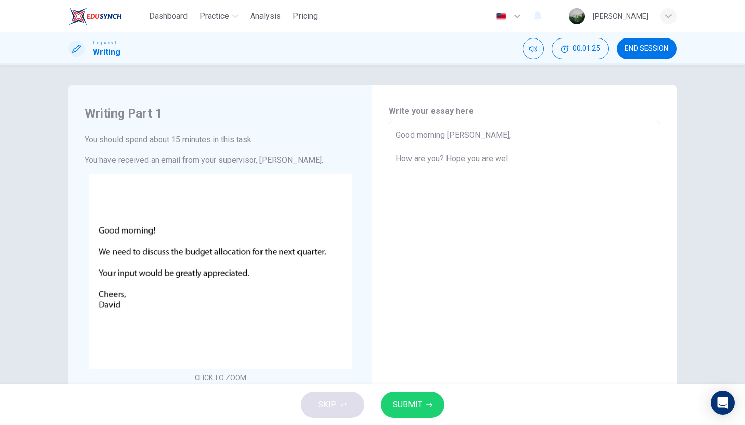
type textarea "Good morning [PERSON_NAME], How are you? Hope you are well"
type textarea "x"
type textarea "Good morning [PERSON_NAME], How are you? Hope you are well."
type textarea "x"
type textarea "Good morning [PERSON_NAME], How are you? Hope you are well."
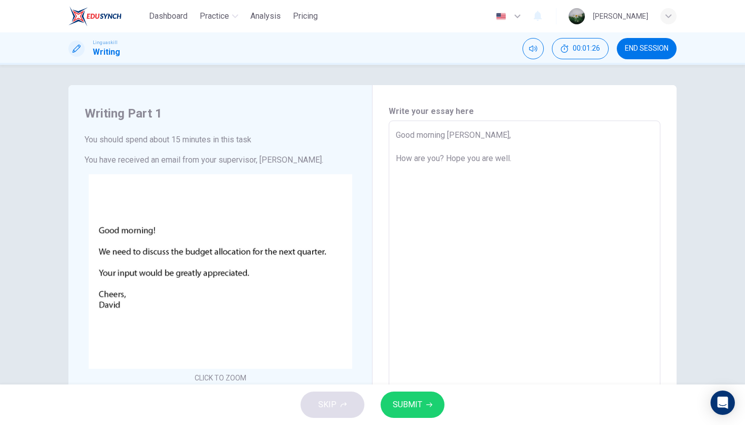
type textarea "x"
type textarea "Good morning [PERSON_NAME], How are you? Hope you are well. T"
type textarea "x"
type textarea "Good morning [PERSON_NAME], How are you? Hope you are well. Th"
type textarea "x"
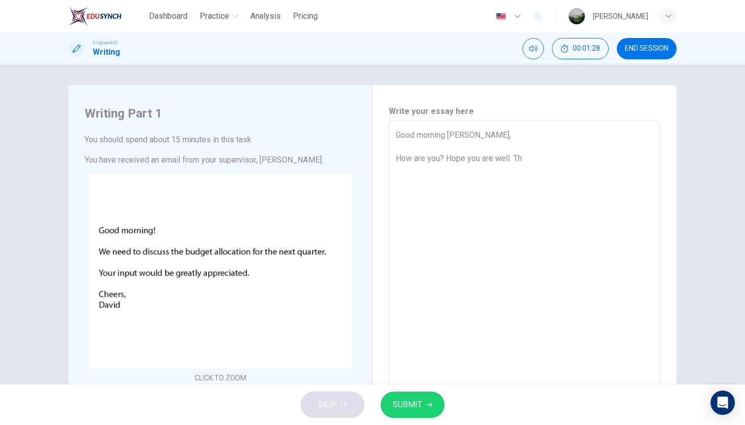
type textarea "Good morning [PERSON_NAME], How are you? Hope you are well. T"
type textarea "x"
type textarea "Good morning [PERSON_NAME], How are you? Hope you are well."
type textarea "x"
type textarea "Good morning [PERSON_NAME], How are you? Hope you are well. T"
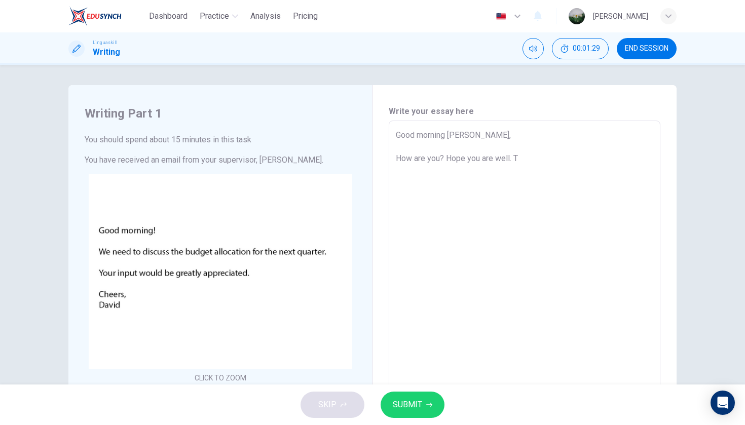
type textarea "x"
type textarea "Good morning [PERSON_NAME], How are you? Hope you are well. Th"
type textarea "x"
type textarea "Good morning [PERSON_NAME], How are you? Hope you are well. Tha"
type textarea "x"
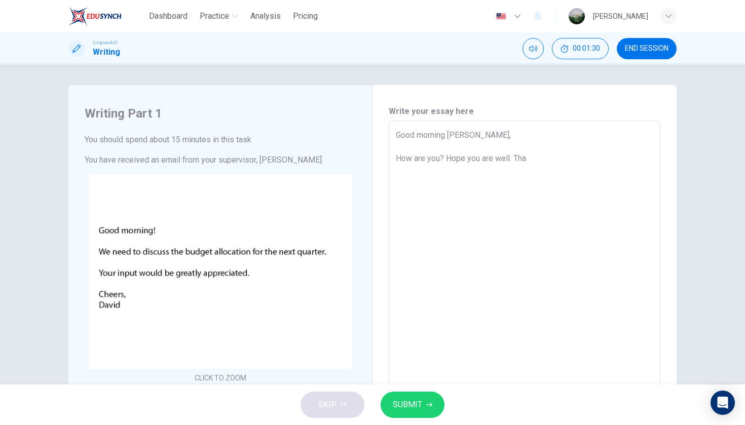
type textarea "Good morning [PERSON_NAME], How are you? Hope you are well. Than"
type textarea "x"
type textarea "Good morning [PERSON_NAME], How are you? Hope you are well. Thank"
type textarea "x"
type textarea "Good morning [PERSON_NAME], How are you? Hope you are well. Thanks"
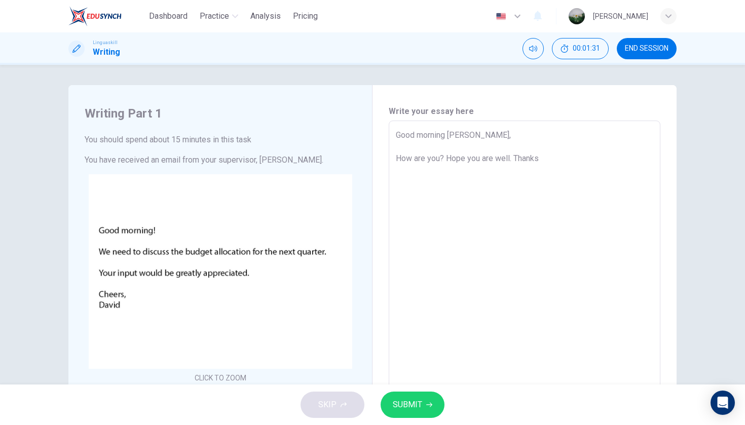
type textarea "x"
type textarea "Good morning [PERSON_NAME], How are you? Hope you are well. Thanks"
type textarea "x"
type textarea "Good morning [PERSON_NAME], How are you? Hope you are well. Thanks f"
type textarea "x"
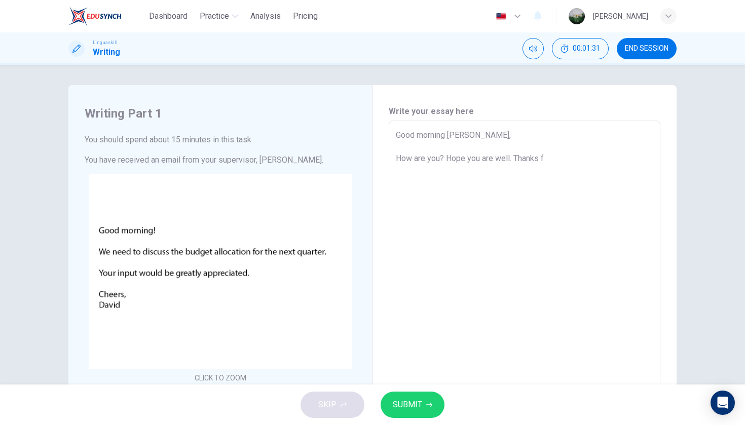
type textarea "Good morning [PERSON_NAME], How are you? Hope you are well. Thanks fo"
type textarea "x"
type textarea "Good morning [PERSON_NAME], How are you? Hope you are well. Thanks for"
type textarea "x"
type textarea "Good morning [PERSON_NAME], How are you? Hope you are well. Thanks for"
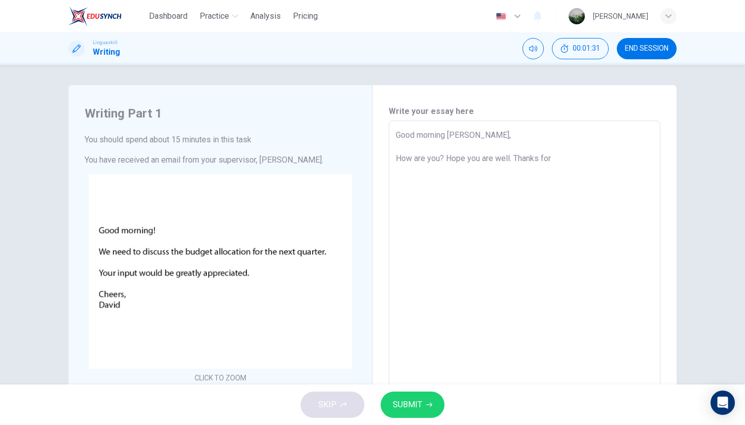
type textarea "x"
type textarea "Good morning [PERSON_NAME], How are you? Hope you are well. Thanks for y"
type textarea "x"
type textarea "Good morning [PERSON_NAME], How are you? Hope you are well. Thanks for yo"
type textarea "x"
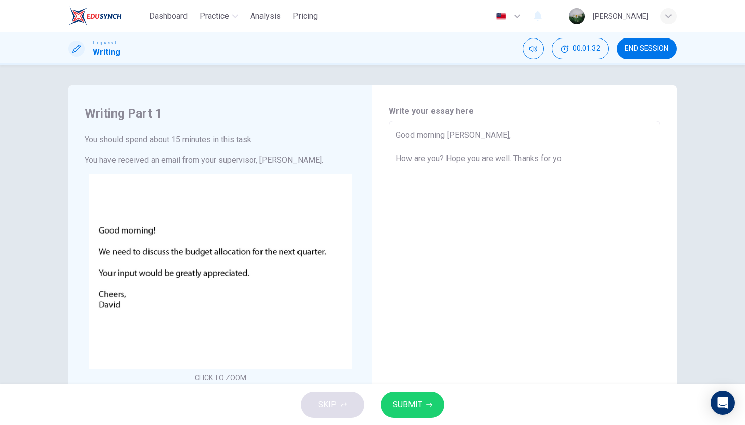
type textarea "Good morning [PERSON_NAME], How are you? Hope you are well. Thanks for you"
type textarea "x"
type textarea "Good morning [PERSON_NAME], How are you? Hope you are well. Thanks for your"
type textarea "x"
type textarea "Good morning [PERSON_NAME], How are you? Hope you are well. Thanks for your"
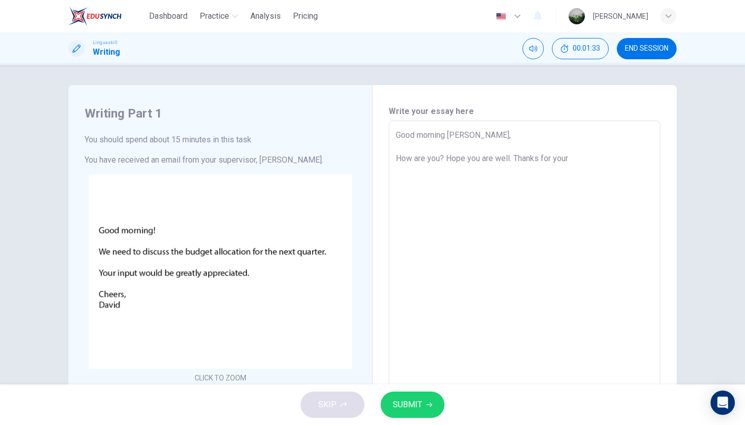
type textarea "x"
type textarea "Good morning [PERSON_NAME], How are you? Hope you are well. Thanks for your e"
type textarea "x"
type textarea "Good morning [PERSON_NAME], How are you? Hope you are well. Thanks for your em"
type textarea "x"
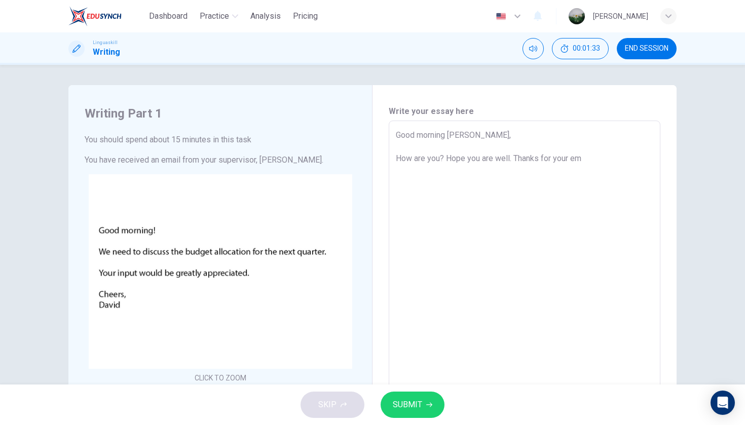
type textarea "Good morning [PERSON_NAME], How are you? Hope you are well. Thanks for your ema"
type textarea "x"
type textarea "Good morning [PERSON_NAME], How are you? Hope you are well. Thanks for your emai"
type textarea "x"
type textarea "Good morning [PERSON_NAME], How are you? Hope you are well. Thanks for your ema…"
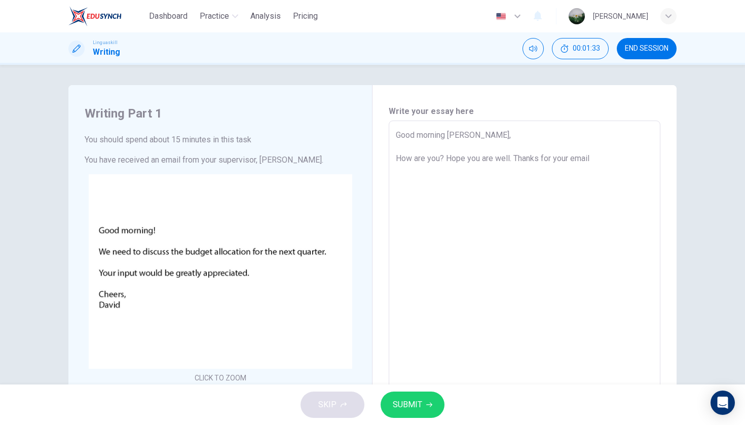
type textarea "x"
type textarea "Good morning [PERSON_NAME], How are you? Hope you are well. Thanks for your ema…"
type textarea "x"
type textarea "Good morning [PERSON_NAME], How are you? Hope you are well. Thanks for your ema…"
type textarea "x"
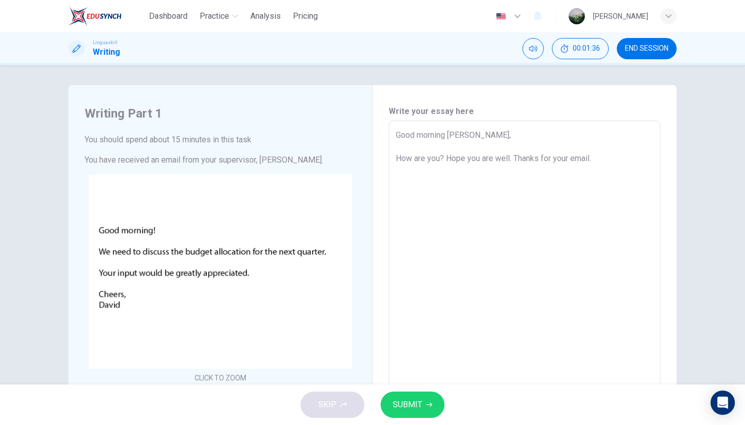
type textarea "Good morning [PERSON_NAME], How are you? Hope you are well. Thanks for your ema…"
type textarea "x"
type textarea "Good morning [PERSON_NAME], How are you? Hope you are well. Thanks for your ema…"
type textarea "x"
type textarea "Good morning [PERSON_NAME], How are you? Hope you are well. Thanks for your ema…"
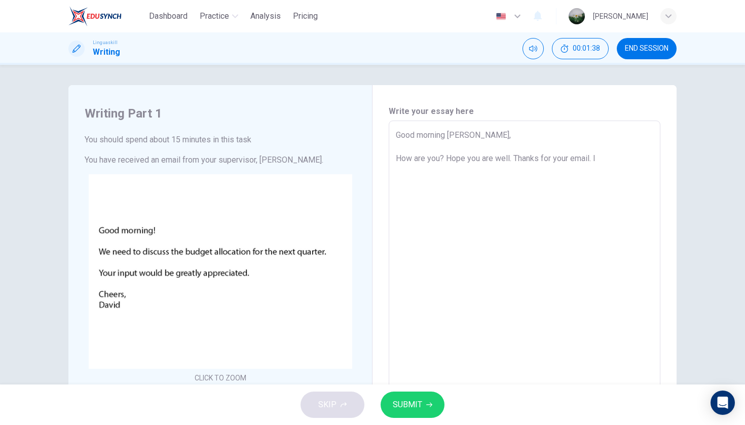
type textarea "x"
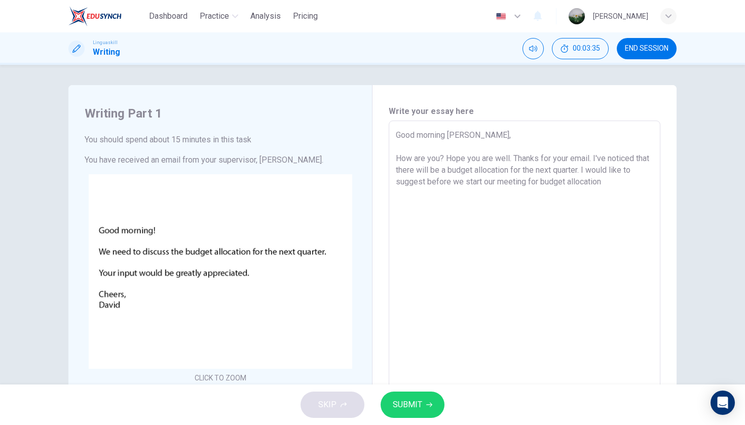
click at [435, 181] on textarea "Good morning [PERSON_NAME], How are you? Hope you are well. Thanks for your ema…" at bounding box center [524, 309] width 257 height 361
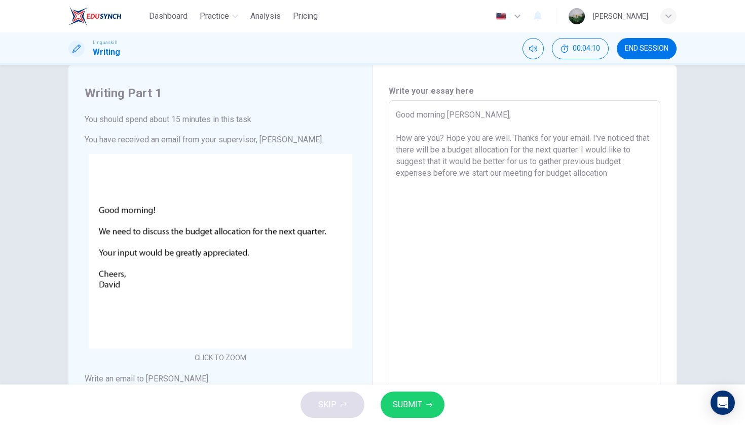
scroll to position [18, 0]
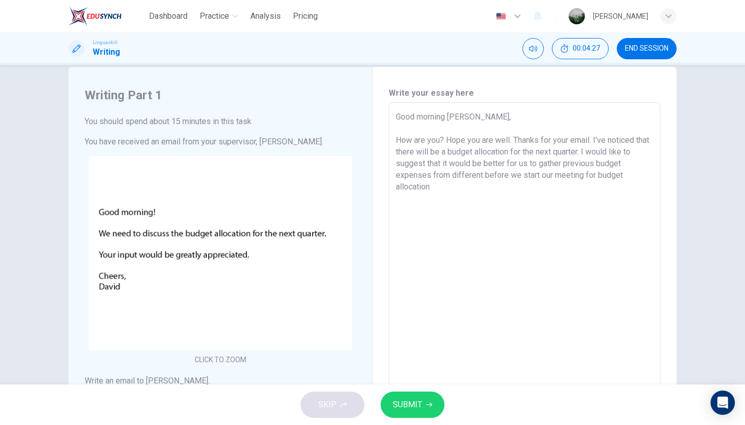
click at [433, 172] on textarea "Good morning [PERSON_NAME], How are you? Hope you are well. Thanks for your ema…" at bounding box center [524, 291] width 257 height 361
click at [607, 165] on textarea "Good morning [PERSON_NAME], How are you? Hope you are well. Thanks for your ema…" at bounding box center [524, 291] width 257 height 361
click at [523, 174] on textarea "Good morning [PERSON_NAME], How are you? Hope you are well. Thanks for your ema…" at bounding box center [524, 291] width 257 height 361
click at [472, 175] on textarea "Good morning [PERSON_NAME], How are you? Hope you are well. Thanks for your ema…" at bounding box center [524, 291] width 257 height 361
click at [539, 174] on textarea "Good morning [PERSON_NAME], How are you? Hope you are well. Thanks for your ema…" at bounding box center [524, 291] width 257 height 361
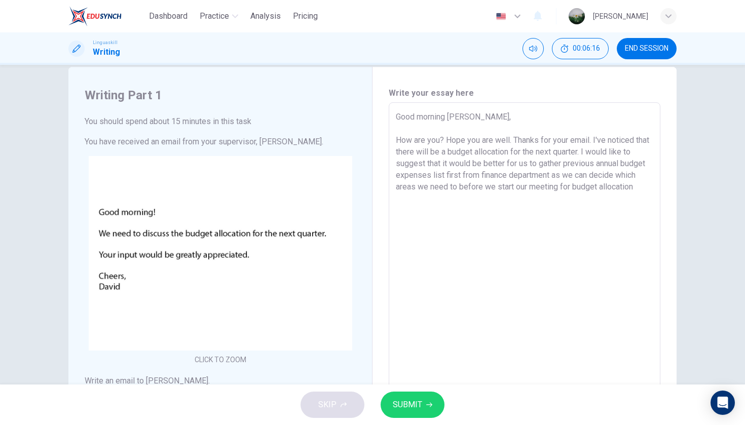
click at [440, 188] on textarea "Good morning [PERSON_NAME], How are you? Hope you are well. Thanks for your ema…" at bounding box center [524, 291] width 257 height 361
drag, startPoint x: 472, startPoint y: 188, endPoint x: 505, endPoint y: 184, distance: 32.6
click at [505, 184] on textarea "Good morning [PERSON_NAME], How are you? Hope you are well. Thanks for your ema…" at bounding box center [524, 291] width 257 height 361
click at [500, 188] on textarea "Good morning [PERSON_NAME], How are you? Hope you are well. Thanks for your ema…" at bounding box center [524, 291] width 257 height 361
click at [547, 187] on textarea "Good morning [PERSON_NAME], How are you? Hope you are well. Thanks for your ema…" at bounding box center [524, 291] width 257 height 361
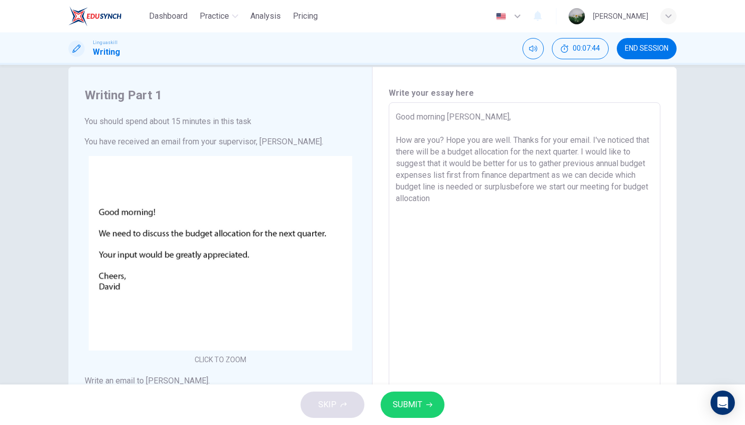
click at [495, 204] on textarea "Good morning [PERSON_NAME], How are you? Hope you are well. Thanks for your ema…" at bounding box center [524, 291] width 257 height 361
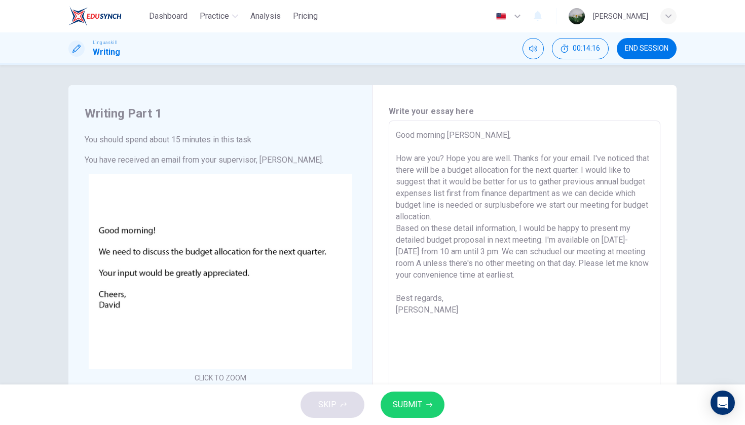
scroll to position [0, 0]
drag, startPoint x: 397, startPoint y: 135, endPoint x: 482, endPoint y: 314, distance: 198.8
click at [482, 314] on textarea "Good morning [PERSON_NAME], How are you? Hope you are well. Thanks for your ema…" at bounding box center [524, 309] width 257 height 361
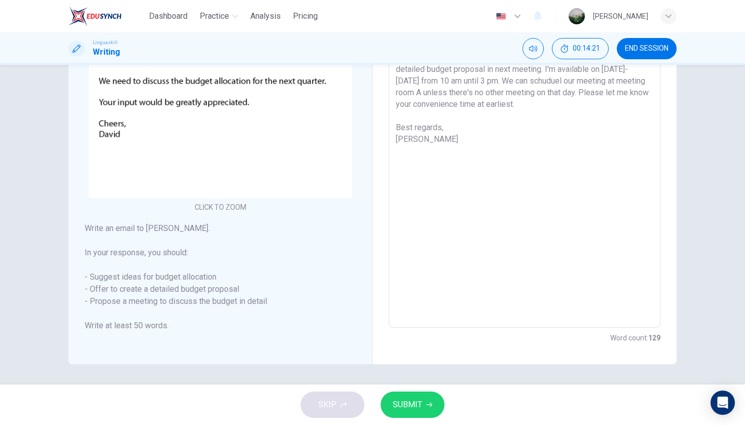
scroll to position [171, 0]
click at [532, 110] on textarea "Good morning [PERSON_NAME], How are you? Hope you are well. Thanks for your ema…" at bounding box center [524, 138] width 257 height 361
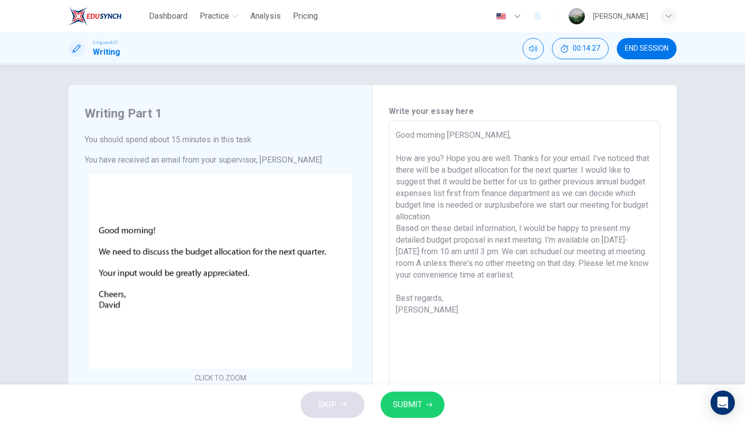
scroll to position [0, 0]
drag, startPoint x: 397, startPoint y: 136, endPoint x: 477, endPoint y: 317, distance: 198.0
click at [477, 317] on textarea "Good morning [PERSON_NAME], How are you? Hope you are well. Thanks for your ema…" at bounding box center [524, 309] width 257 height 361
click at [454, 207] on textarea "Good morning [PERSON_NAME], How are you? Hope you are well. Thanks for your ema…" at bounding box center [524, 309] width 257 height 361
drag, startPoint x: 399, startPoint y: 137, endPoint x: 414, endPoint y: 159, distance: 26.2
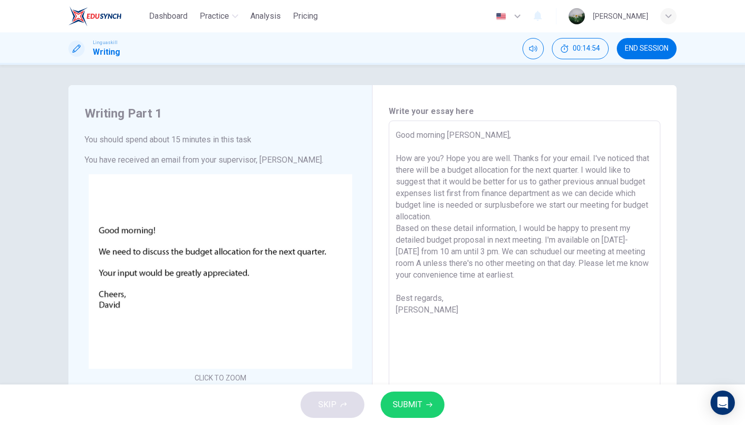
click at [415, 159] on textarea "Good morning [PERSON_NAME], How are you? Hope you are well. Thanks for your ema…" at bounding box center [524, 309] width 257 height 361
click at [466, 194] on textarea "Good morning [PERSON_NAME], How are you? Hope you are well. Thanks for your ema…" at bounding box center [524, 309] width 257 height 361
drag, startPoint x: 397, startPoint y: 132, endPoint x: 468, endPoint y: 312, distance: 193.1
click at [468, 312] on textarea "Good morning [PERSON_NAME], How are you? Hope you are well. Thanks for your ema…" at bounding box center [524, 309] width 257 height 361
click at [475, 274] on textarea "Good morning [PERSON_NAME], How are you? Hope you are well. Thanks for your ema…" at bounding box center [524, 309] width 257 height 361
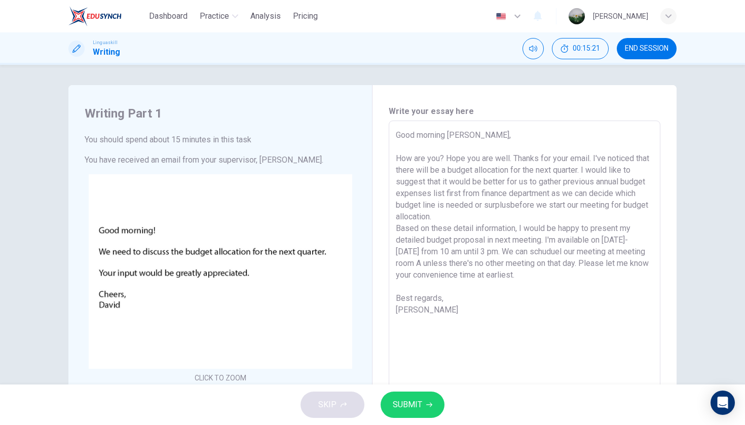
click at [445, 160] on textarea "Good morning [PERSON_NAME], How are you? Hope you are well. Thanks for your ema…" at bounding box center [524, 309] width 257 height 361
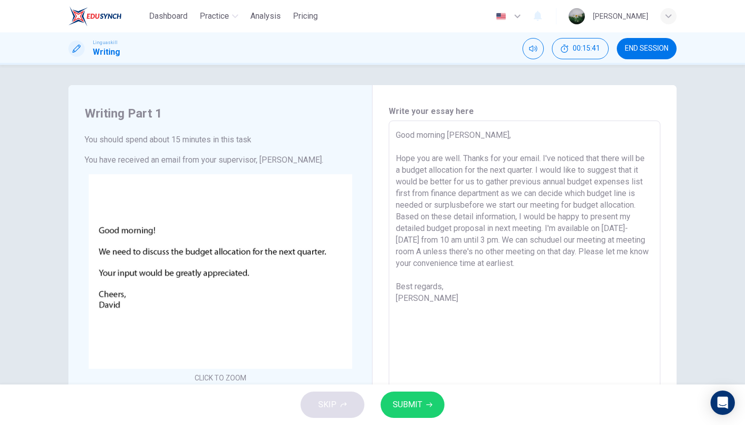
click at [460, 204] on textarea "Good morning [PERSON_NAME], Hope you are well. Thanks for your email. I've noti…" at bounding box center [524, 309] width 257 height 361
click at [472, 218] on textarea "Good morning [PERSON_NAME], Hope you are well. Thanks for your email. I've noti…" at bounding box center [524, 309] width 257 height 361
click at [517, 286] on textarea "Good morning [PERSON_NAME], Hope you are well. Thanks for your email. I've noti…" at bounding box center [524, 309] width 257 height 361
click at [424, 411] on button "SUBMIT" at bounding box center [413, 405] width 64 height 26
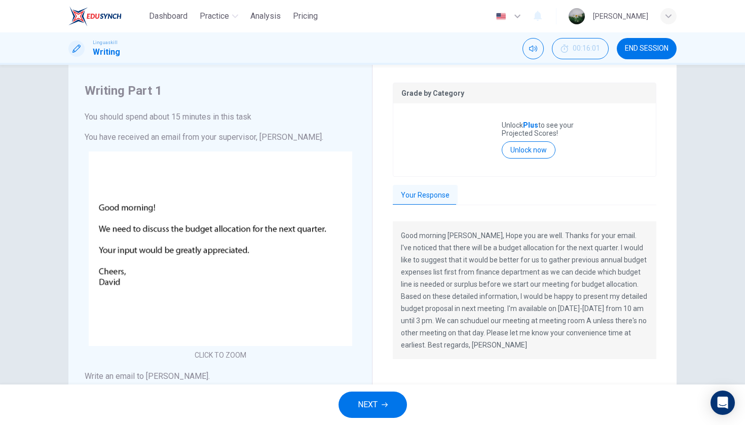
scroll to position [23, 0]
click at [527, 150] on button "Unlock now" at bounding box center [529, 149] width 54 height 17
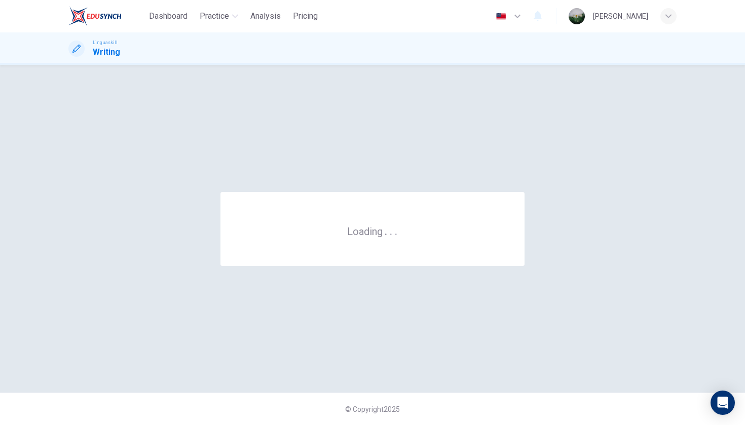
scroll to position [0, 0]
